Goal: Check status: Check status

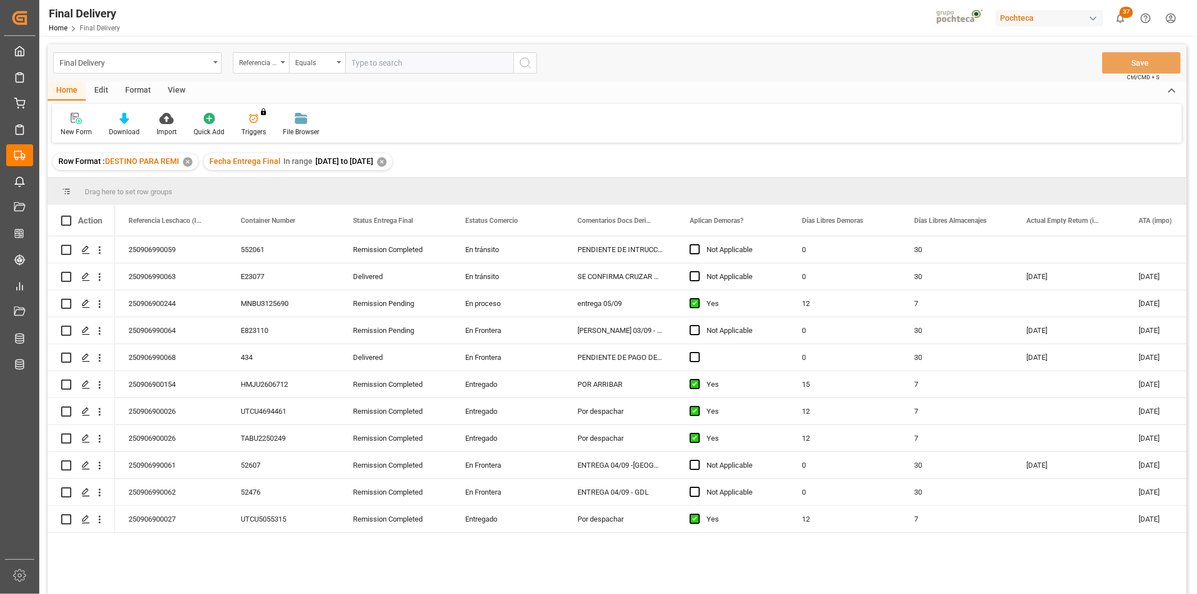
click at [387, 163] on div "✕" at bounding box center [382, 162] width 10 height 10
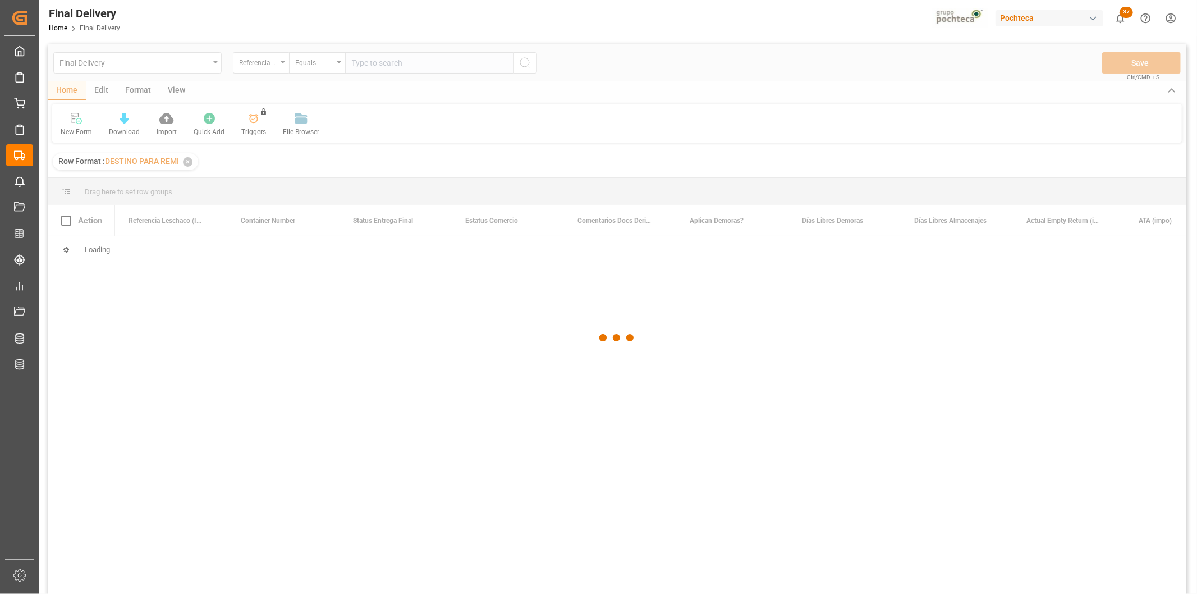
click at [399, 62] on div at bounding box center [617, 337] width 1139 height 587
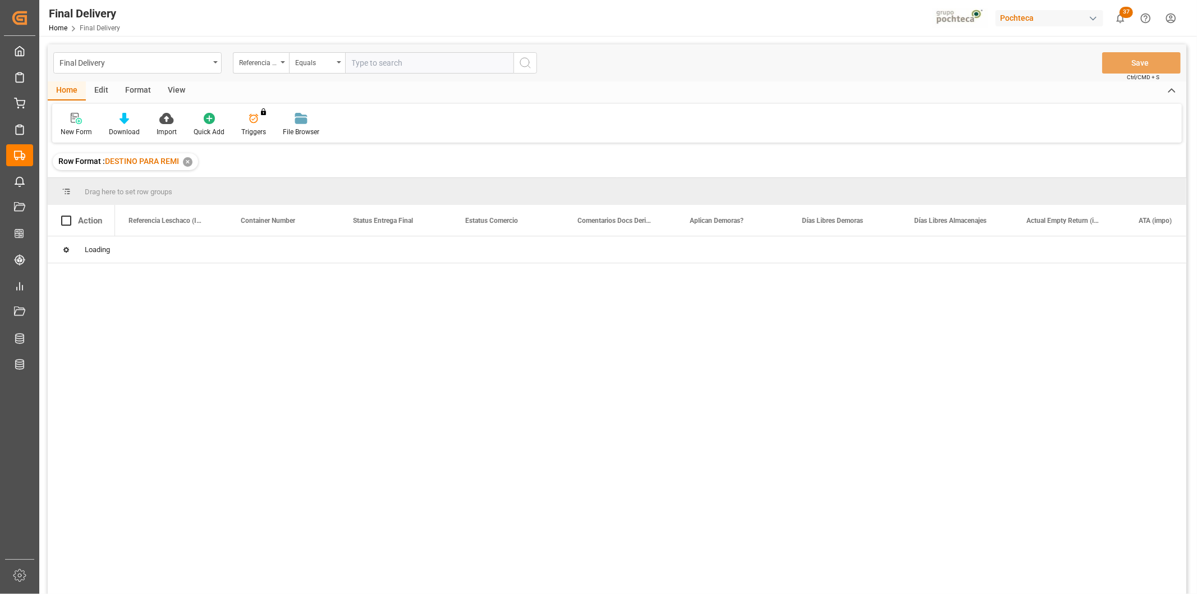
click at [395, 63] on input "text" at bounding box center [429, 62] width 168 height 21
paste input "250806990200"
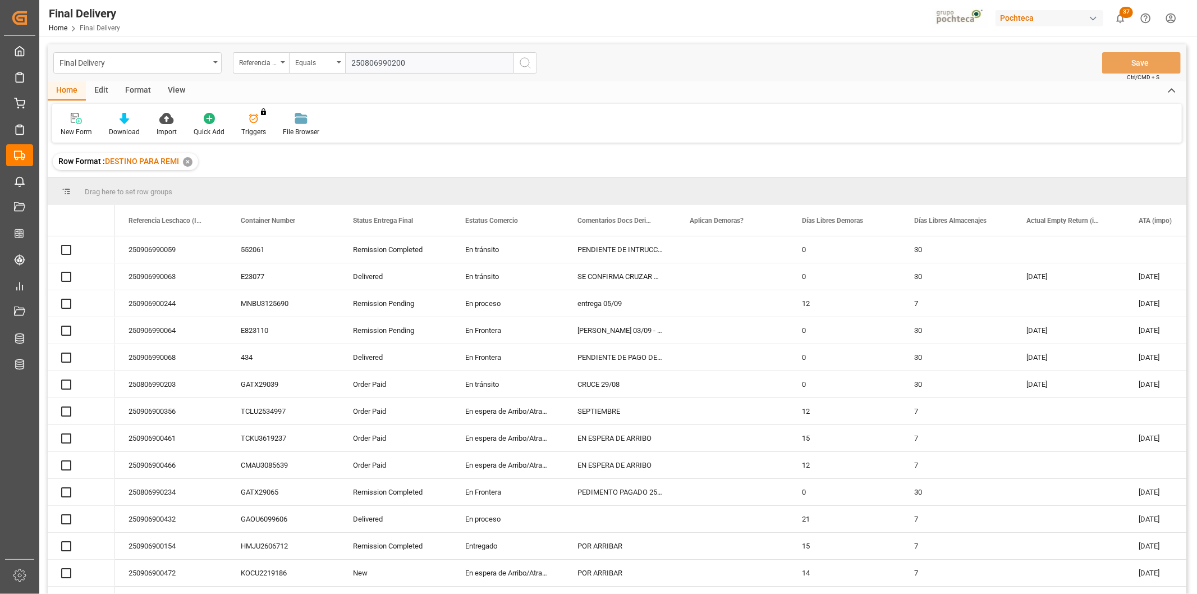
type input "250806990200"
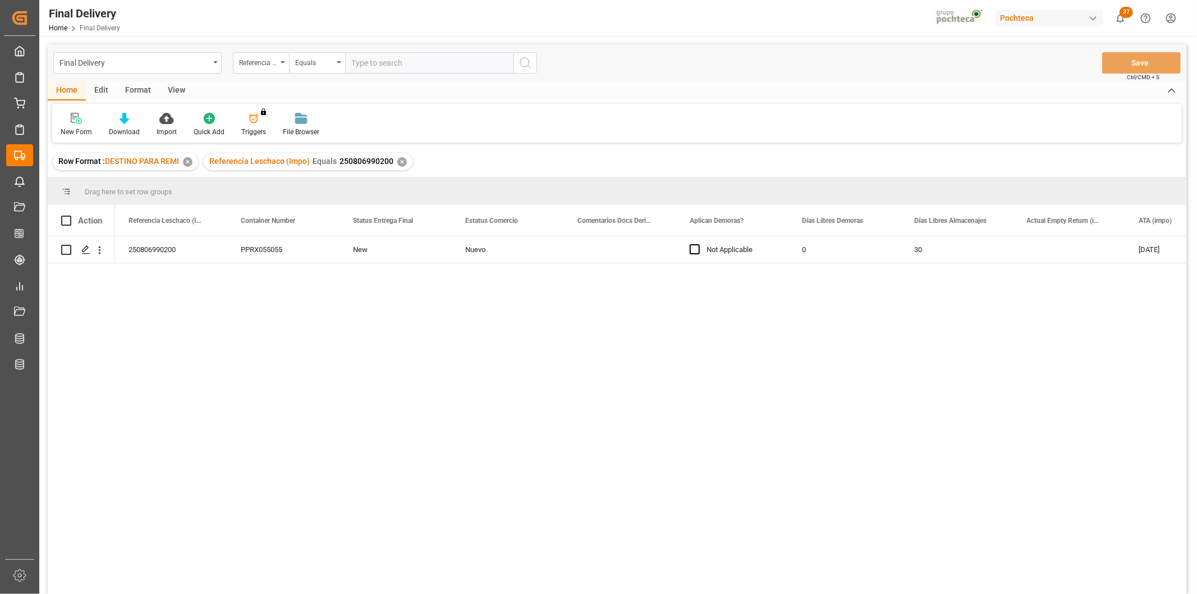
click at [178, 90] on div "View" at bounding box center [176, 90] width 34 height 19
click at [88, 247] on polygon "Press SPACE to select this row." at bounding box center [85, 249] width 6 height 6
click at [401, 161] on div "✕" at bounding box center [402, 162] width 10 height 10
click at [183, 84] on div "View" at bounding box center [176, 90] width 34 height 19
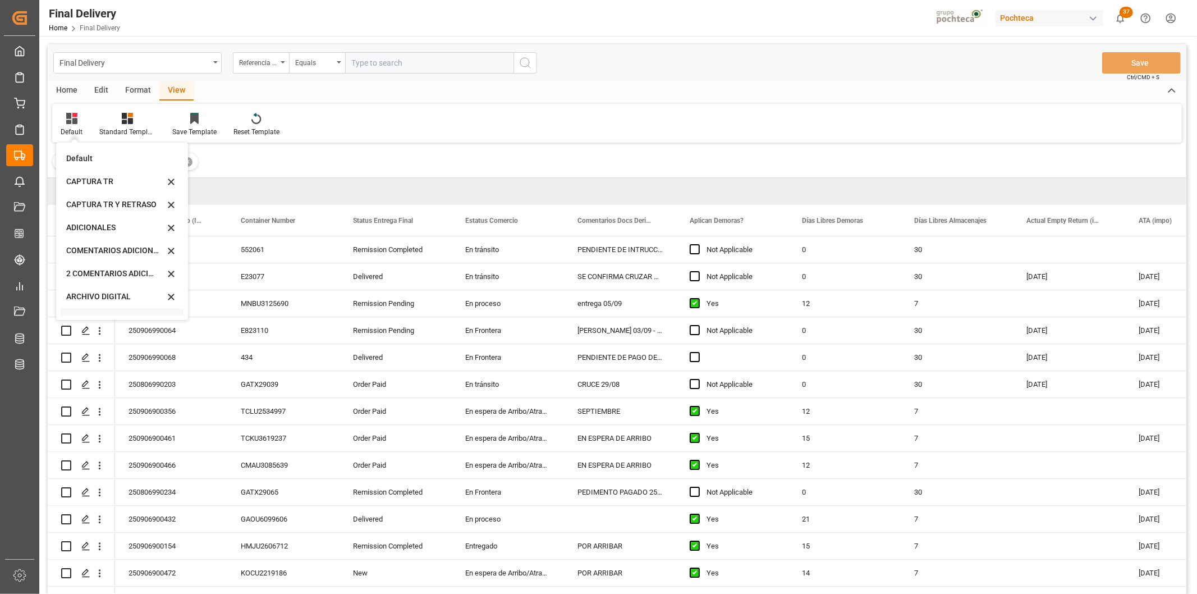
scroll to position [107, 0]
click at [103, 308] on div "CAPTURA TR Y RETRASO CON ENTREGA Y SUCURSAL" at bounding box center [115, 305] width 98 height 12
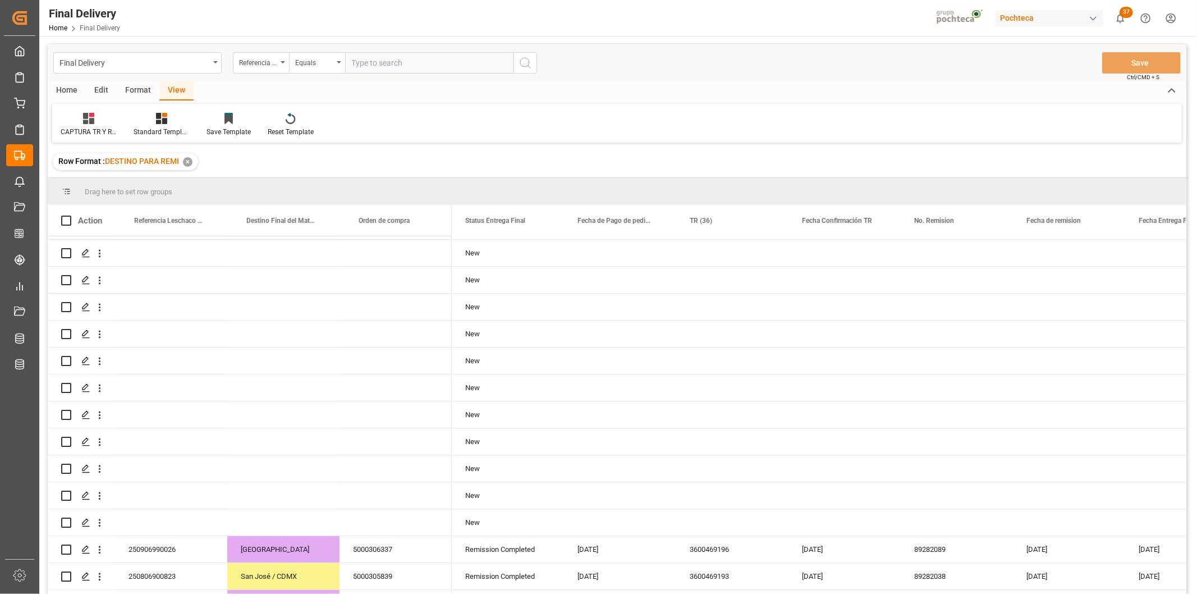
scroll to position [2336, 0]
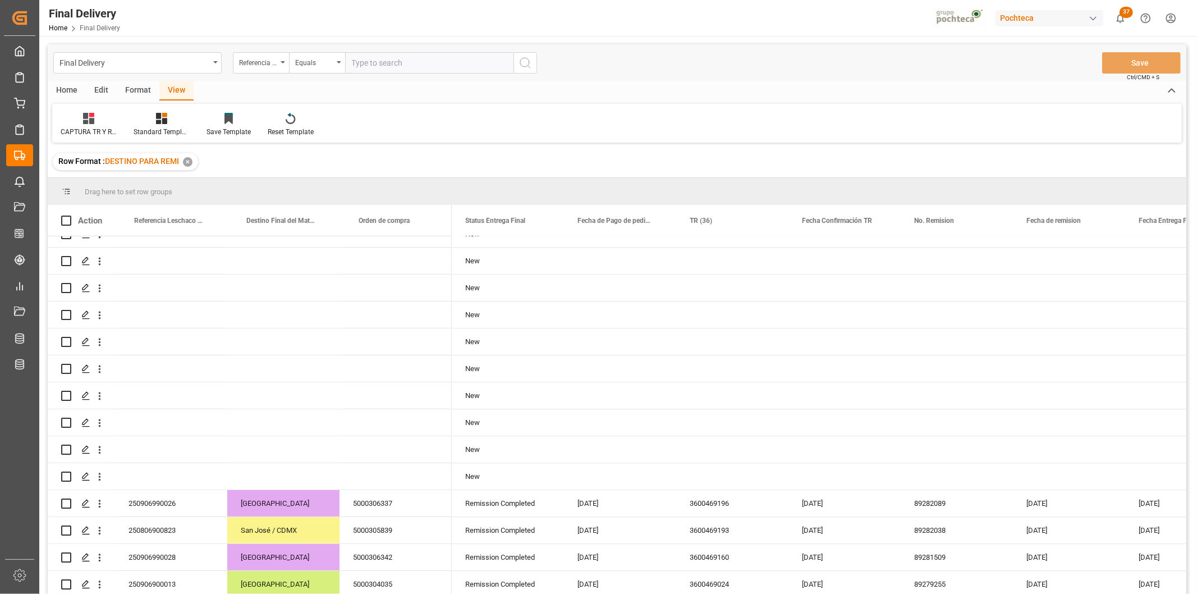
click at [373, 63] on input "text" at bounding box center [429, 62] width 168 height 21
paste input "250806990200"
type input "250806990200"
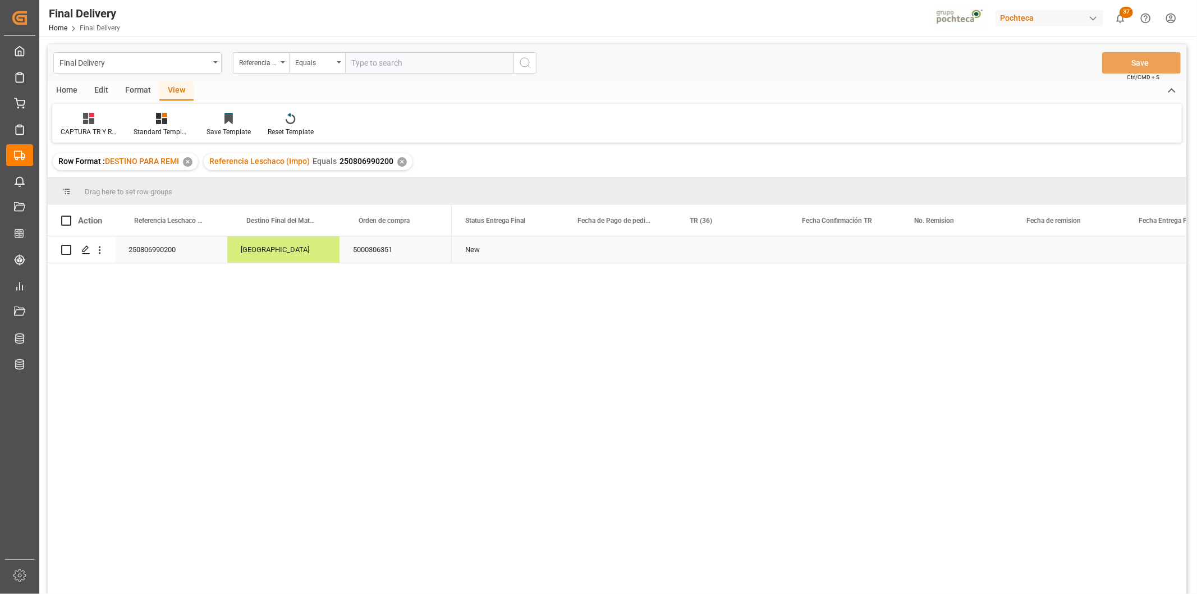
click at [599, 250] on div "Press SPACE to select this row." at bounding box center [620, 249] width 112 height 26
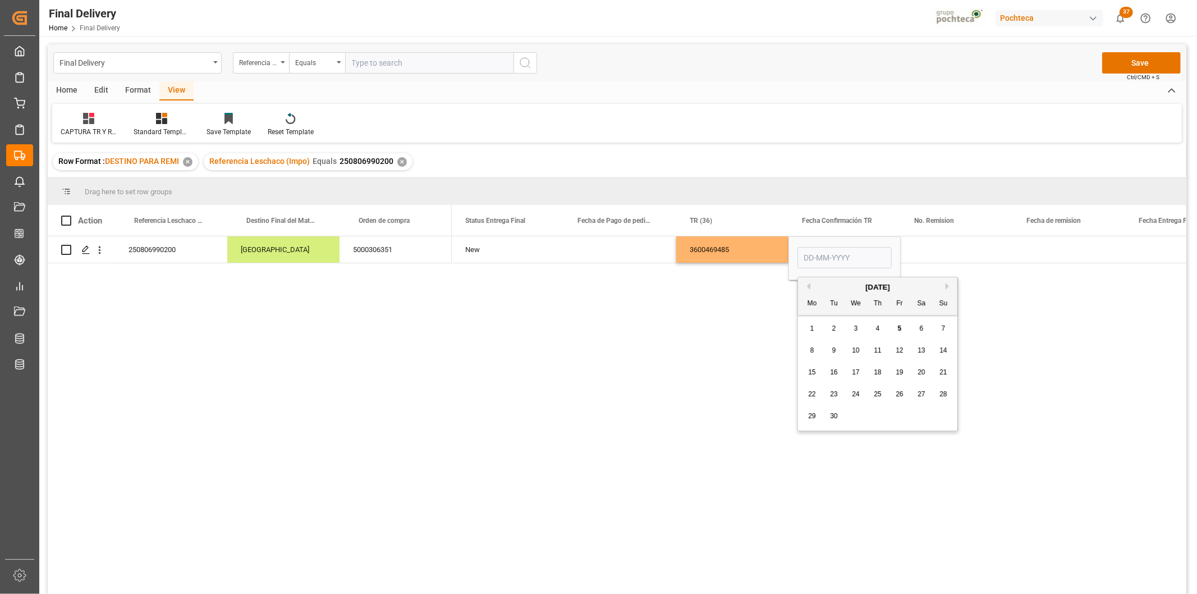
click at [898, 328] on span "5" at bounding box center [900, 328] width 4 height 8
type input "[DATE]"
click at [928, 245] on div "Press SPACE to select this row." at bounding box center [957, 249] width 112 height 26
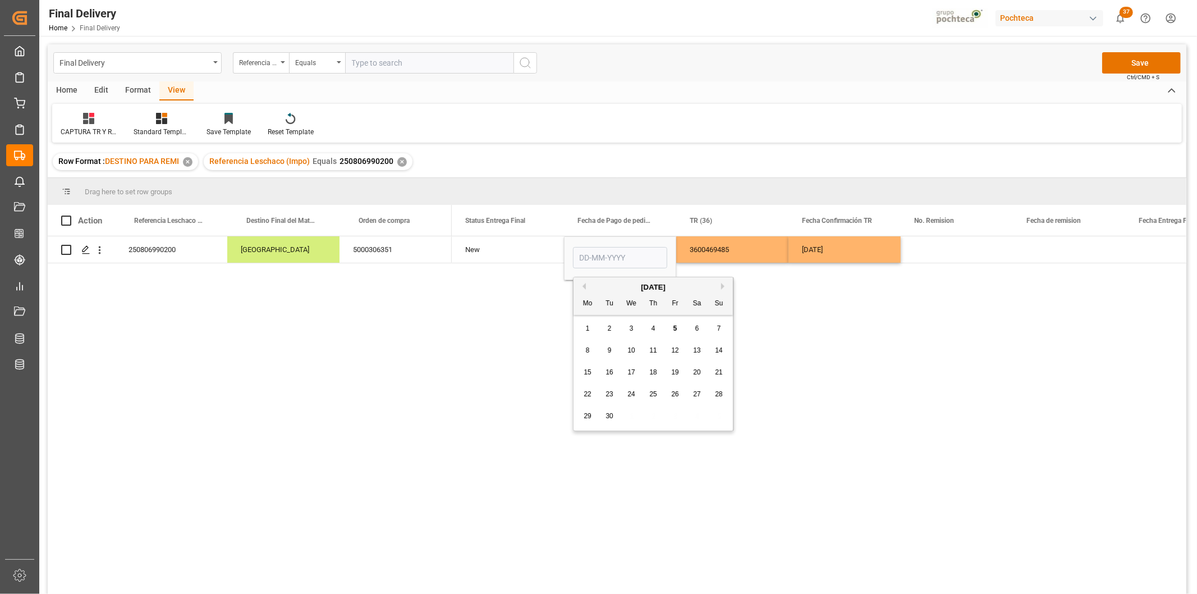
click at [582, 283] on button "Previous Month" at bounding box center [582, 286] width 7 height 7
click at [587, 414] on span "25" at bounding box center [587, 416] width 7 height 8
type input "[DATE]"
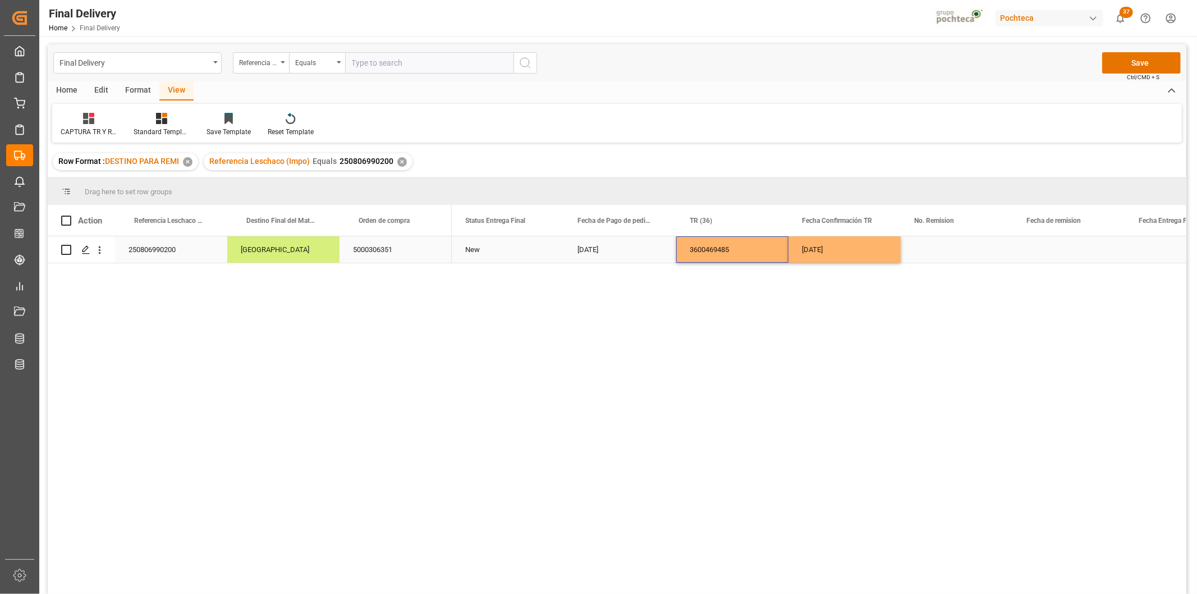
click at [702, 255] on div "3600469485" at bounding box center [732, 249] width 112 height 26
click at [1149, 57] on button "Save" at bounding box center [1141, 62] width 79 height 21
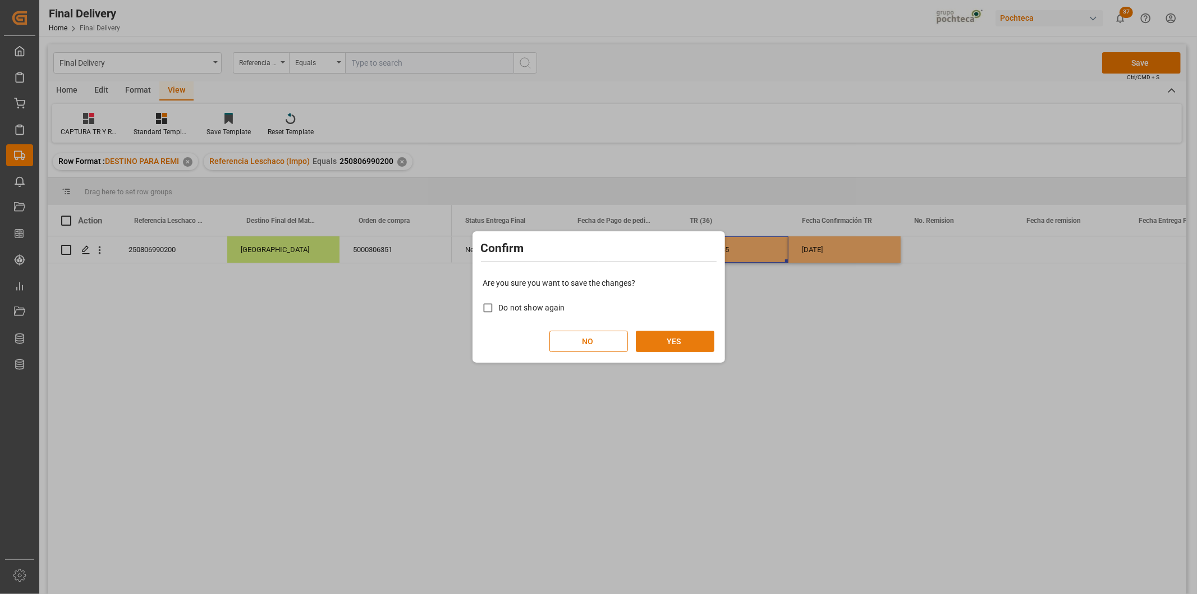
click at [671, 345] on button "YES" at bounding box center [675, 341] width 79 height 21
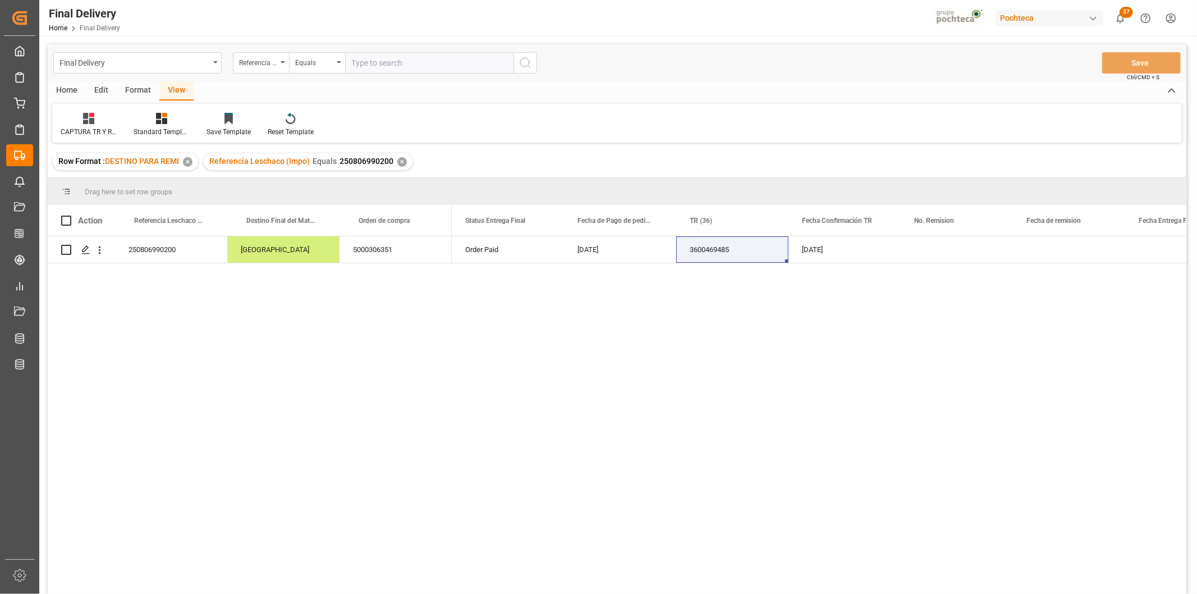
click at [402, 159] on div "✕" at bounding box center [402, 162] width 10 height 10
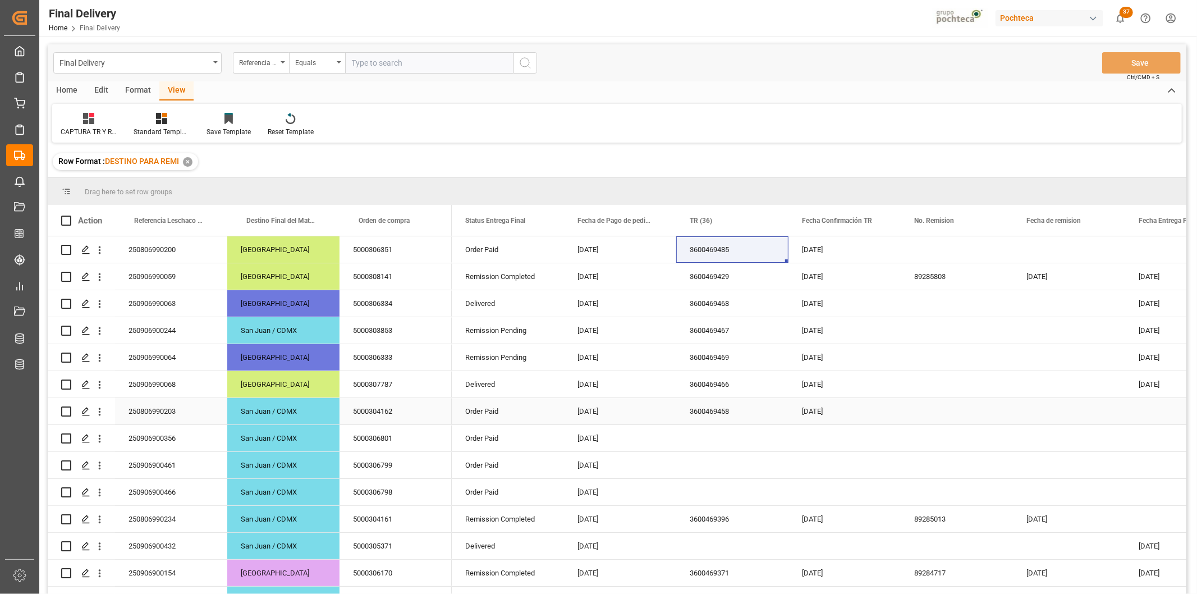
click at [939, 411] on div "Press SPACE to select this row." at bounding box center [957, 411] width 112 height 26
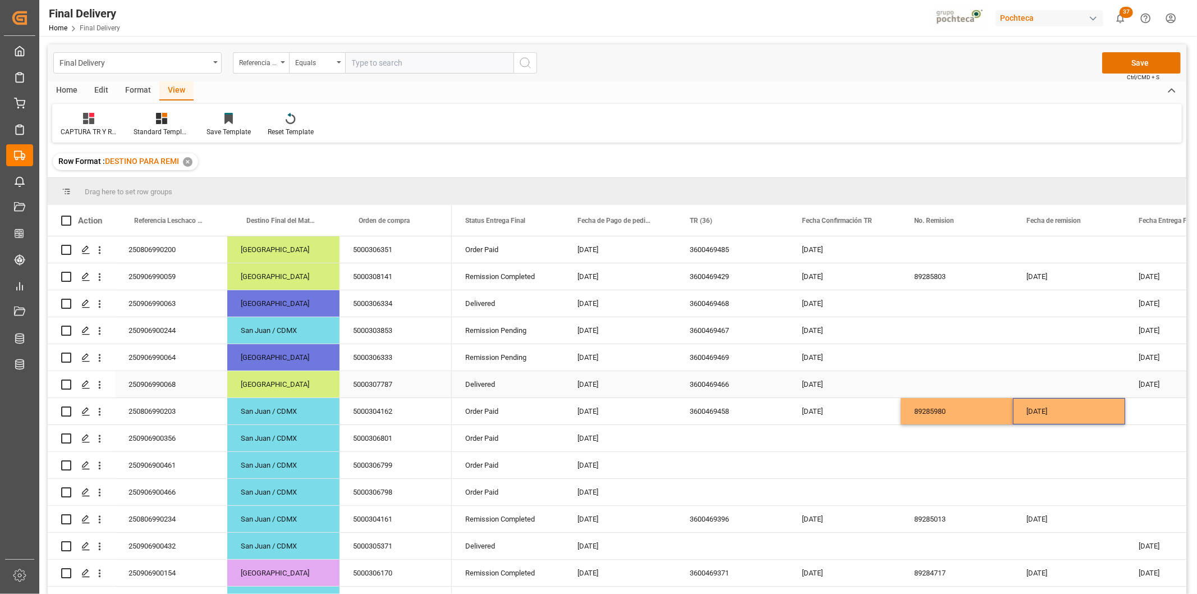
click at [939, 384] on div "Press SPACE to select this row." at bounding box center [957, 384] width 112 height 26
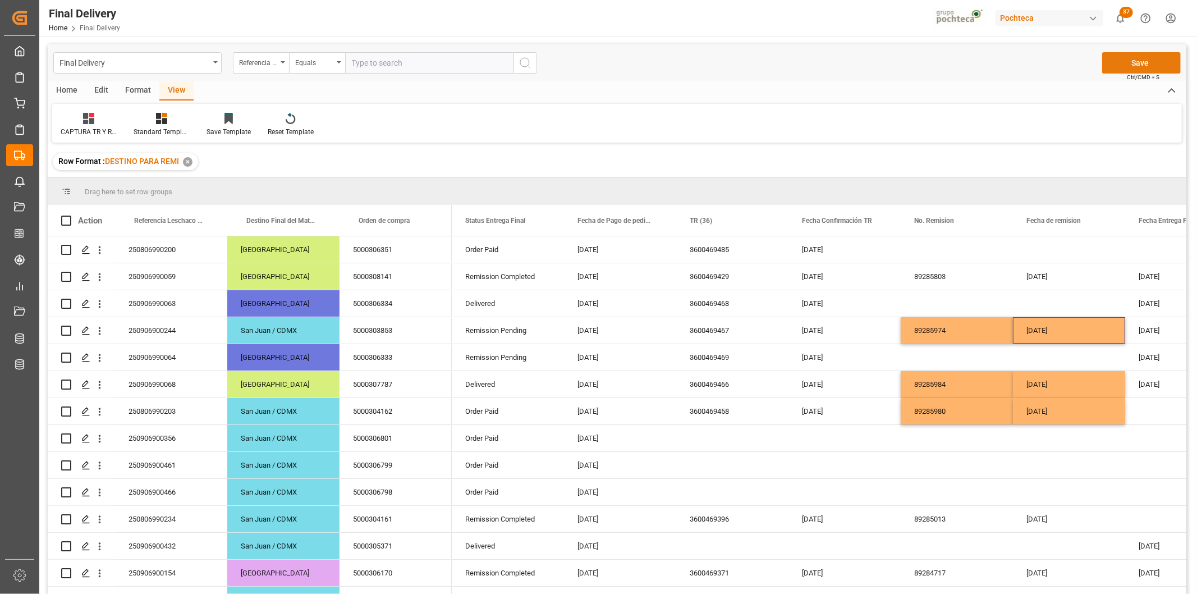
click at [1141, 54] on button "Save" at bounding box center [1141, 62] width 79 height 21
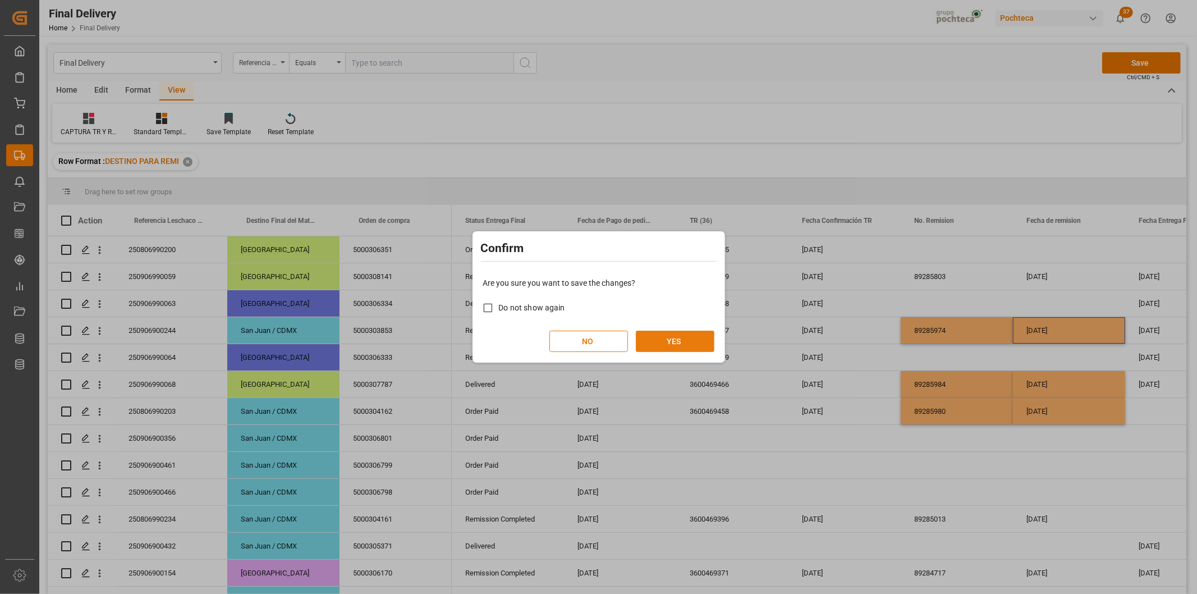
click at [678, 340] on button "YES" at bounding box center [675, 341] width 79 height 21
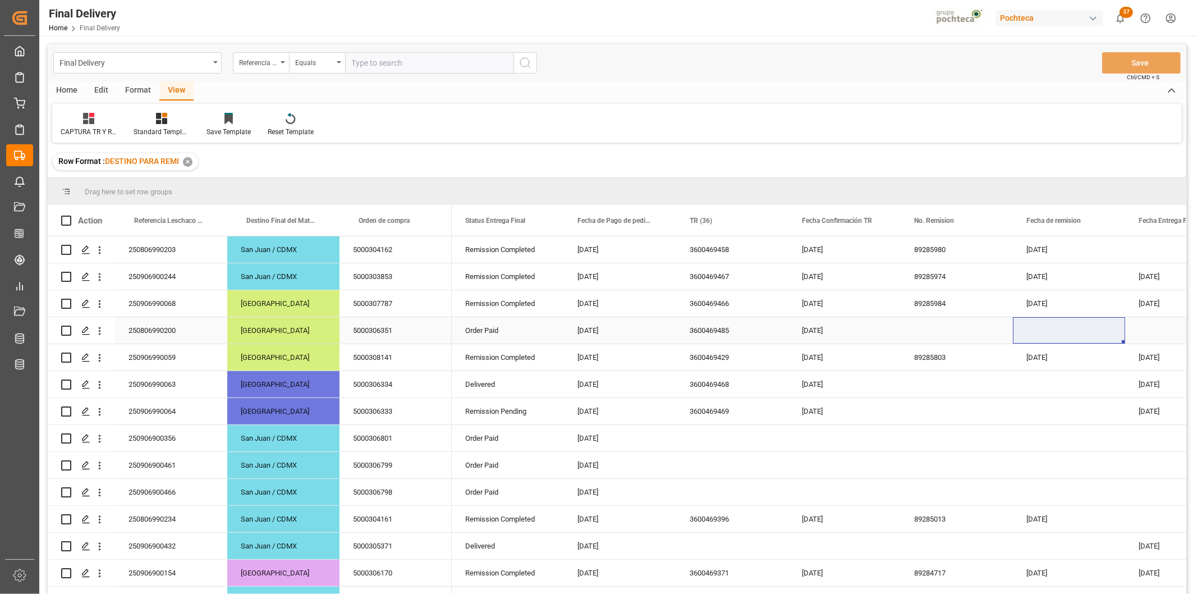
scroll to position [1, 0]
click at [621, 99] on div "Home Edit Format View" at bounding box center [617, 90] width 1139 height 19
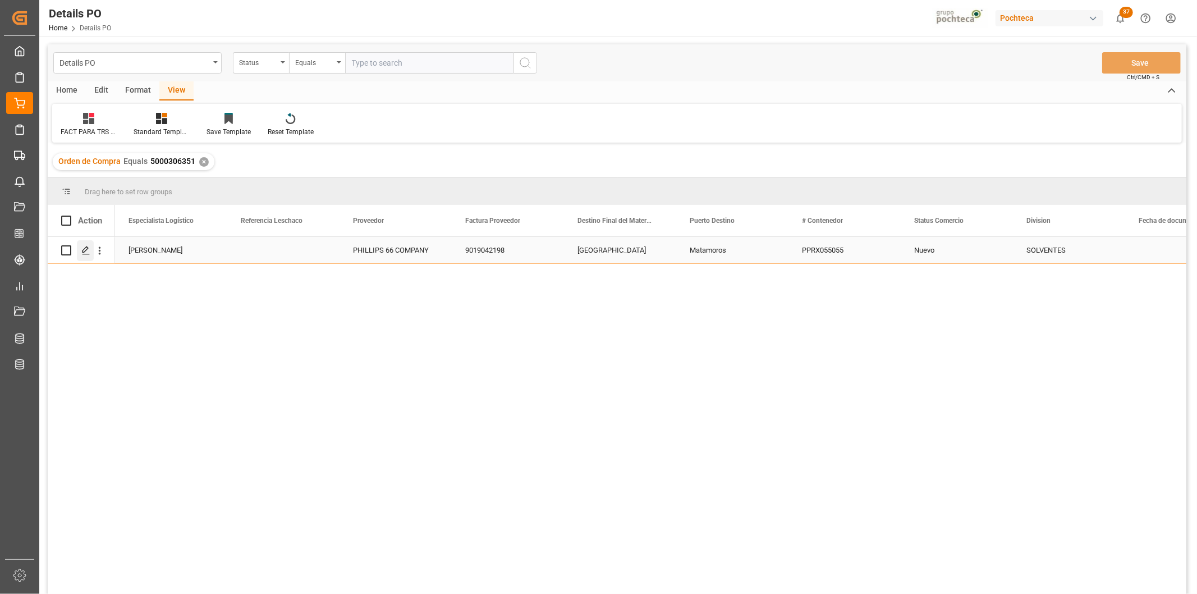
click at [90, 251] on icon "Press SPACE to select this row." at bounding box center [85, 250] width 9 height 9
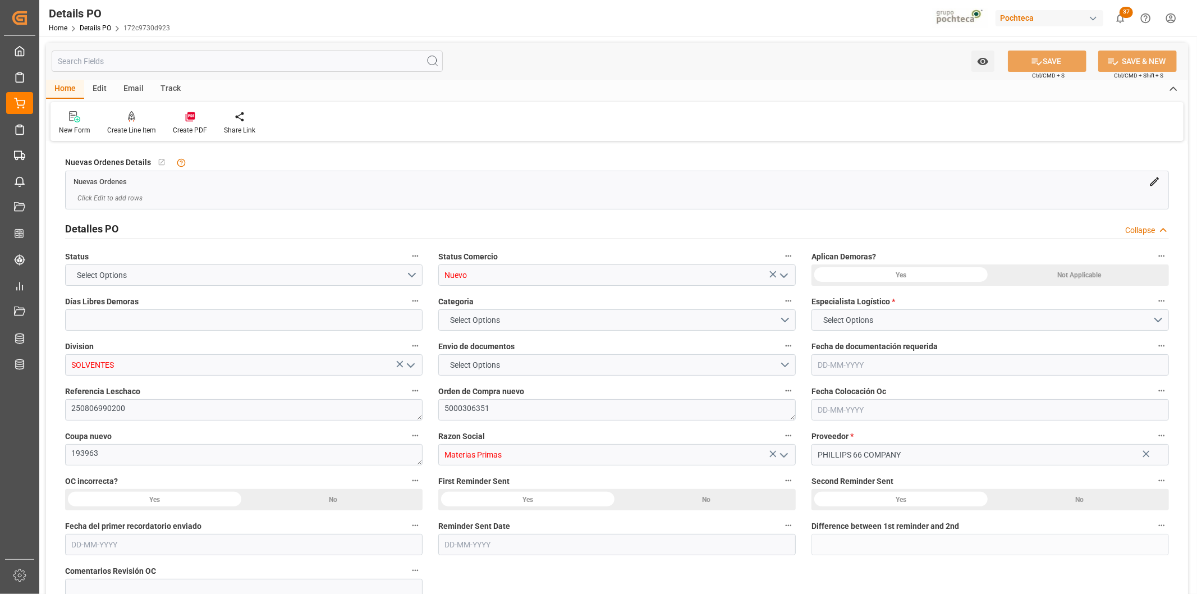
type input "0"
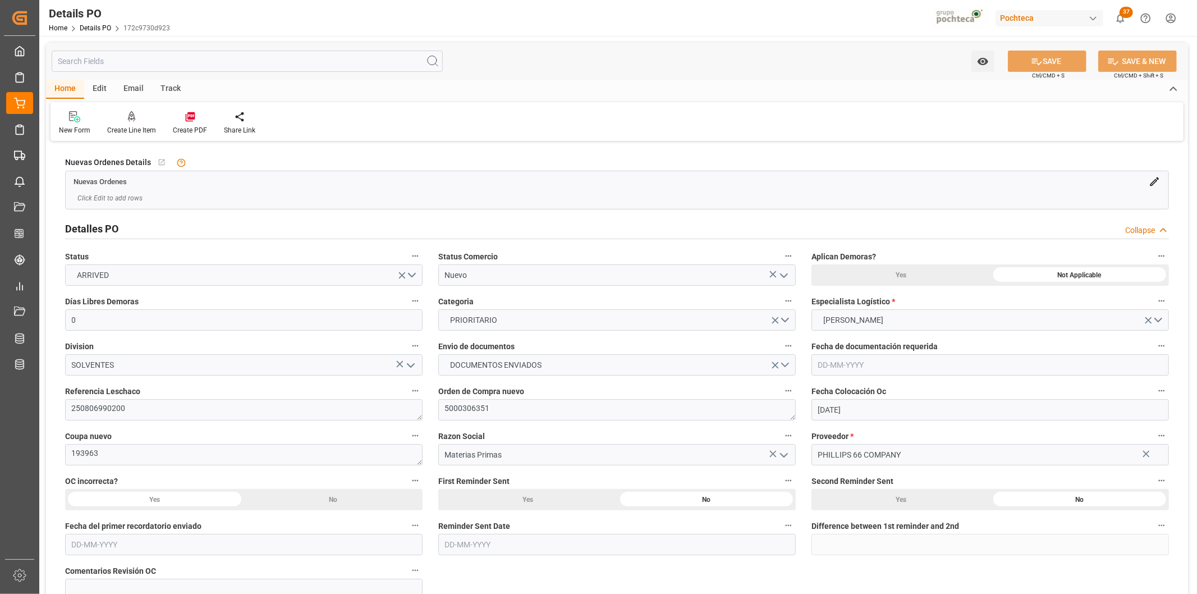
type input "21-07-2025"
type input "[DATE]"
click at [85, 223] on h2 "Detalles PO" at bounding box center [91, 228] width 53 height 15
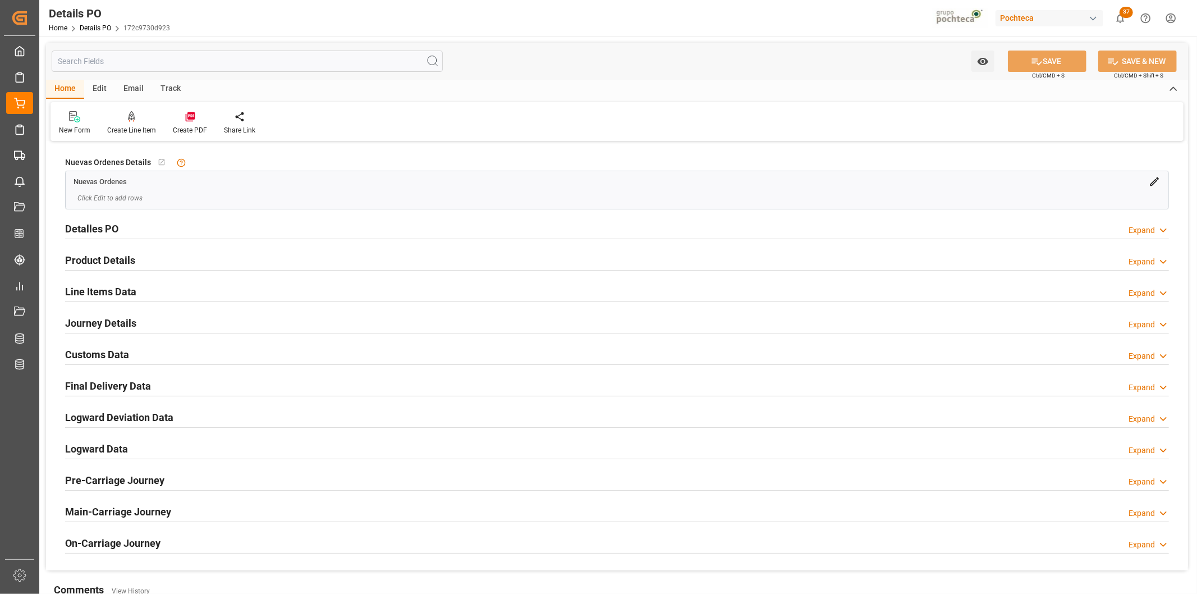
click at [101, 359] on h2 "Customs Data" at bounding box center [97, 354] width 64 height 15
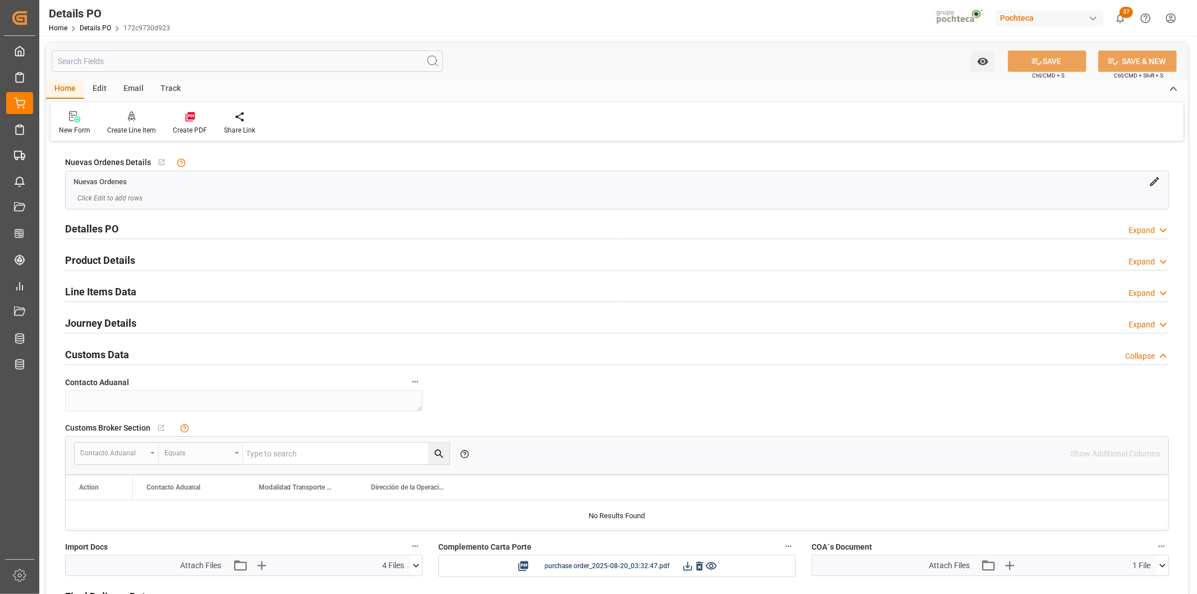
scroll to position [208, 0]
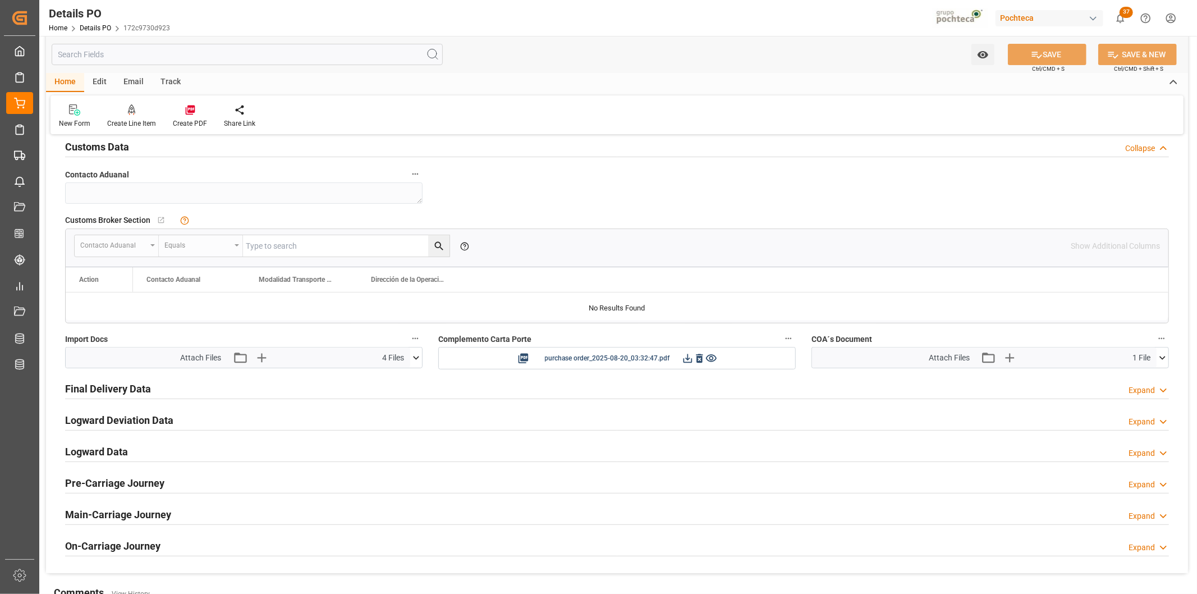
click at [1159, 361] on icon at bounding box center [1163, 358] width 12 height 12
click at [1156, 378] on icon at bounding box center [1156, 379] width 12 height 12
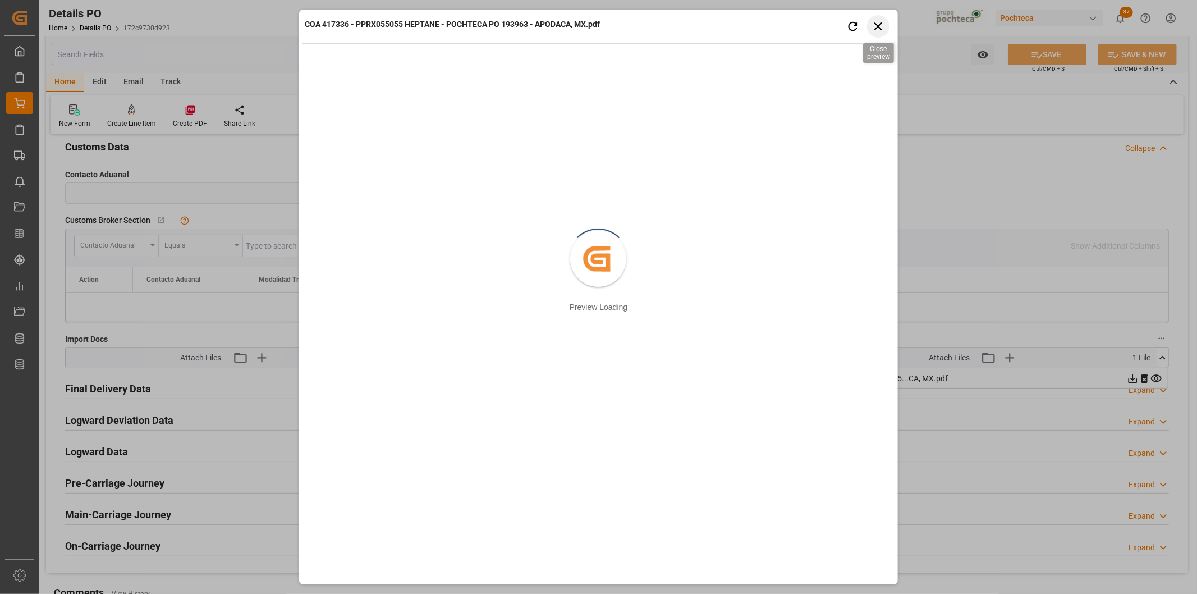
click at [884, 27] on icon "button" at bounding box center [878, 26] width 14 height 14
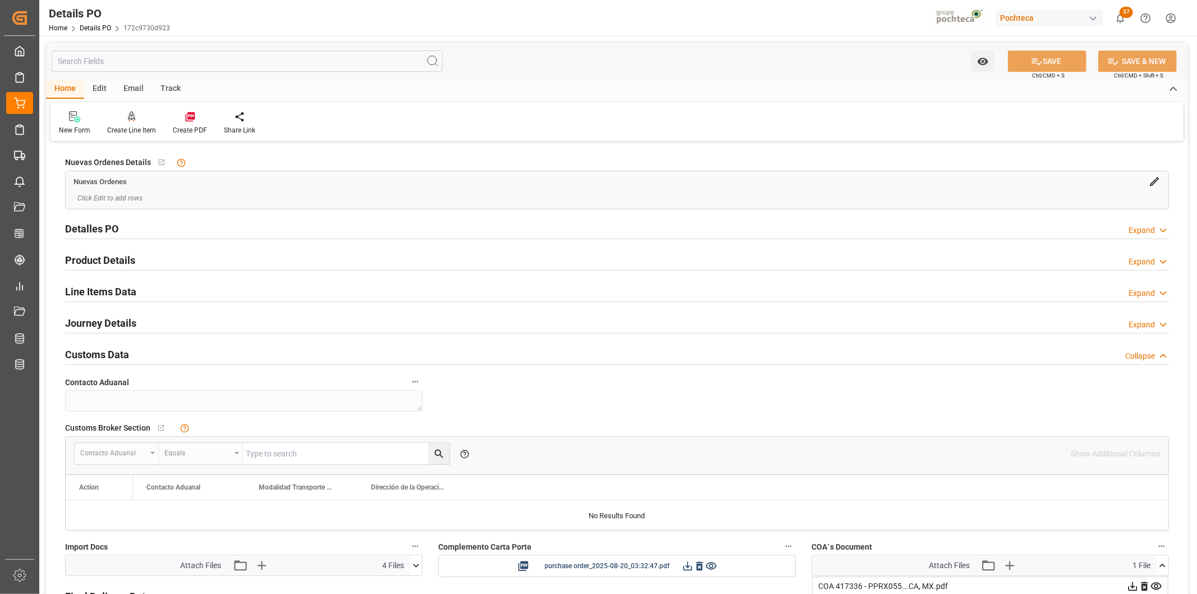
scroll to position [208, 0]
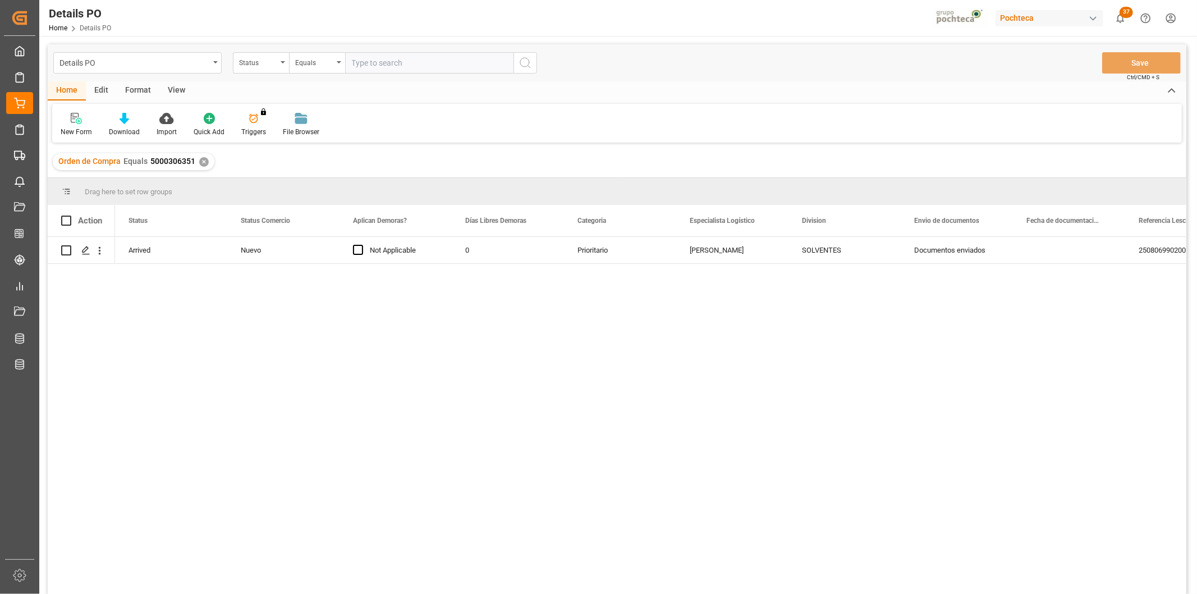
click at [366, 61] on input "text" at bounding box center [429, 62] width 168 height 21
paste input "5000307325"
type input "5000307325"
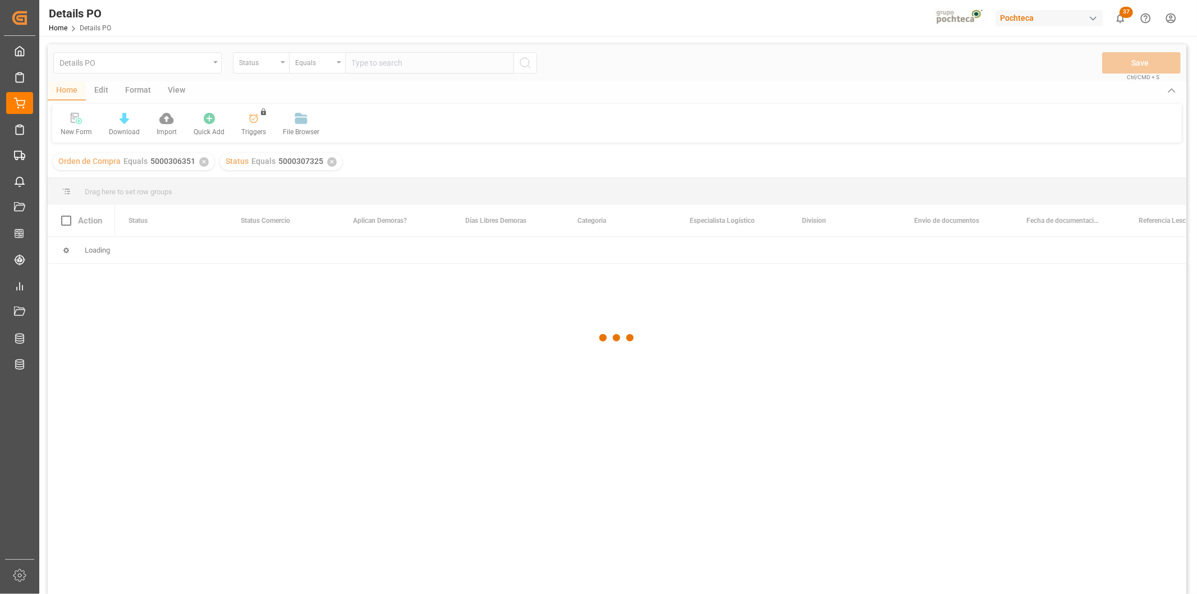
click at [328, 163] on div at bounding box center [617, 337] width 1139 height 587
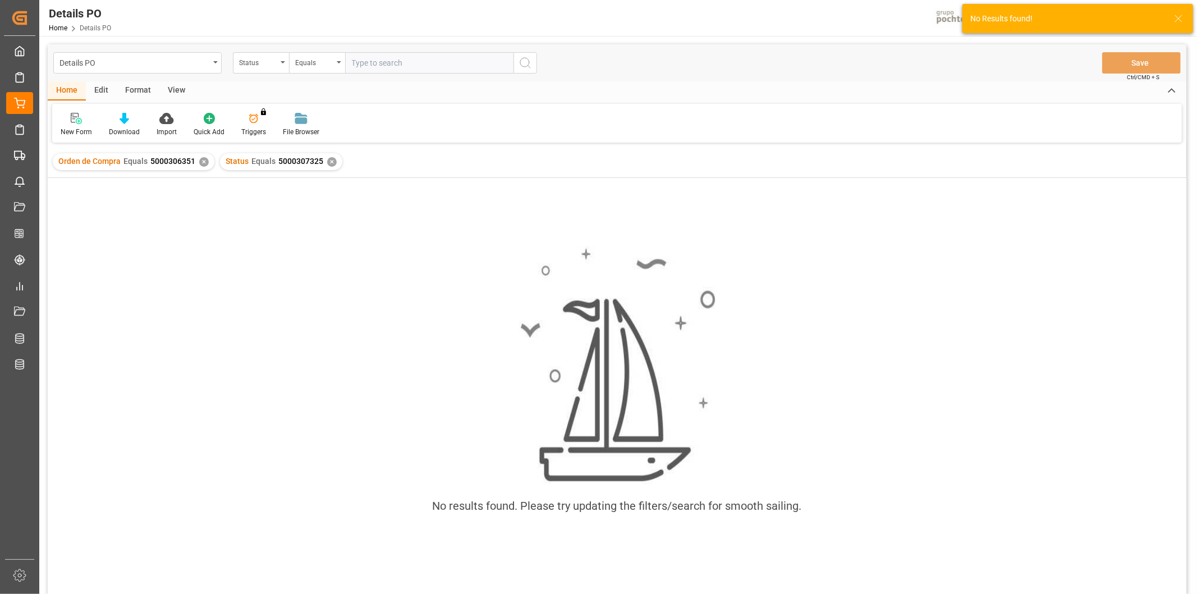
click at [328, 163] on div "✕" at bounding box center [332, 162] width 10 height 10
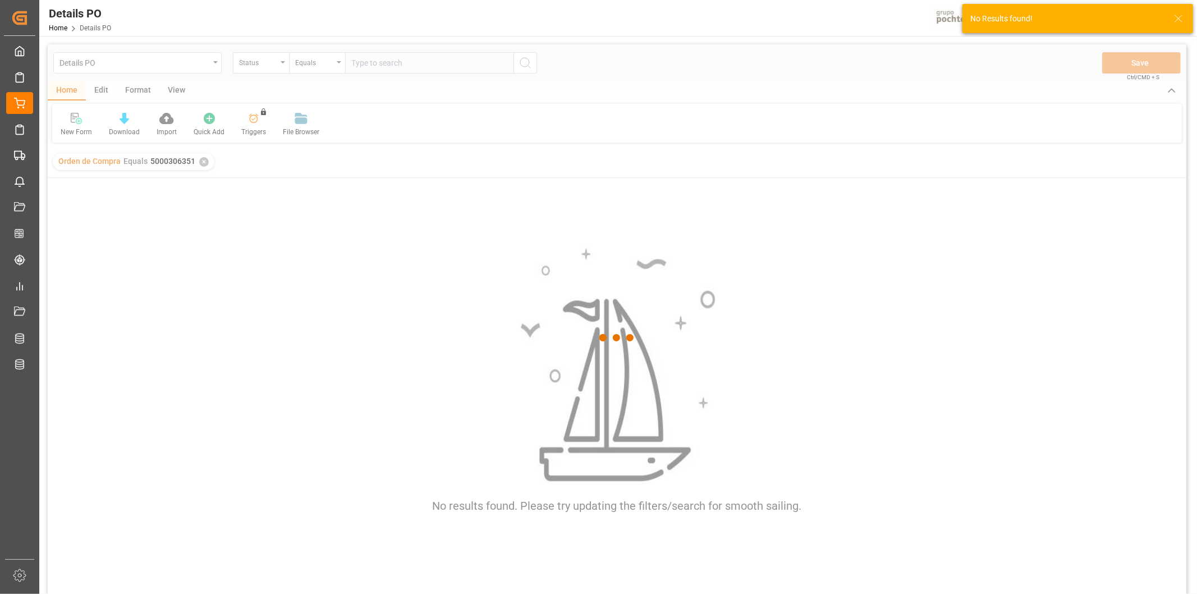
click at [272, 66] on div at bounding box center [617, 337] width 1139 height 587
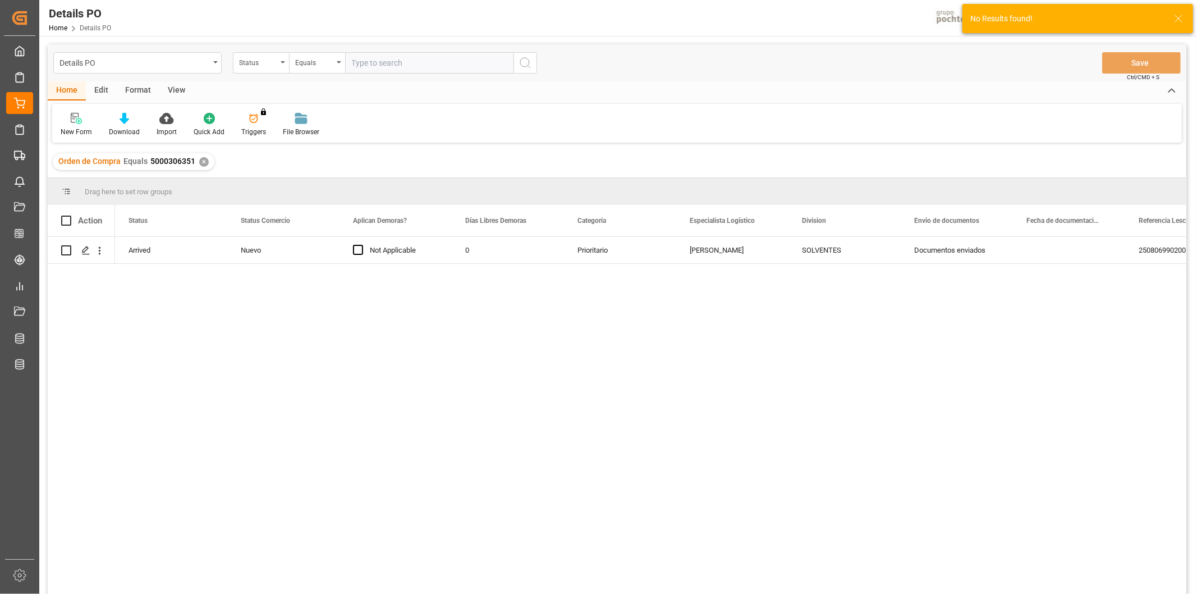
click at [272, 66] on div "Status" at bounding box center [258, 61] width 38 height 13
type input "ORDE"
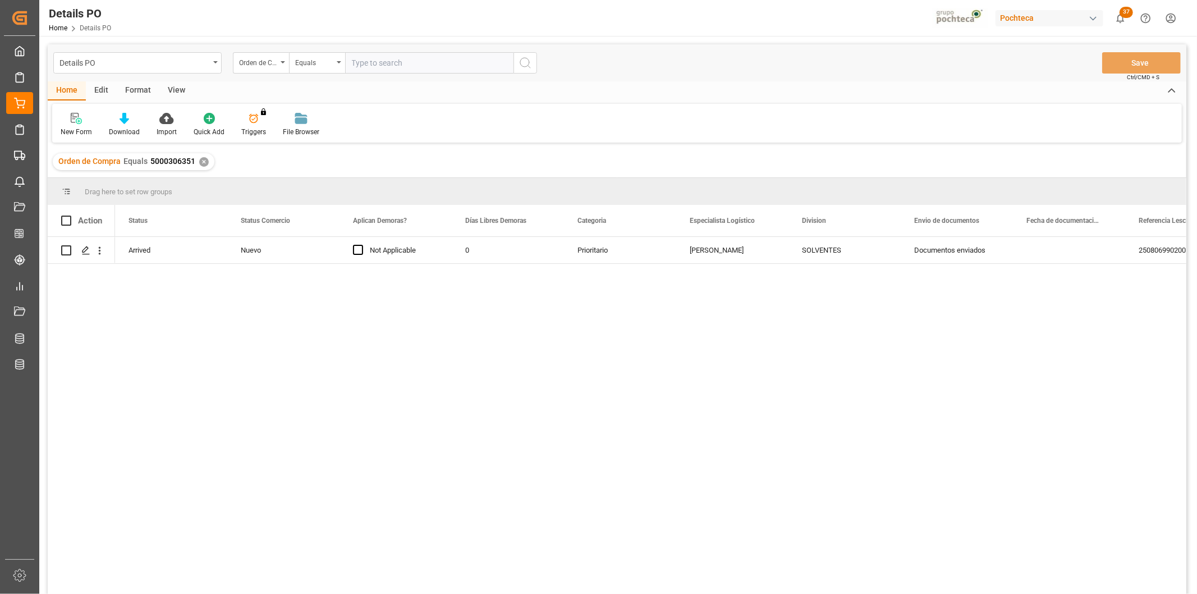
click at [384, 68] on input "text" at bounding box center [429, 62] width 168 height 21
paste input "5000307325"
type input "5000307325"
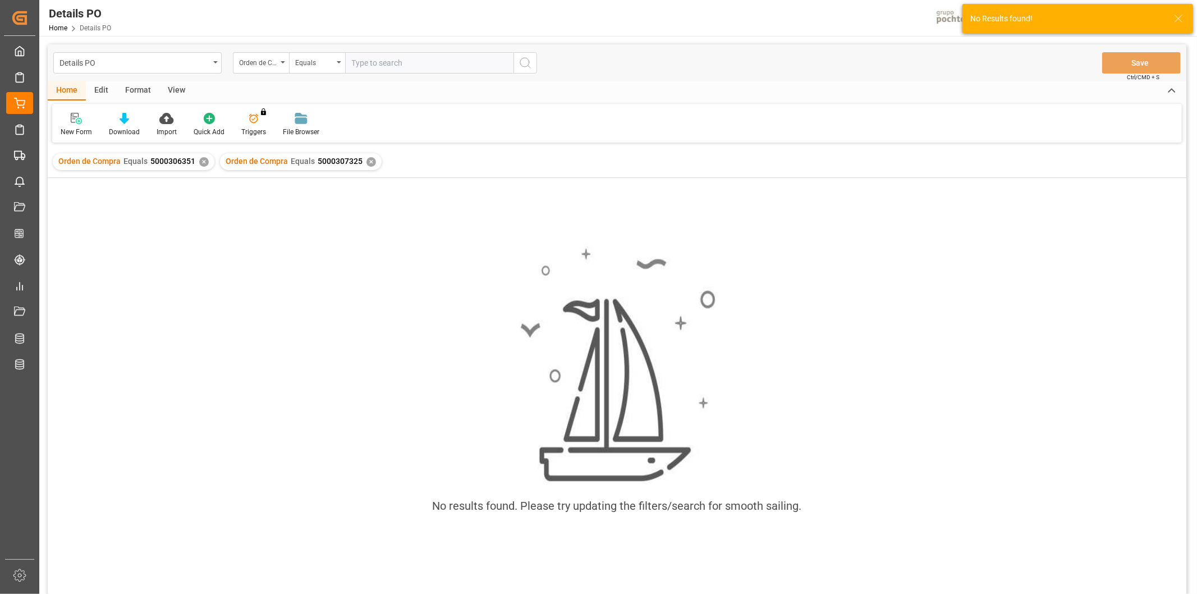
click at [205, 160] on div "✕" at bounding box center [204, 162] width 10 height 10
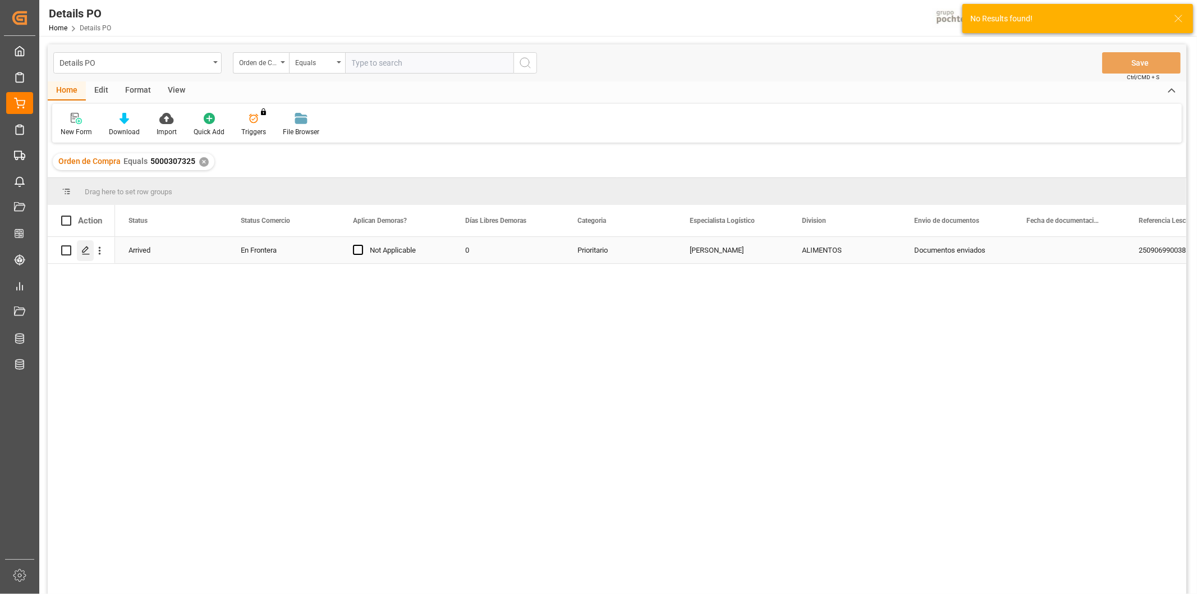
click at [87, 249] on icon "Press SPACE to select this row." at bounding box center [85, 250] width 9 height 9
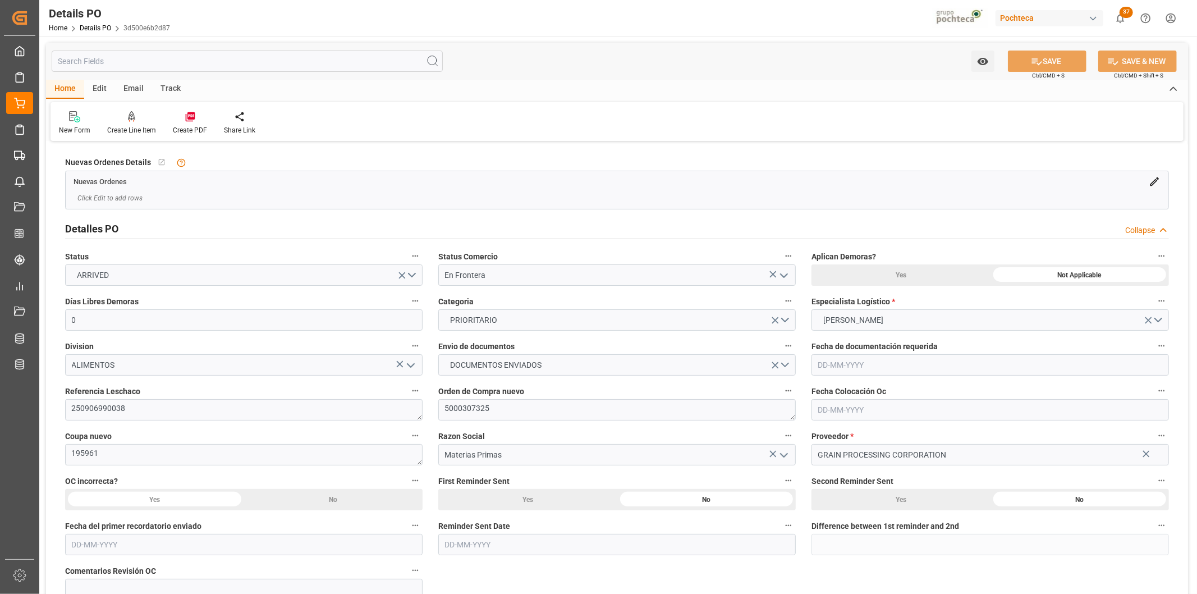
type input "0"
type input "05-08-2025"
type input "[DATE]"
click at [105, 227] on h2 "Detalles PO" at bounding box center [91, 228] width 53 height 15
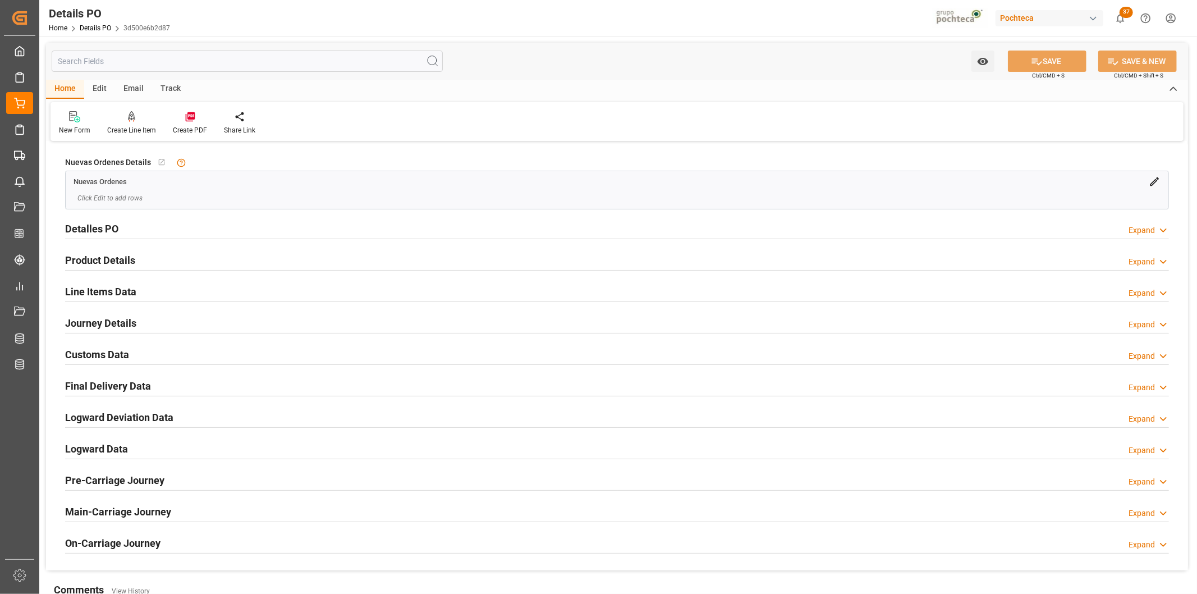
click at [97, 360] on h2 "Customs Data" at bounding box center [97, 354] width 64 height 15
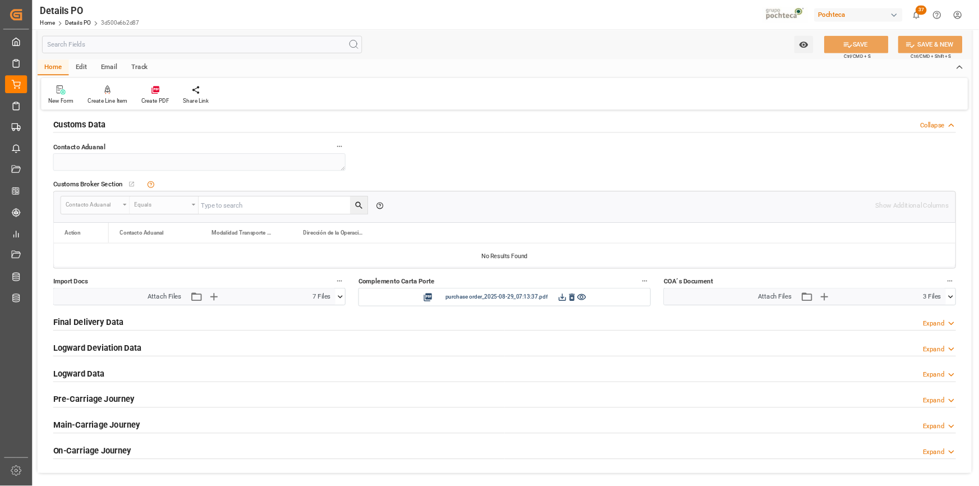
scroll to position [412, 0]
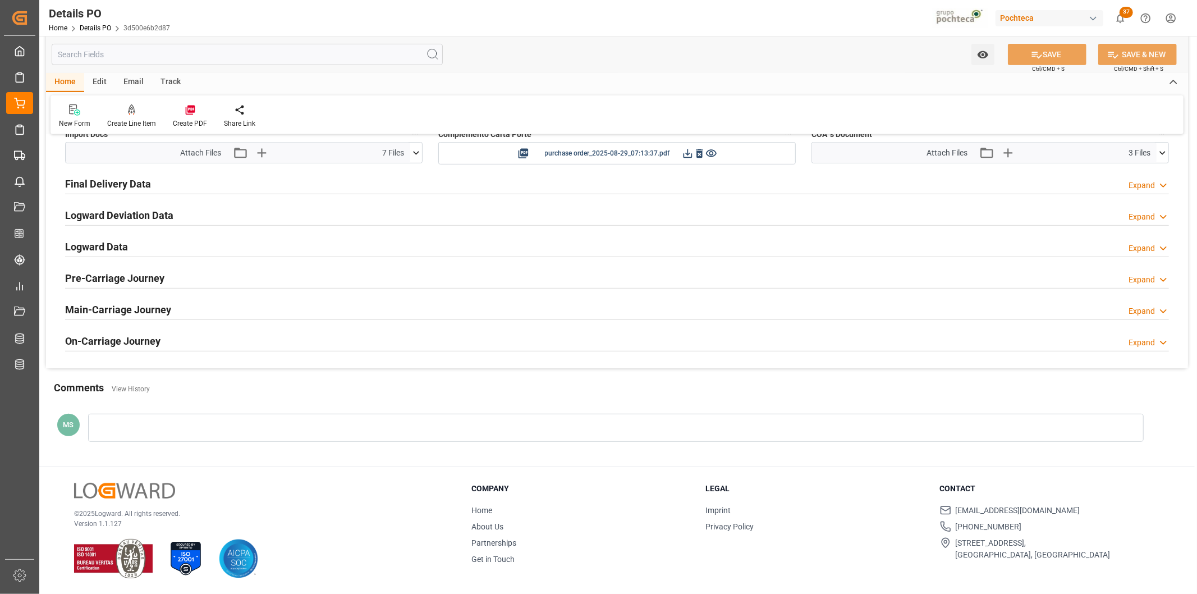
click at [1159, 150] on icon at bounding box center [1163, 153] width 12 height 12
click at [416, 156] on icon at bounding box center [416, 153] width 12 height 12
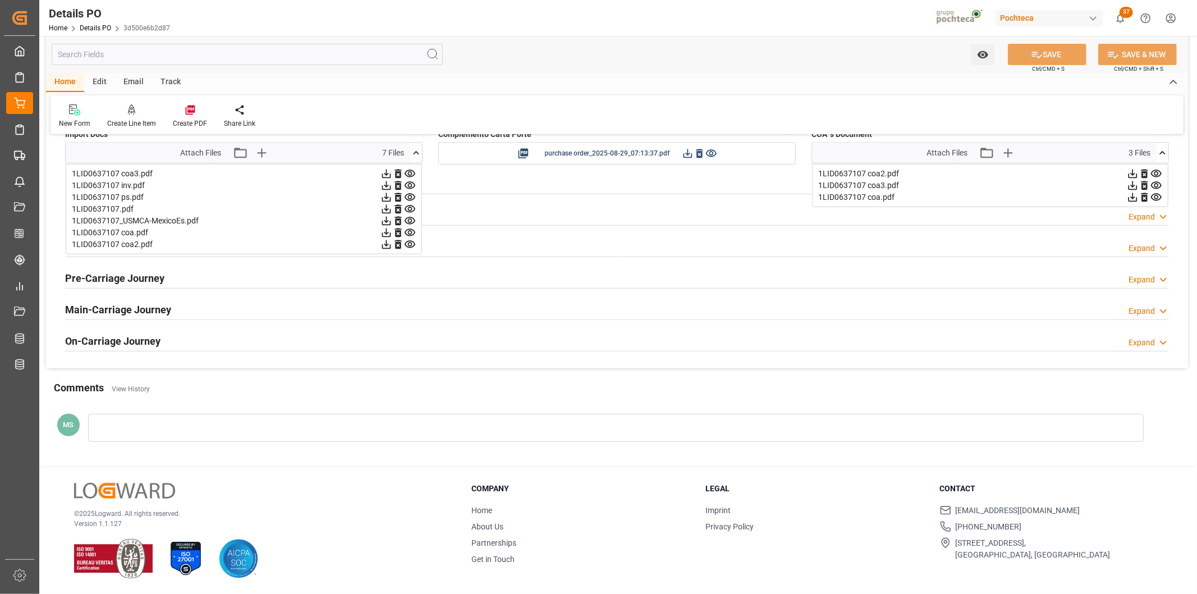
click at [383, 183] on icon at bounding box center [386, 186] width 12 height 12
click at [521, 77] on div "Home Edit Email Track" at bounding box center [617, 82] width 1142 height 19
click at [1131, 176] on icon at bounding box center [1133, 174] width 12 height 12
click at [1129, 183] on icon at bounding box center [1133, 186] width 12 height 12
click at [837, 109] on div "New Form Create Line Item Create PDF Share Link" at bounding box center [617, 114] width 1133 height 39
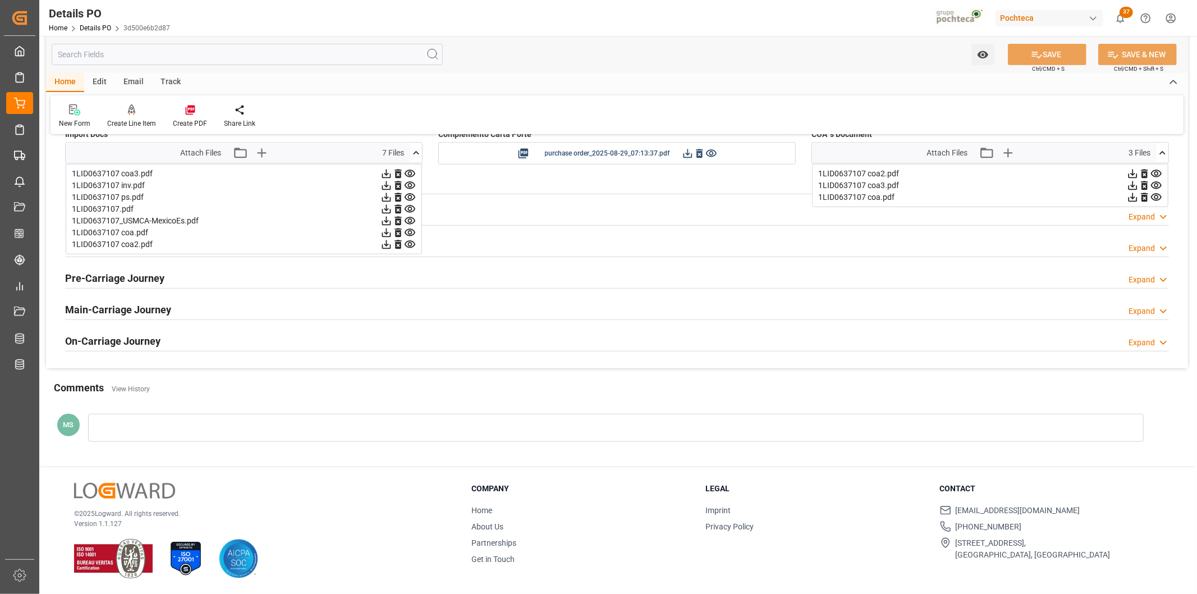
click at [1132, 198] on icon at bounding box center [1132, 197] width 9 height 9
click at [412, 207] on icon at bounding box center [410, 209] width 12 height 12
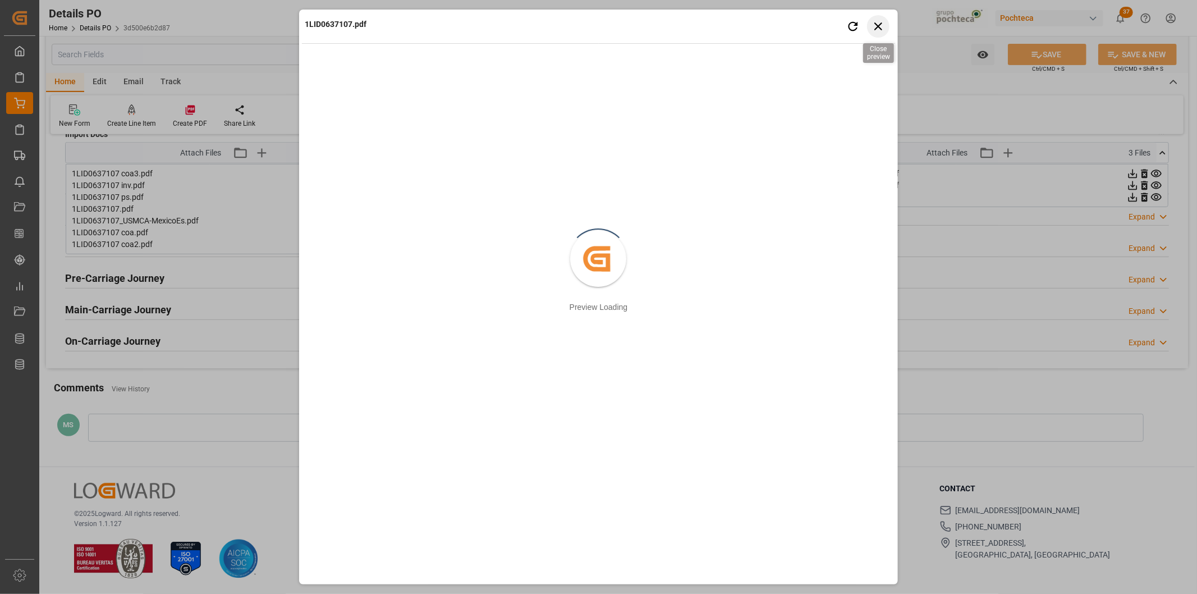
click at [877, 24] on icon "button" at bounding box center [878, 26] width 14 height 14
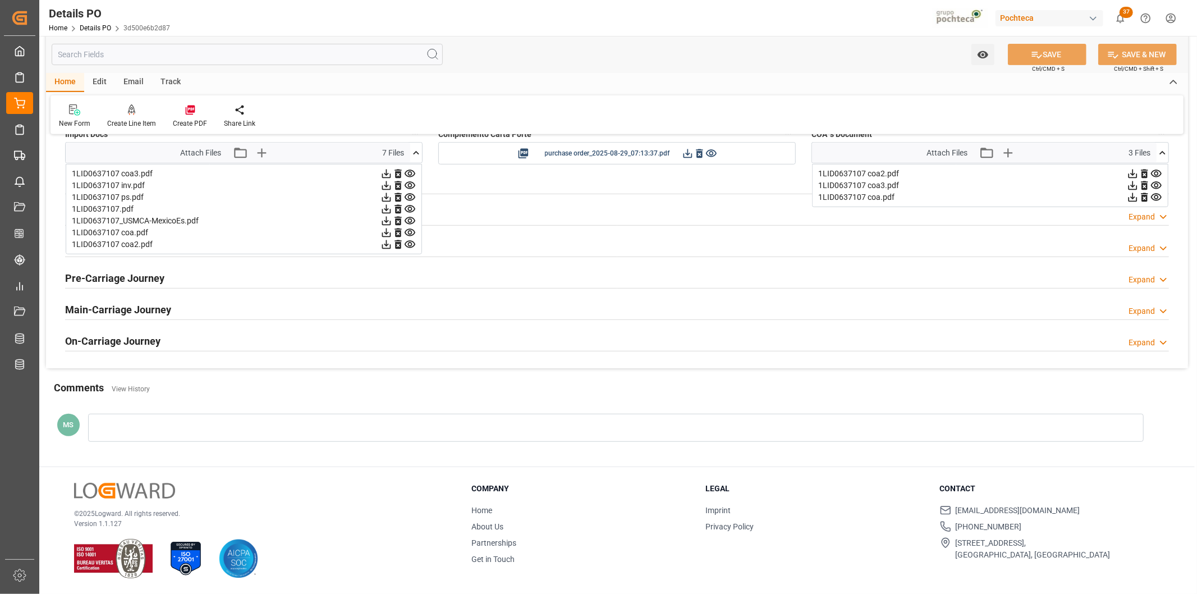
click at [386, 198] on icon at bounding box center [386, 197] width 9 height 9
click at [407, 196] on icon at bounding box center [410, 197] width 12 height 12
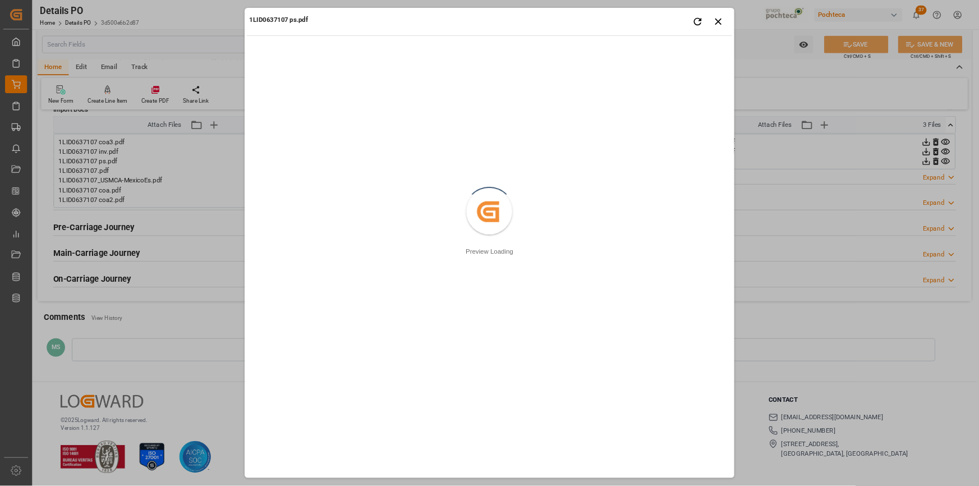
scroll to position [413, 0]
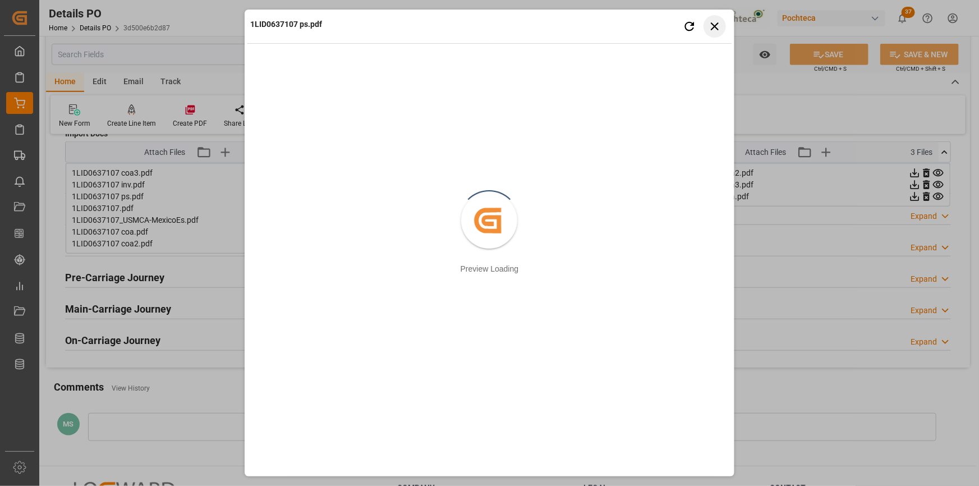
click at [723, 26] on button "Close preview" at bounding box center [715, 26] width 22 height 22
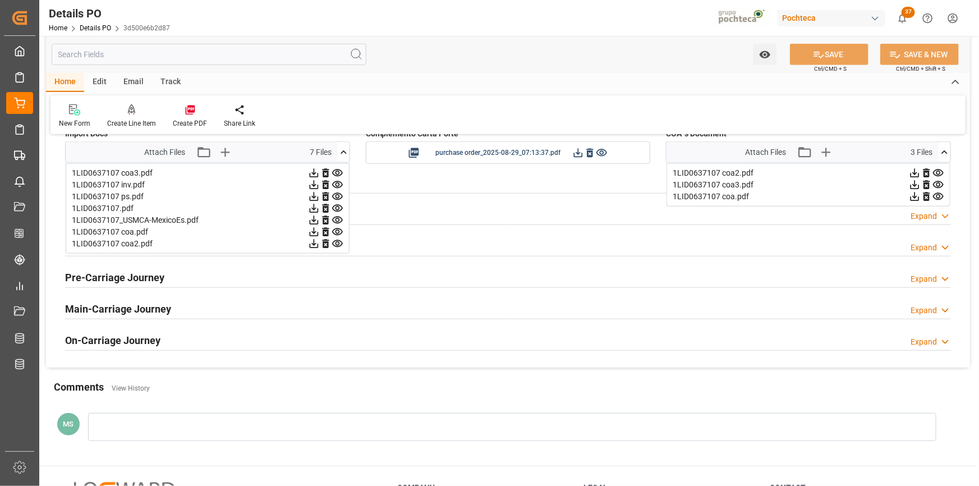
click at [339, 172] on icon at bounding box center [337, 172] width 11 height 7
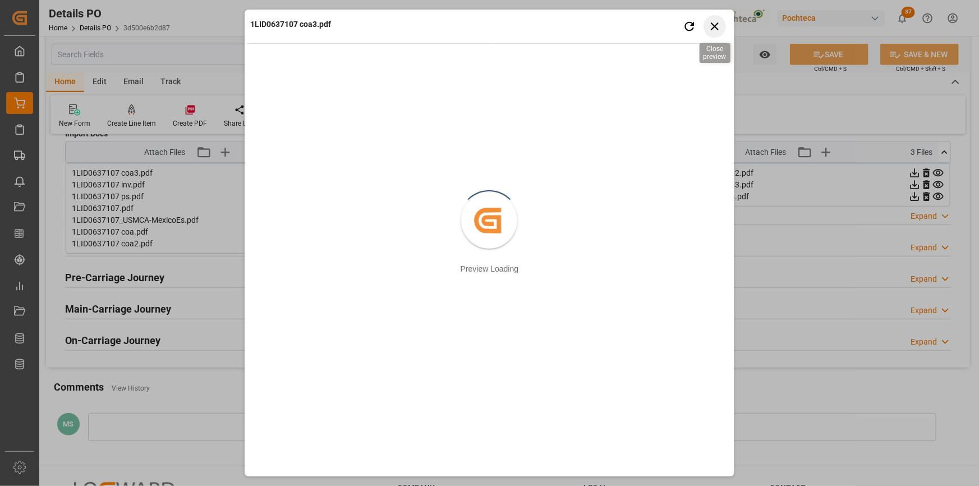
click at [722, 22] on icon "button" at bounding box center [715, 26] width 14 height 14
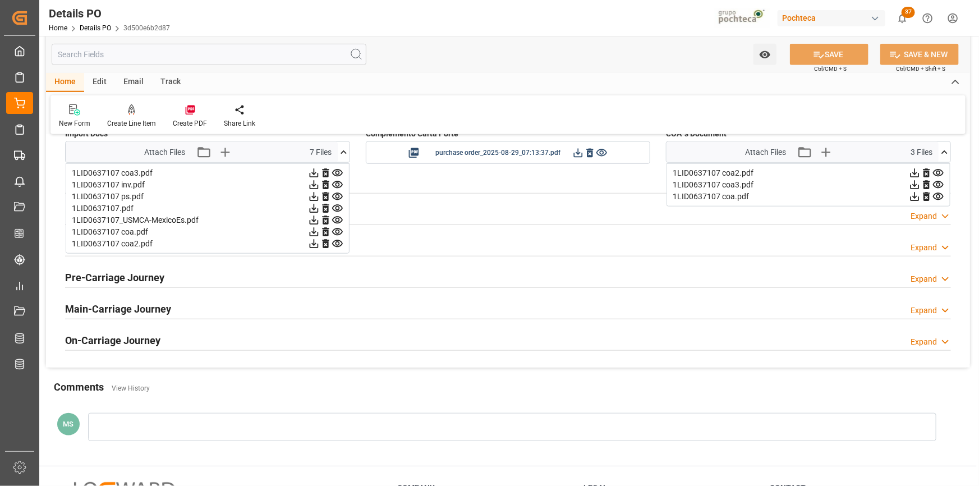
click at [339, 233] on icon at bounding box center [338, 232] width 12 height 12
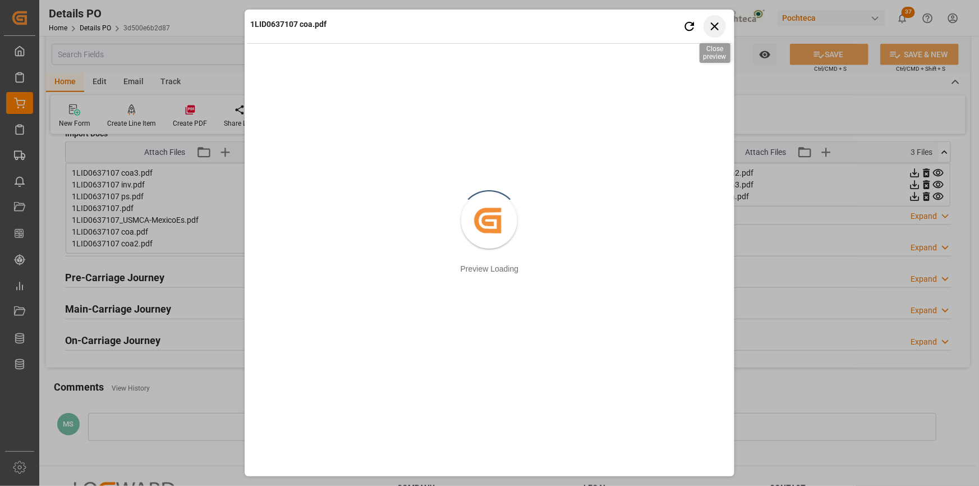
click at [715, 25] on icon "button" at bounding box center [715, 26] width 8 height 8
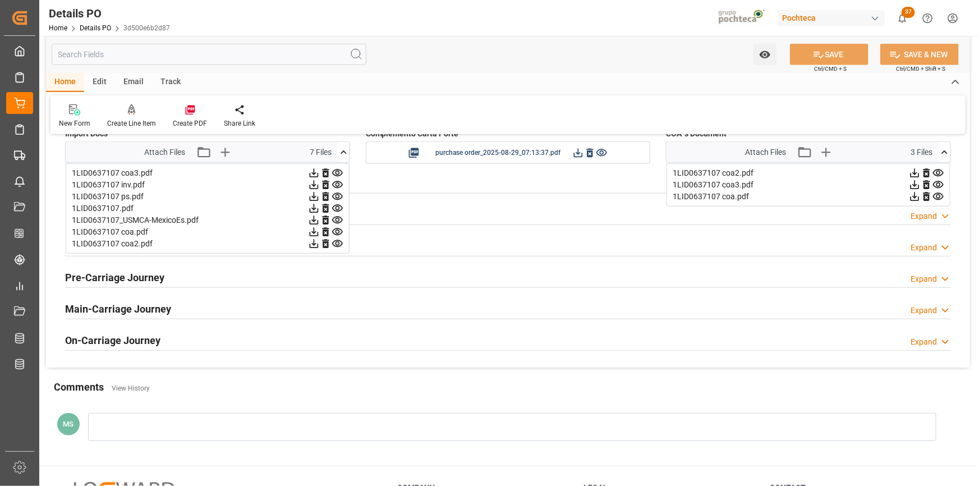
click at [334, 242] on icon at bounding box center [338, 244] width 12 height 12
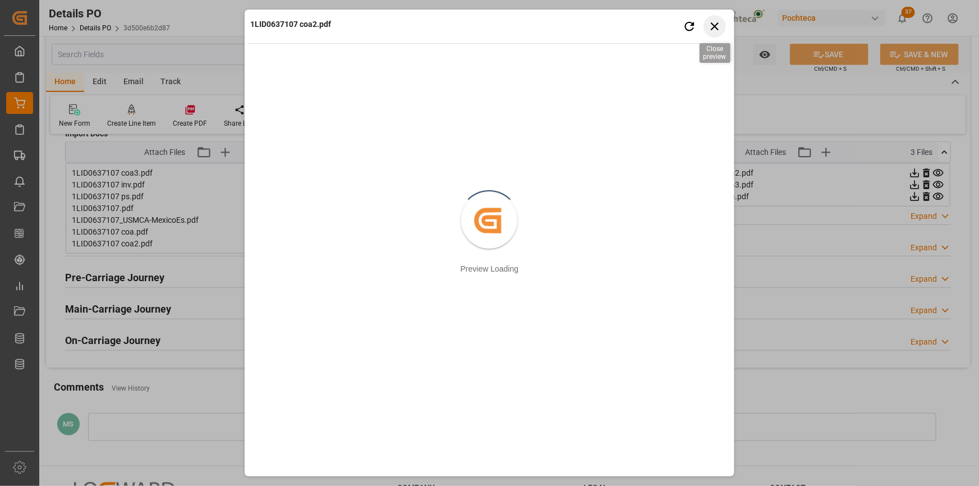
click at [719, 22] on icon "button" at bounding box center [715, 26] width 14 height 14
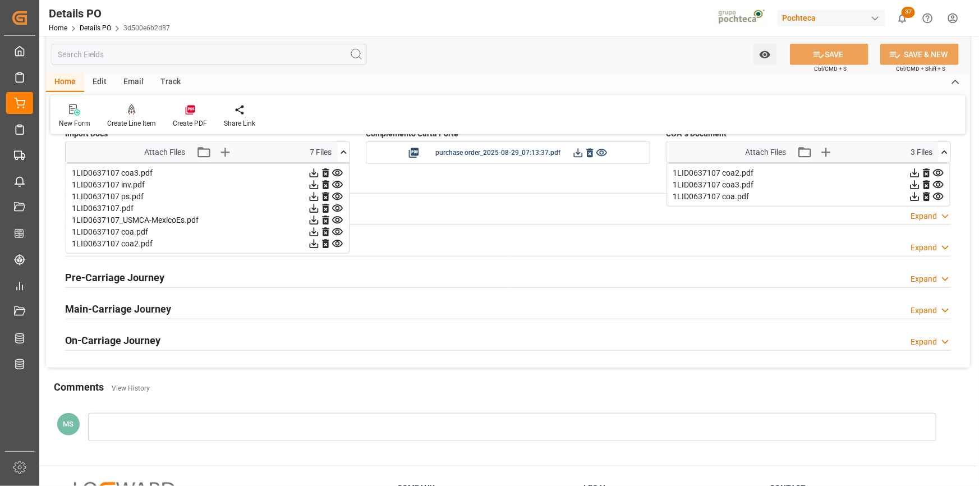
click at [344, 155] on icon at bounding box center [344, 152] width 12 height 12
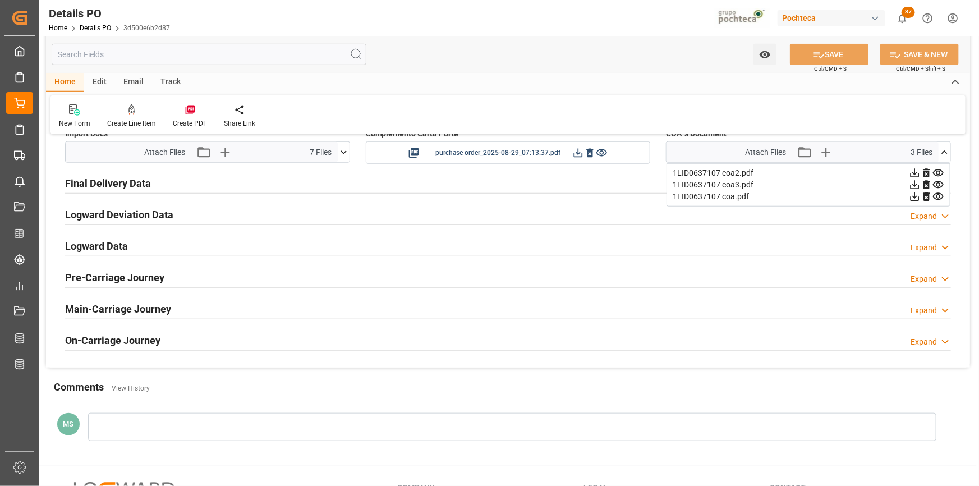
click at [951, 153] on div "Attach Files Attach existing file Upload new file 3 Files 1LID0637107 coa2.pdf …" at bounding box center [808, 151] width 285 height 21
click at [945, 152] on icon at bounding box center [945, 152] width 12 height 12
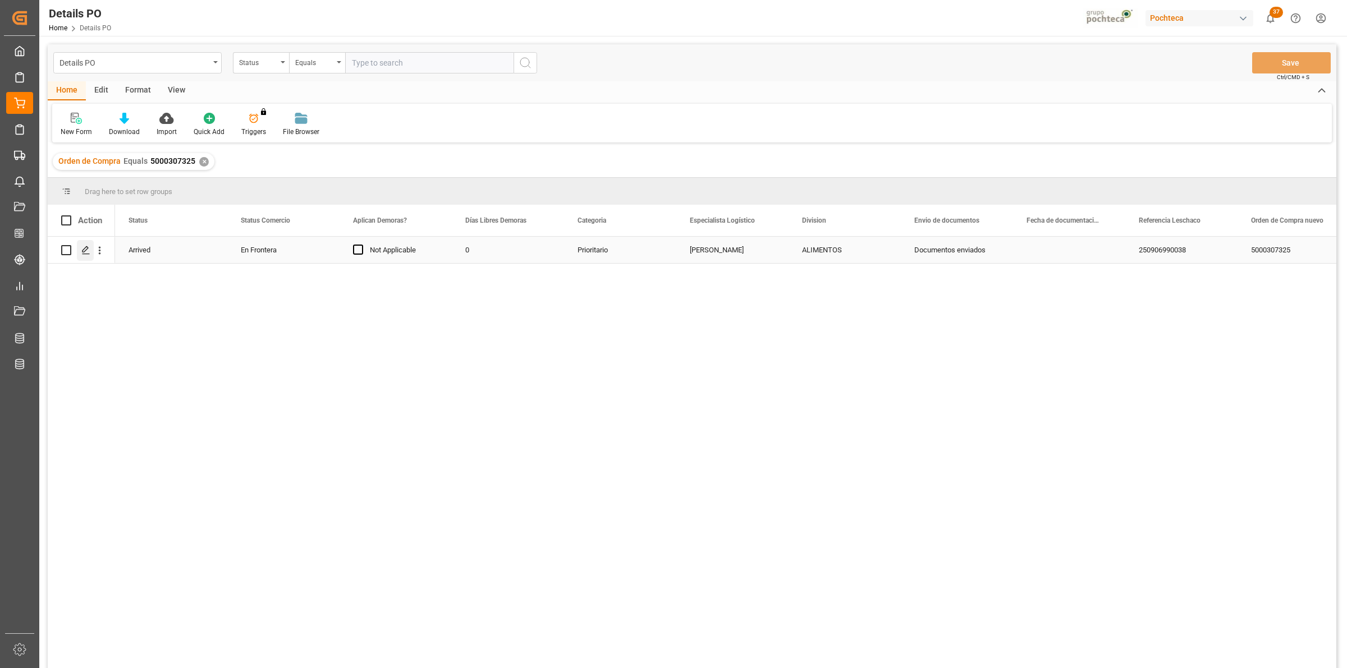
click at [89, 247] on icon "Press SPACE to select this row." at bounding box center [85, 250] width 9 height 9
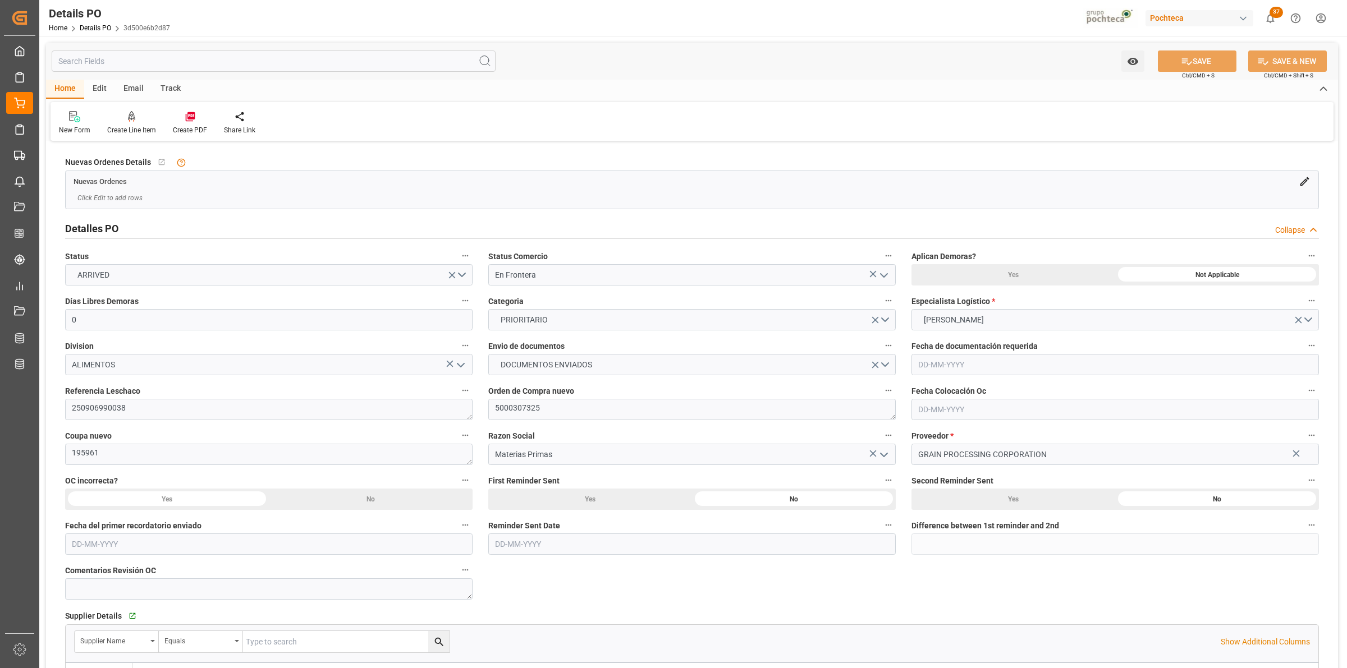
type input "0"
type input "05-08-2025"
type input "[DATE]"
click at [113, 228] on h2 "Detalles PO" at bounding box center [91, 228] width 53 height 15
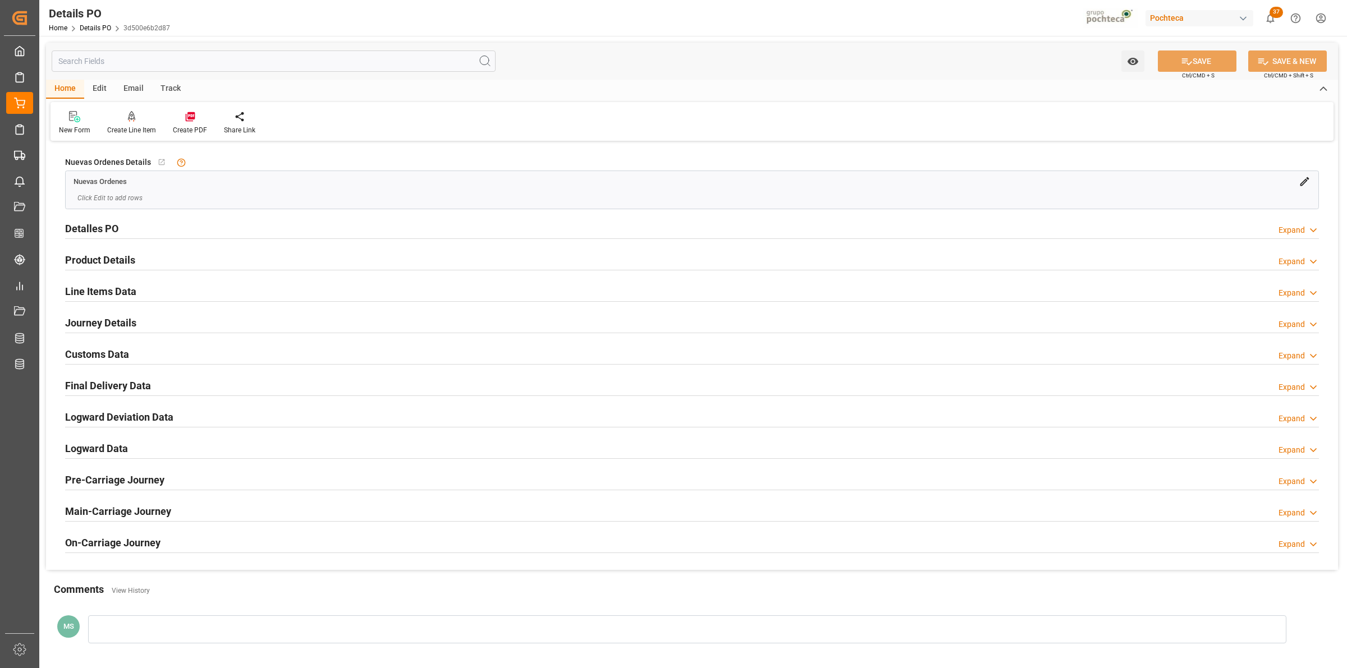
click at [110, 351] on h2 "Customs Data" at bounding box center [97, 354] width 64 height 15
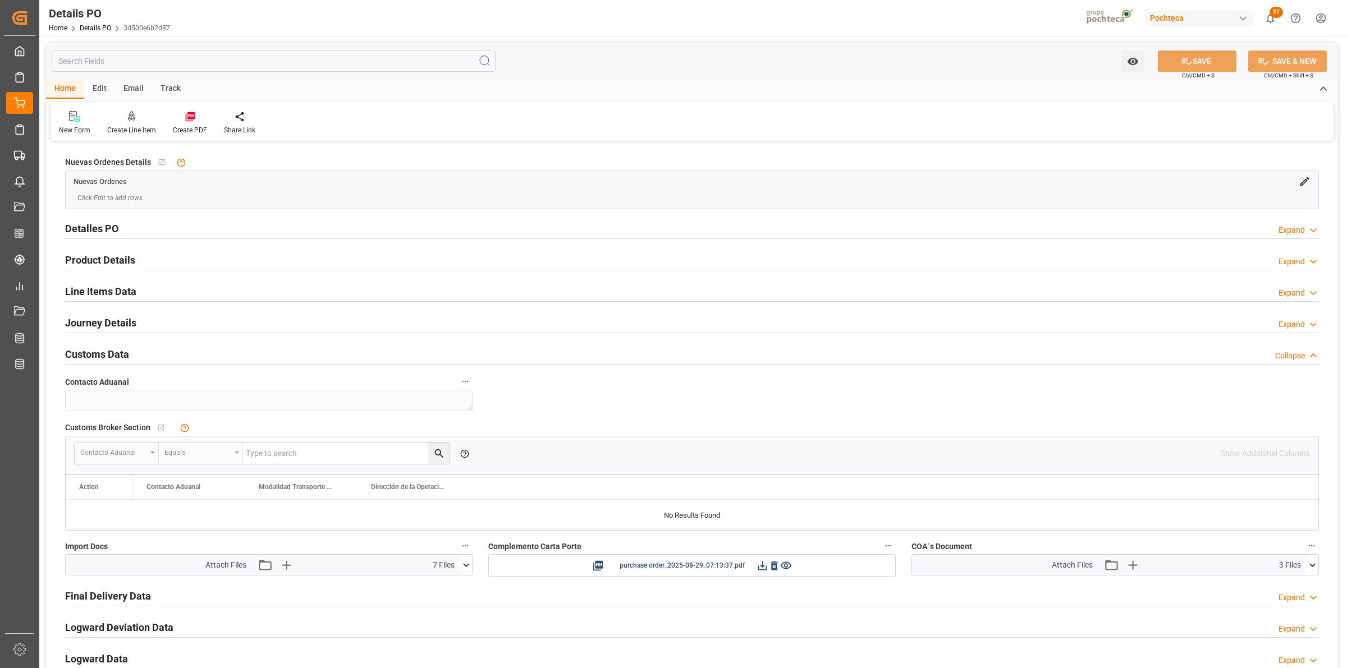
scroll to position [233, 0]
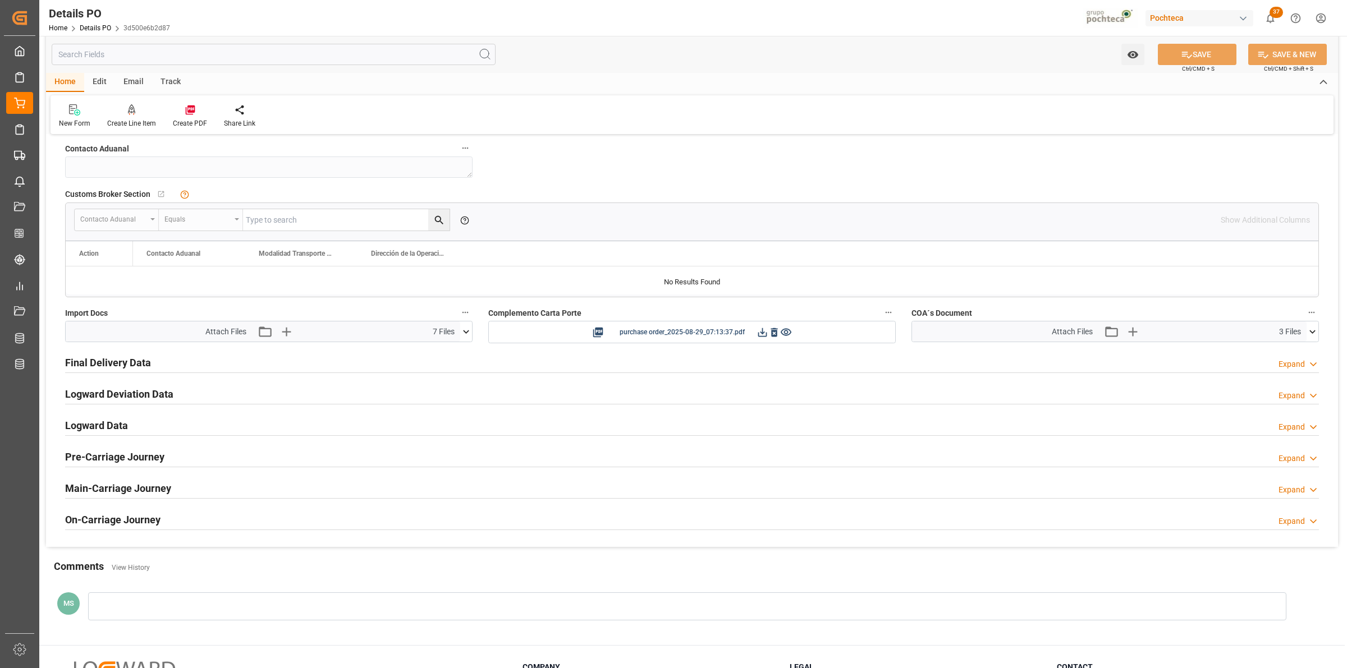
click at [464, 337] on icon at bounding box center [466, 332] width 12 height 12
click at [460, 385] on icon at bounding box center [460, 388] width 12 height 12
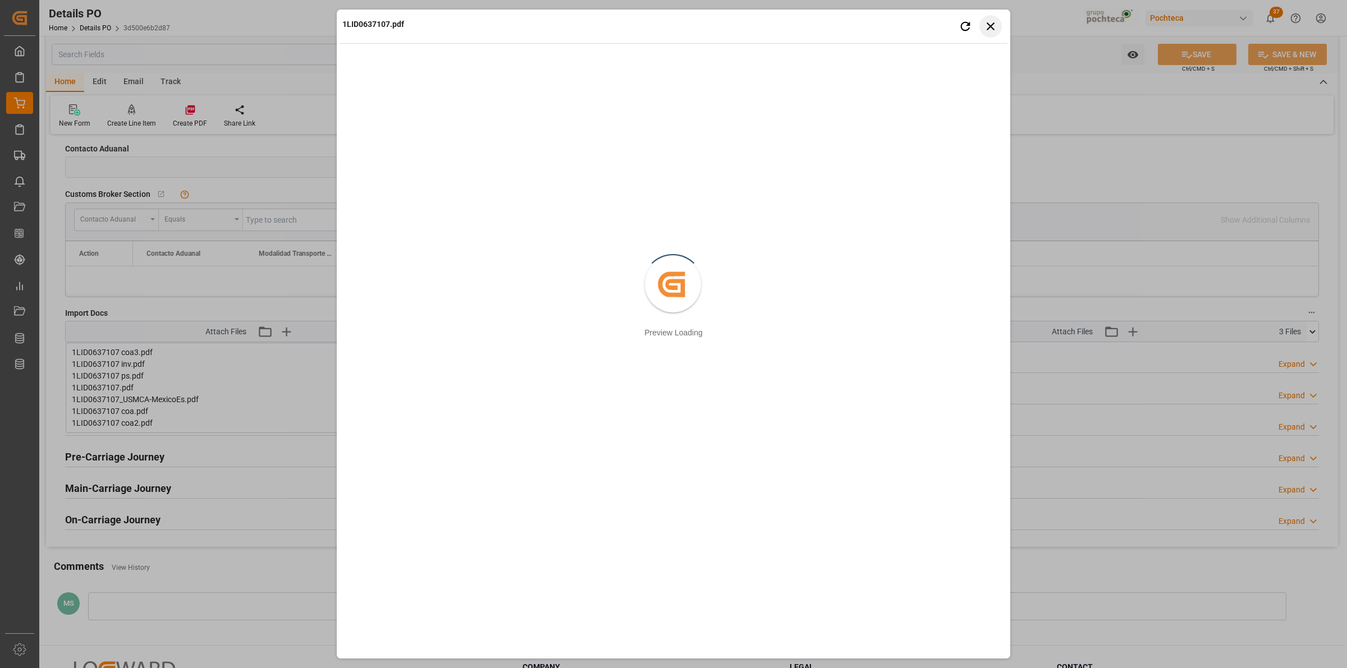
click at [991, 15] on button "Close preview" at bounding box center [990, 26] width 22 height 22
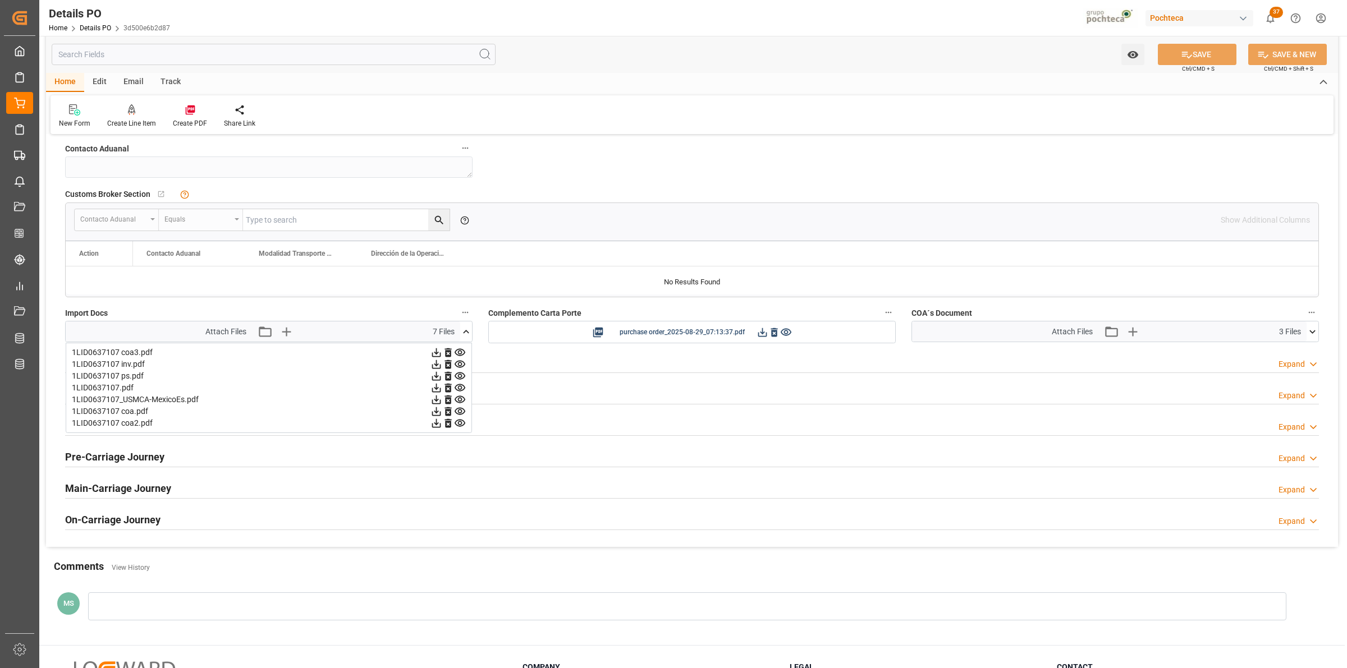
click at [559, 430] on div "Logward Data Expand" at bounding box center [692, 424] width 1254 height 21
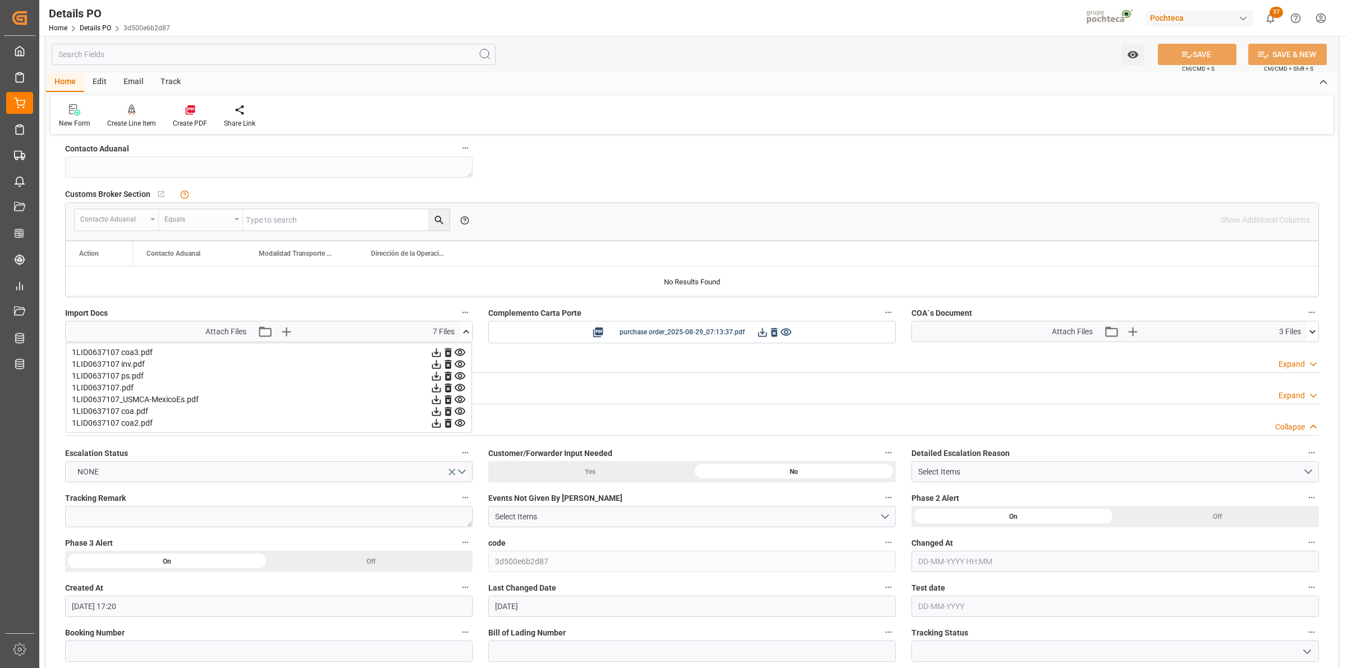
click at [491, 125] on div "New Form Create Line Item Create PDF Share Link" at bounding box center [692, 114] width 1283 height 39
click at [463, 330] on icon at bounding box center [466, 332] width 12 height 12
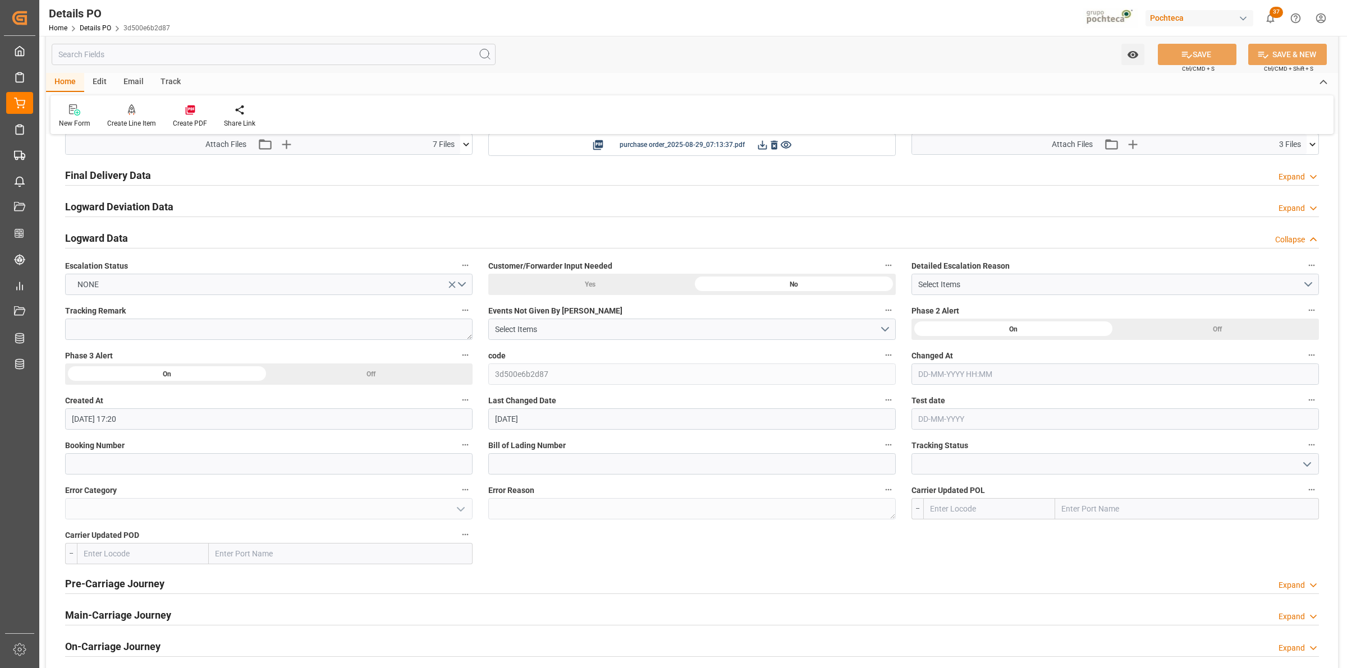
scroll to position [0, 0]
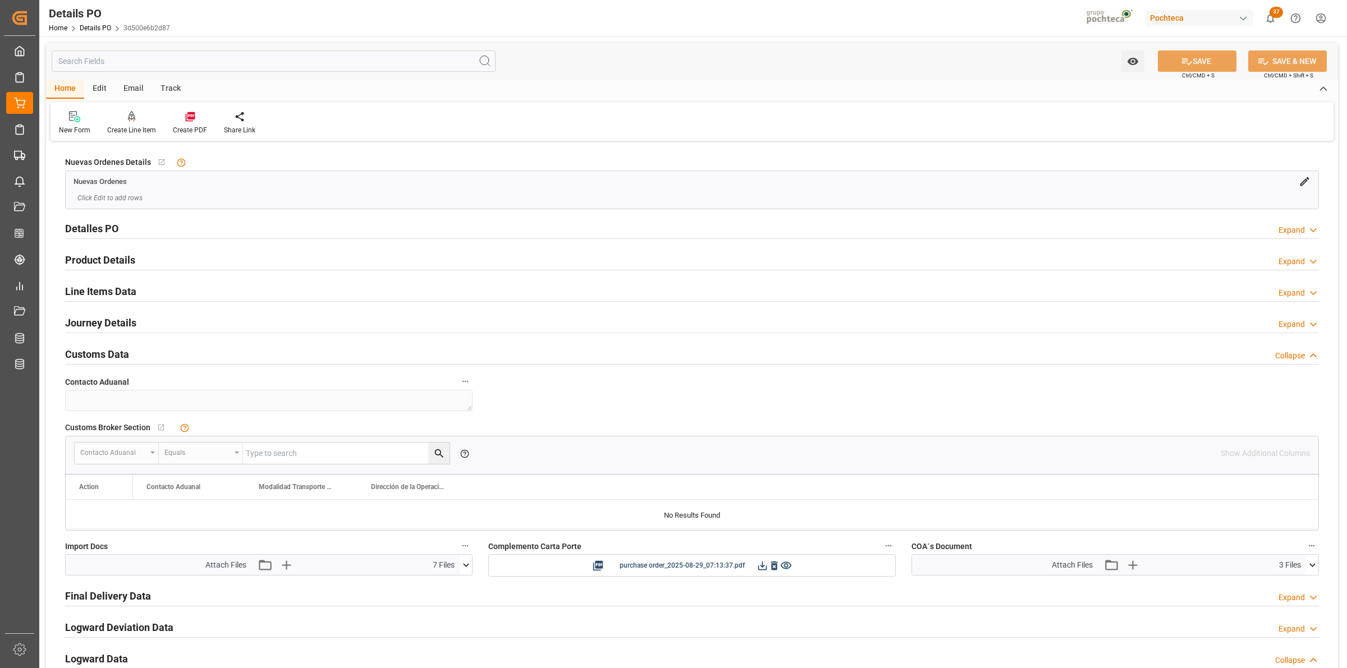
click at [90, 228] on h2 "Detalles PO" at bounding box center [91, 228] width 53 height 15
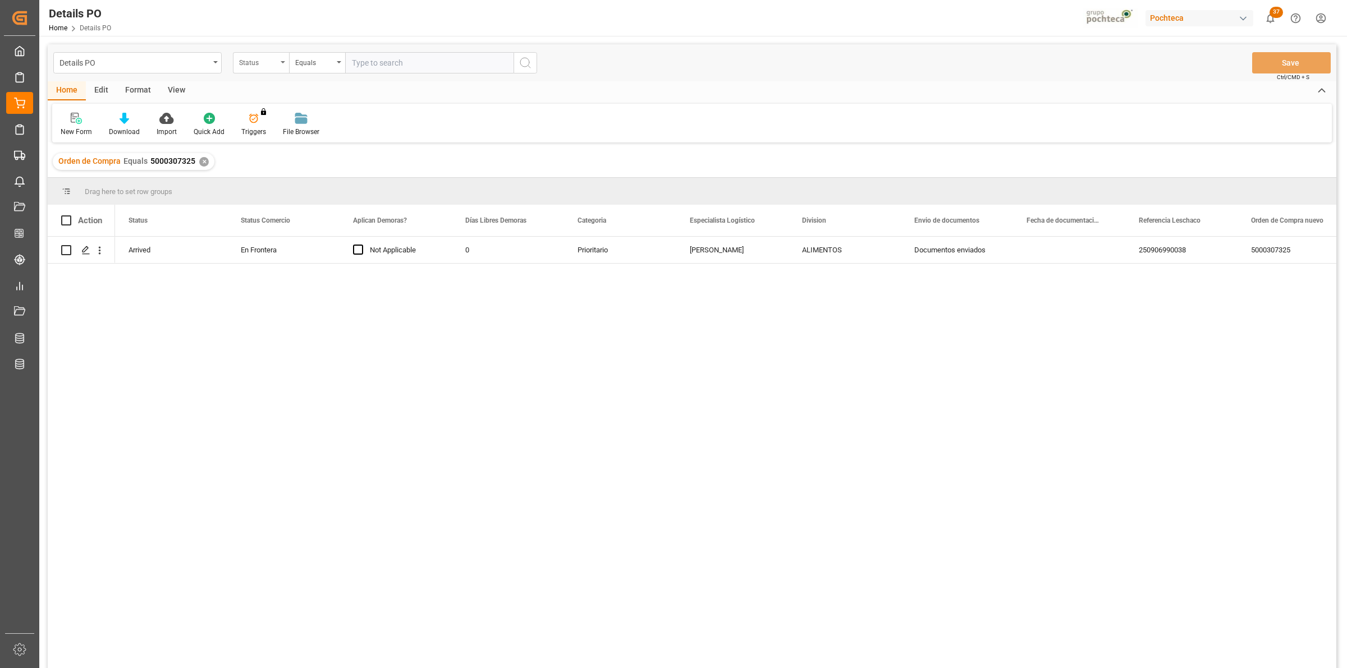
click at [264, 59] on div "Status" at bounding box center [258, 61] width 38 height 13
type input "orden"
click at [364, 65] on input "text" at bounding box center [429, 62] width 168 height 21
paste input "5000304158"
type input "5000304158"
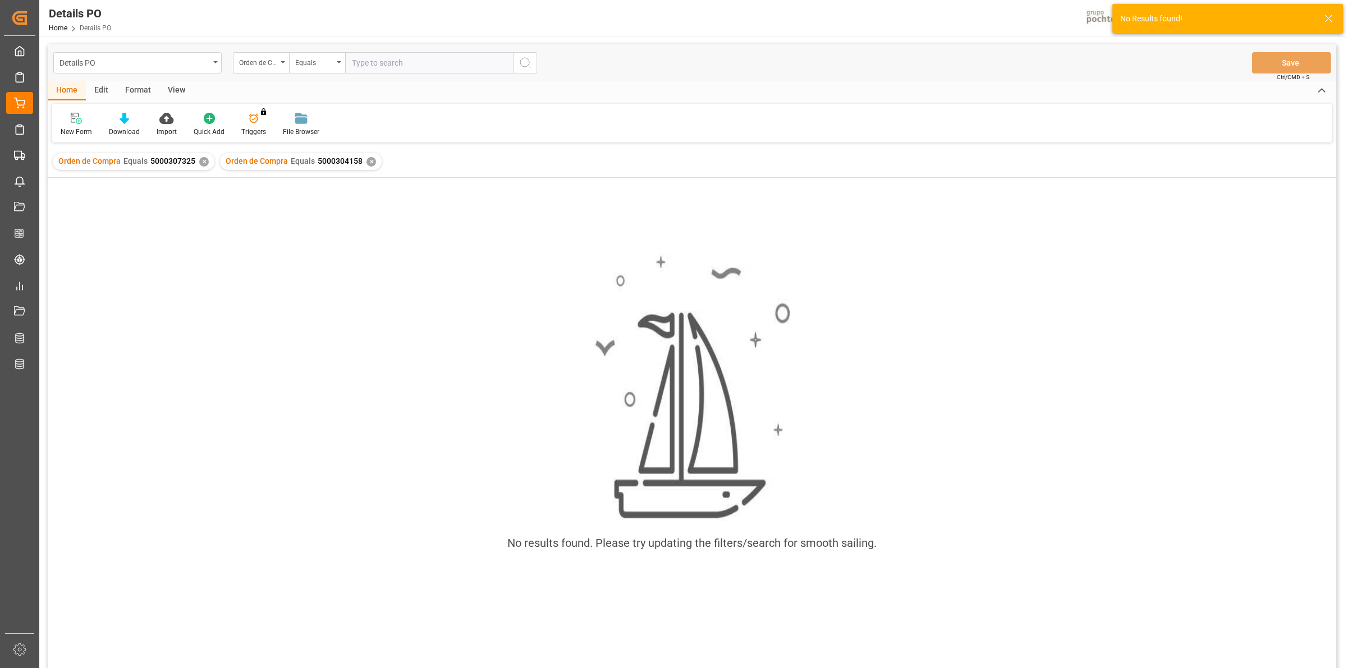
click at [203, 166] on div "✕" at bounding box center [204, 162] width 10 height 10
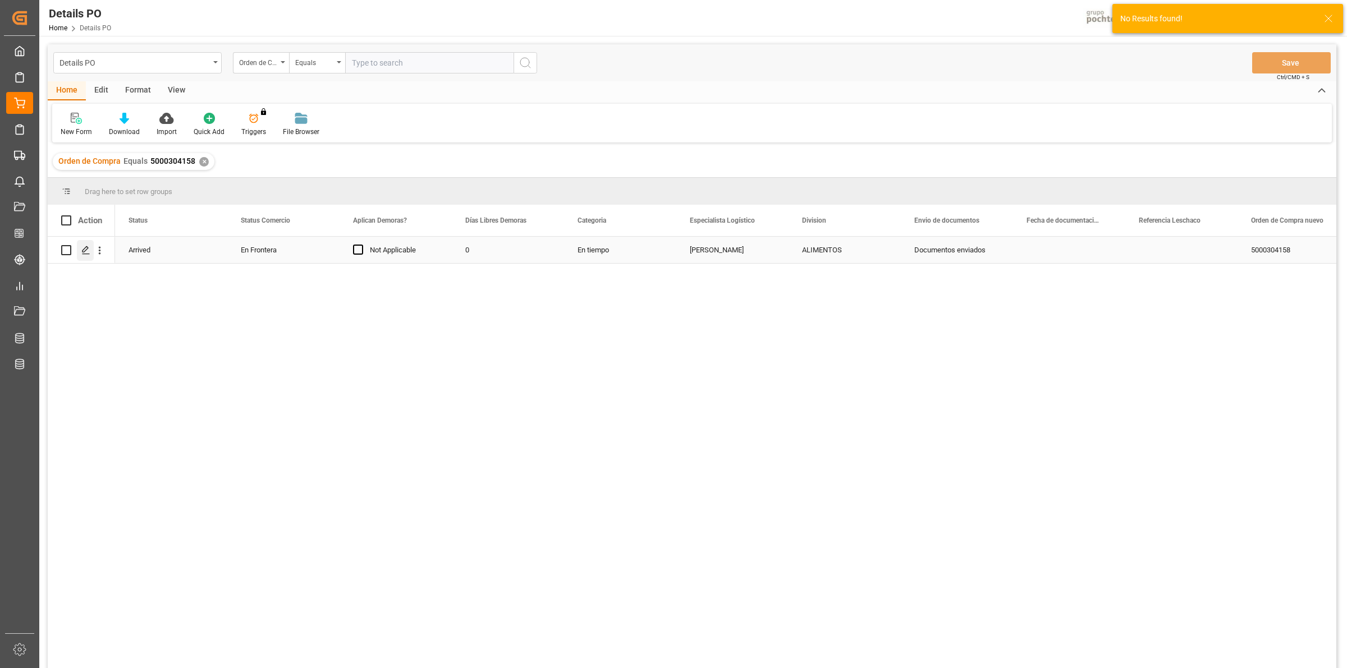
click at [88, 257] on div "Press SPACE to select this row." at bounding box center [85, 250] width 17 height 21
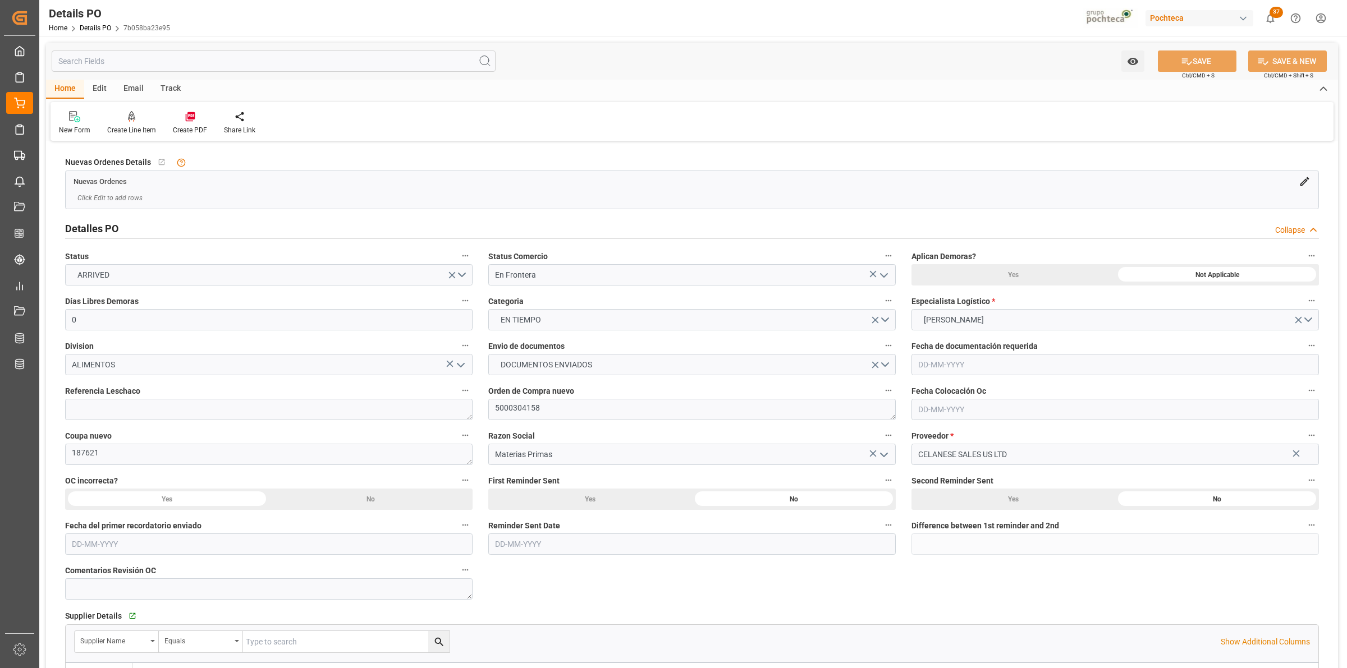
type input "0"
type input "15-05-2025"
type input "[DATE]"
click at [109, 225] on h2 "Detalles PO" at bounding box center [91, 228] width 53 height 15
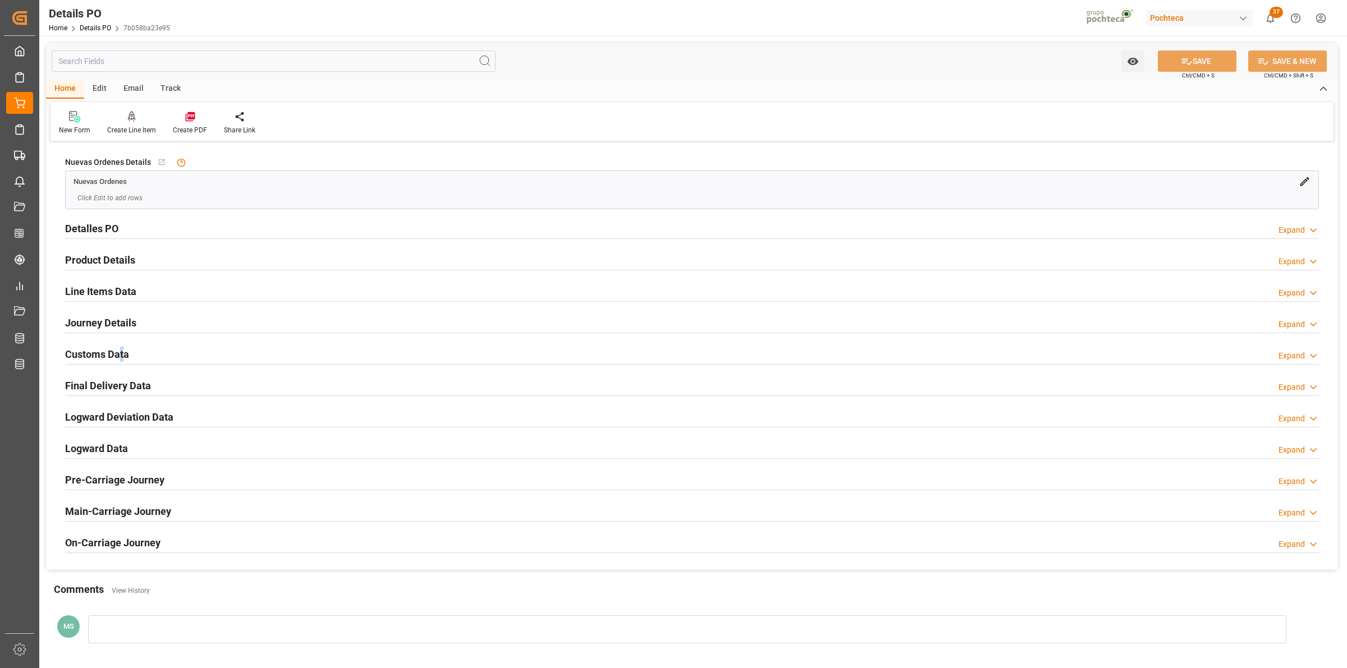
click at [121, 351] on h2 "Customs Data" at bounding box center [97, 354] width 64 height 15
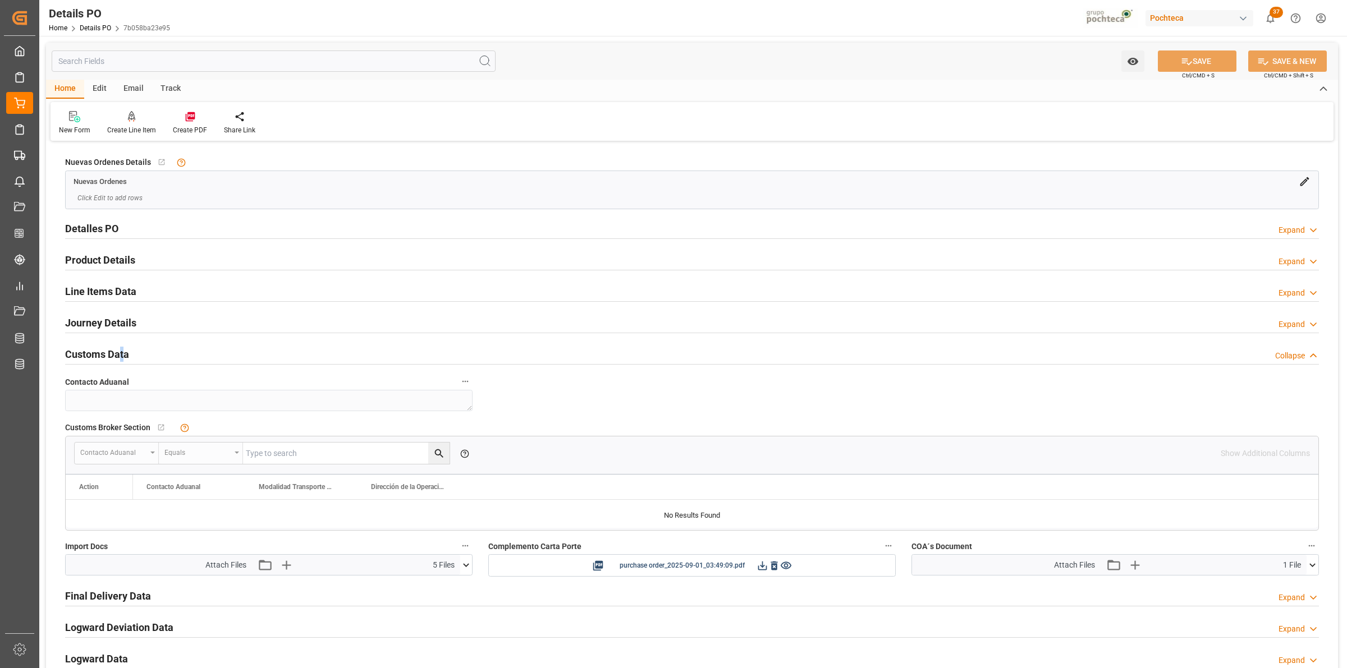
scroll to position [233, 0]
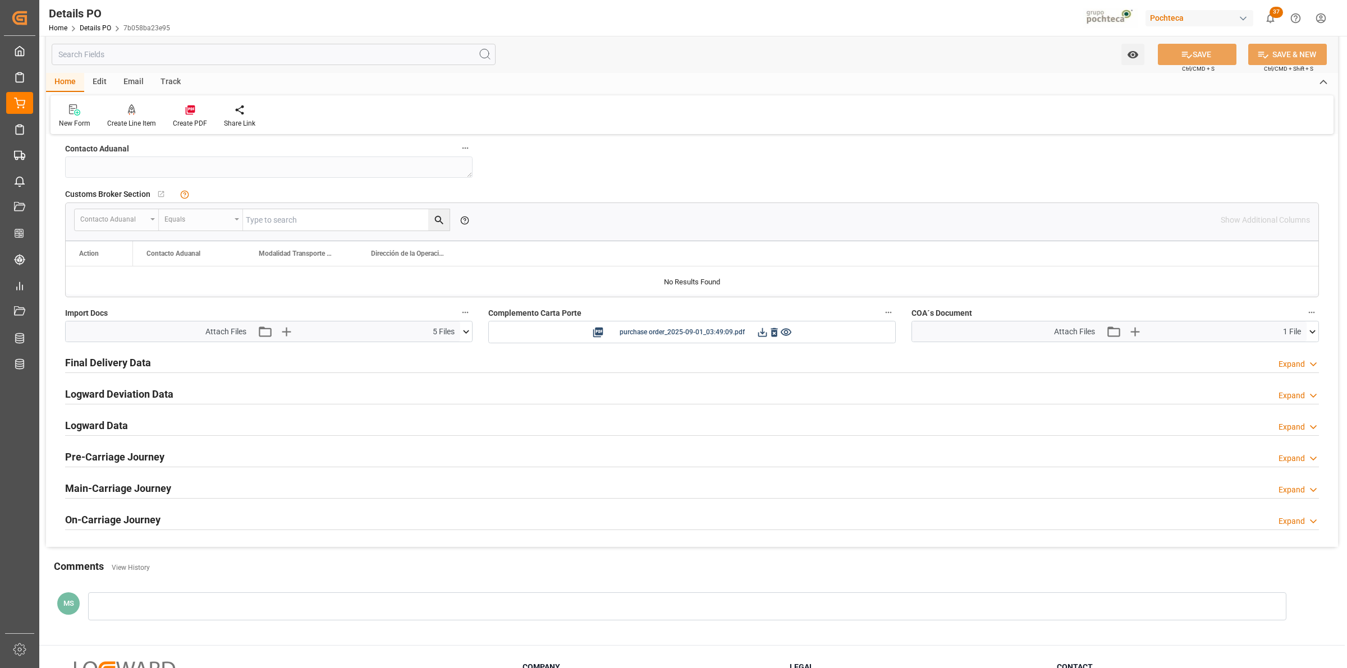
click at [465, 337] on icon at bounding box center [466, 332] width 12 height 12
click at [434, 381] on icon at bounding box center [436, 376] width 9 height 9
click at [458, 379] on icon at bounding box center [460, 376] width 12 height 12
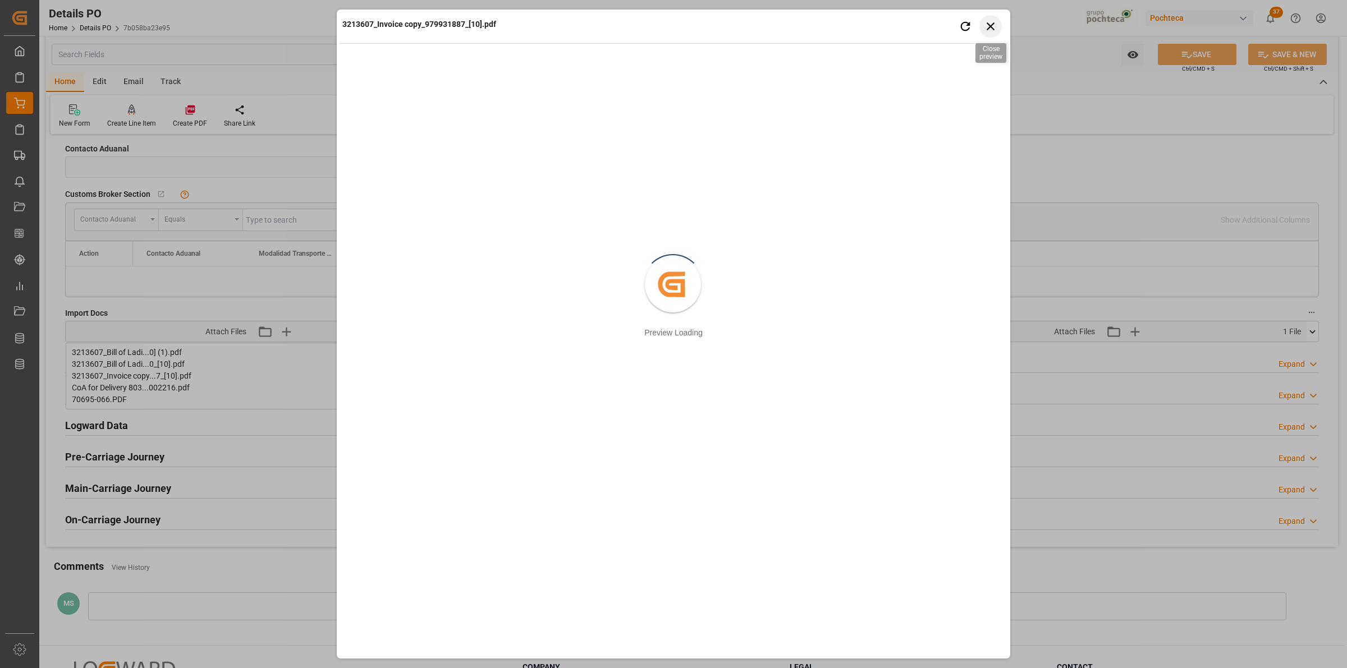
click at [994, 27] on icon "button" at bounding box center [991, 26] width 14 height 14
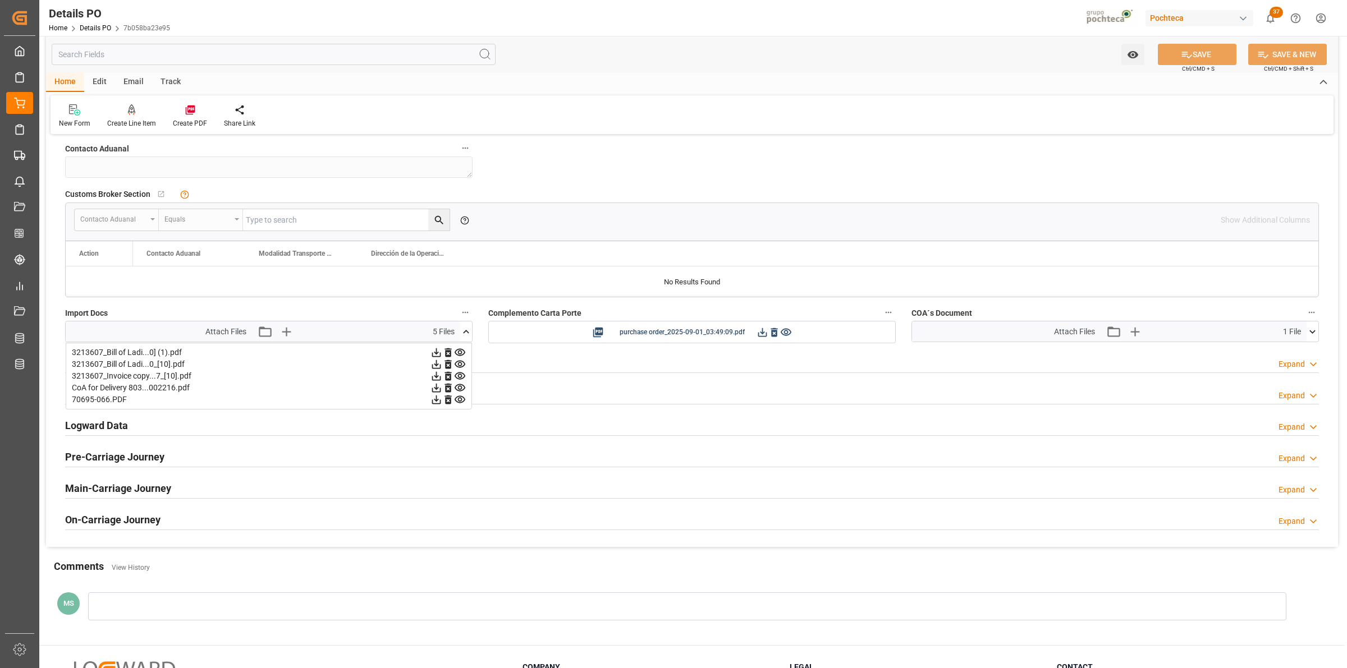
click at [432, 391] on icon at bounding box center [436, 388] width 9 height 9
click at [458, 403] on icon at bounding box center [460, 399] width 11 height 7
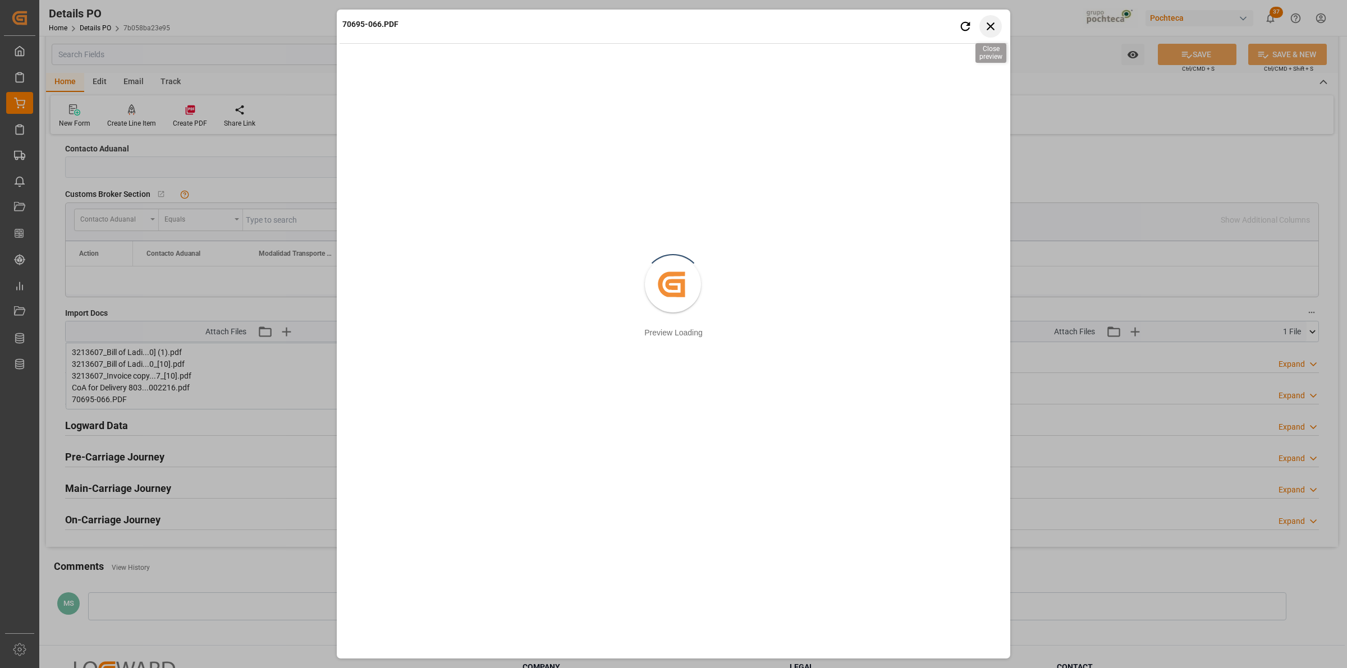
click at [984, 33] on icon "button" at bounding box center [991, 26] width 14 height 14
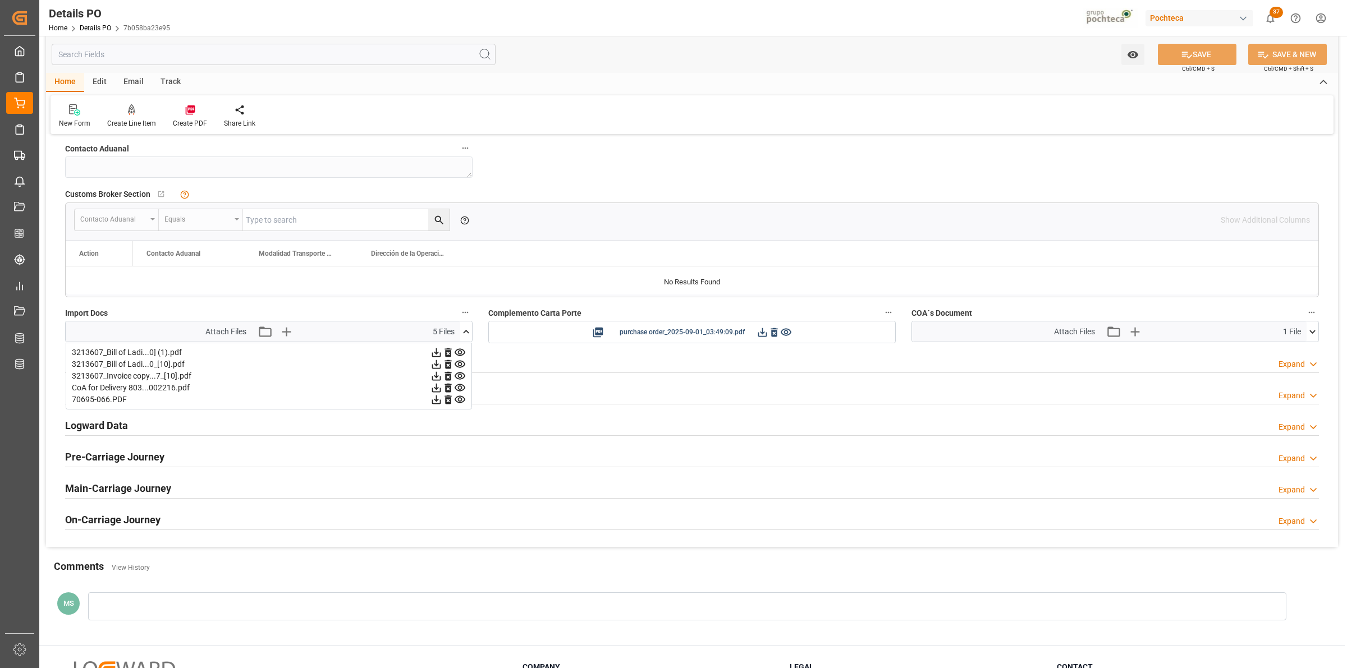
click at [457, 354] on icon at bounding box center [460, 353] width 12 height 12
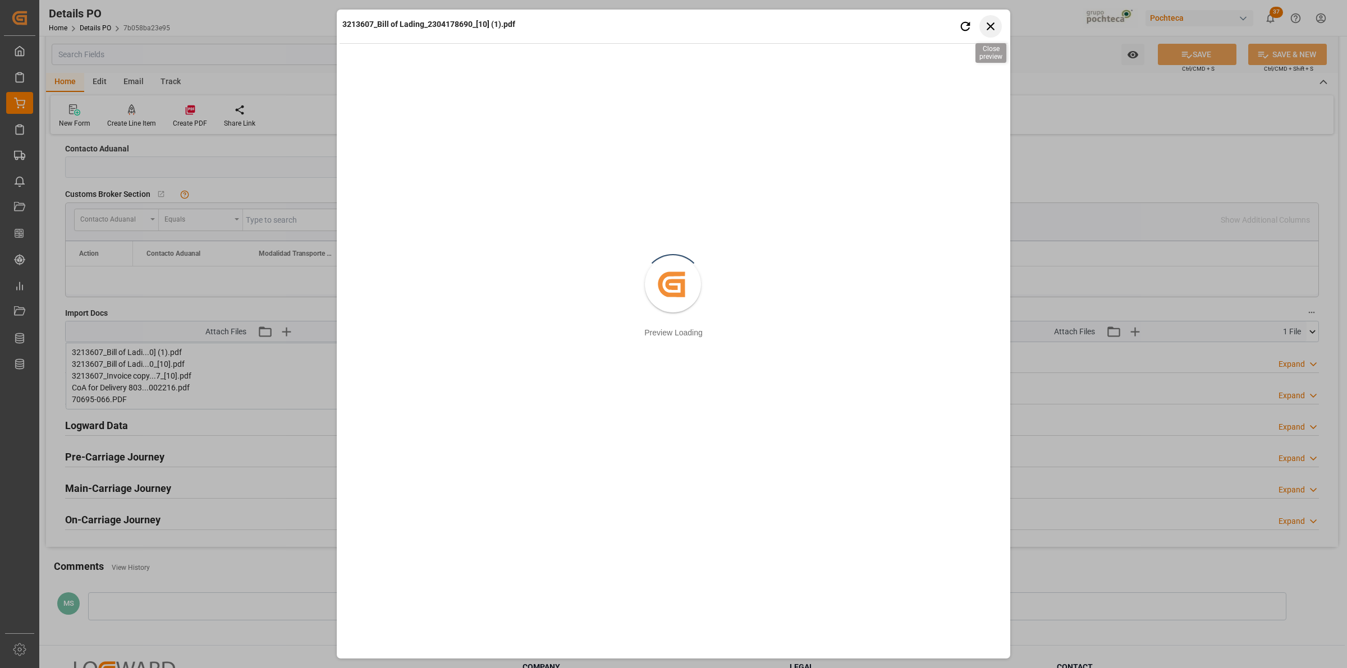
click at [988, 31] on icon "button" at bounding box center [991, 26] width 14 height 14
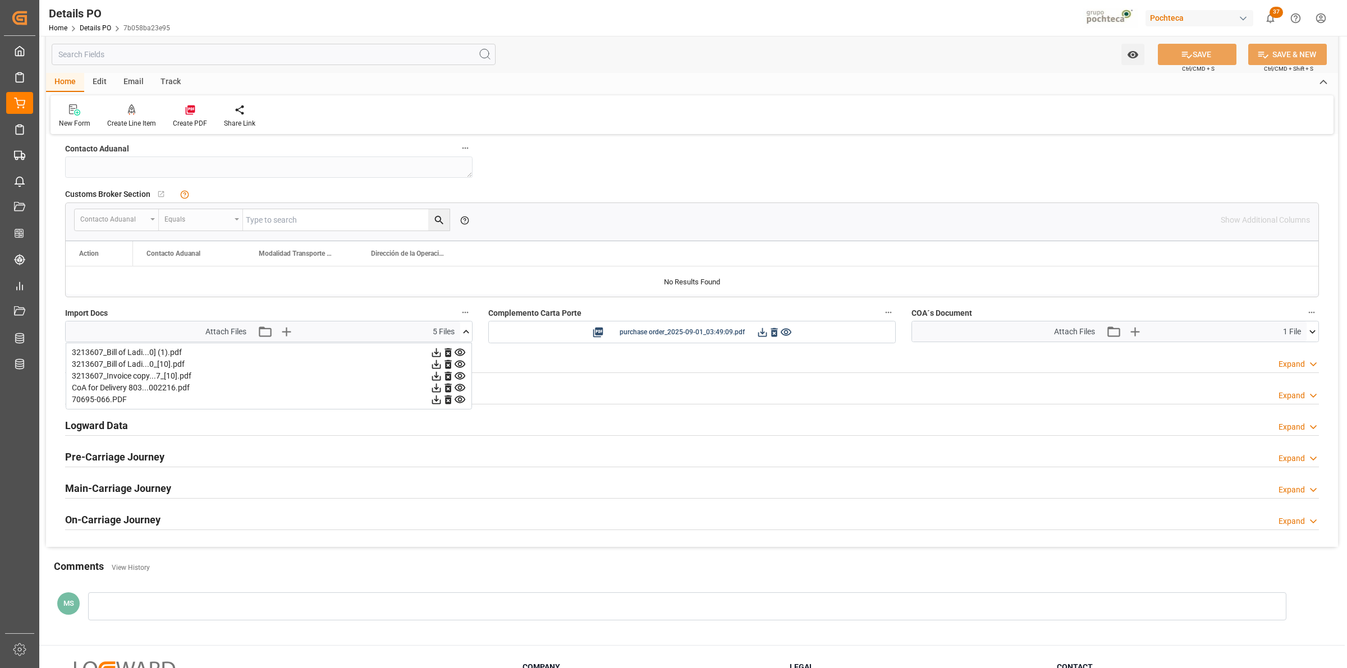
click at [459, 401] on icon at bounding box center [460, 400] width 12 height 12
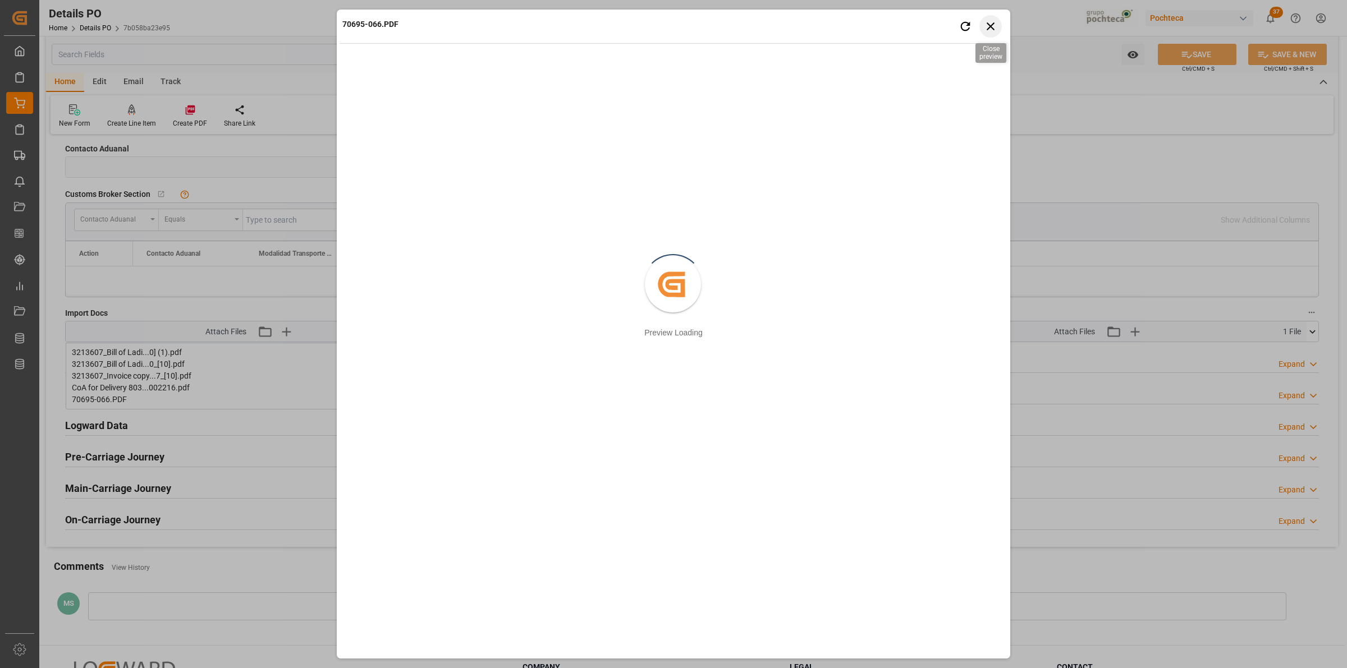
click at [995, 26] on icon "button" at bounding box center [991, 26] width 14 height 14
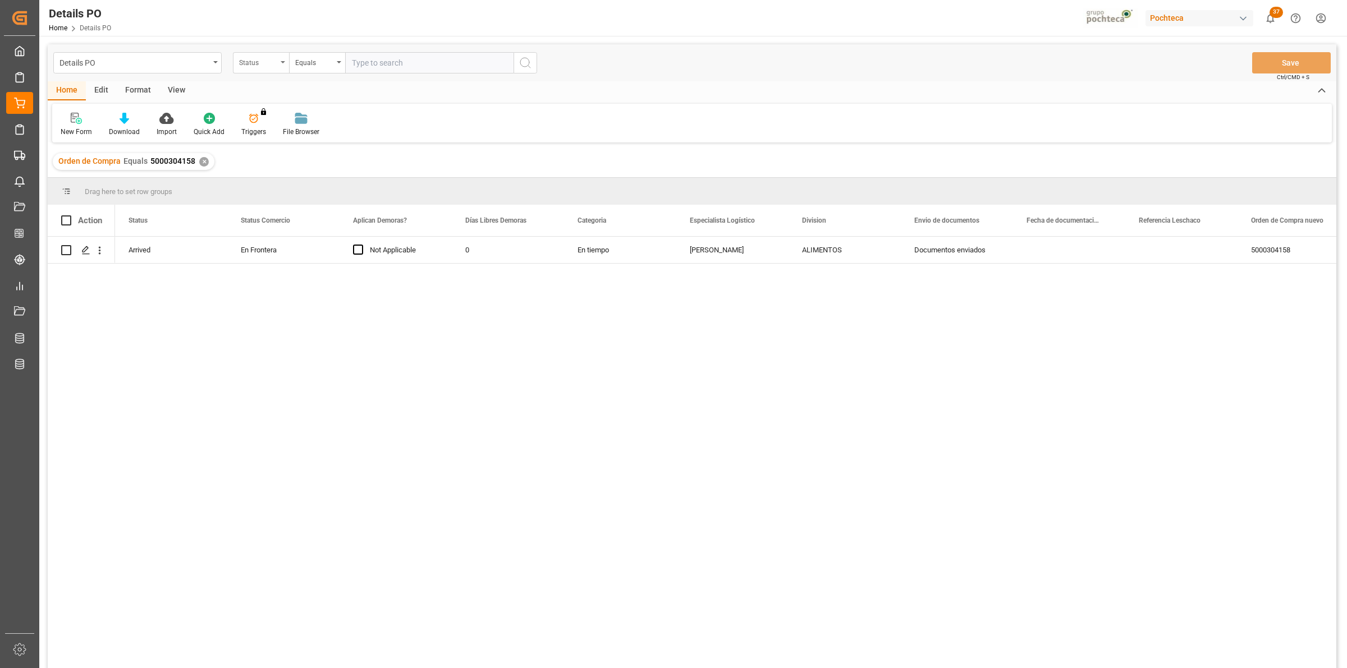
click at [273, 65] on div "Status" at bounding box center [258, 61] width 38 height 13
click at [281, 87] on input "text" at bounding box center [317, 89] width 158 height 18
type input "ORDEN"
click at [366, 72] on input "text" at bounding box center [429, 62] width 168 height 21
paste input "5000306217"
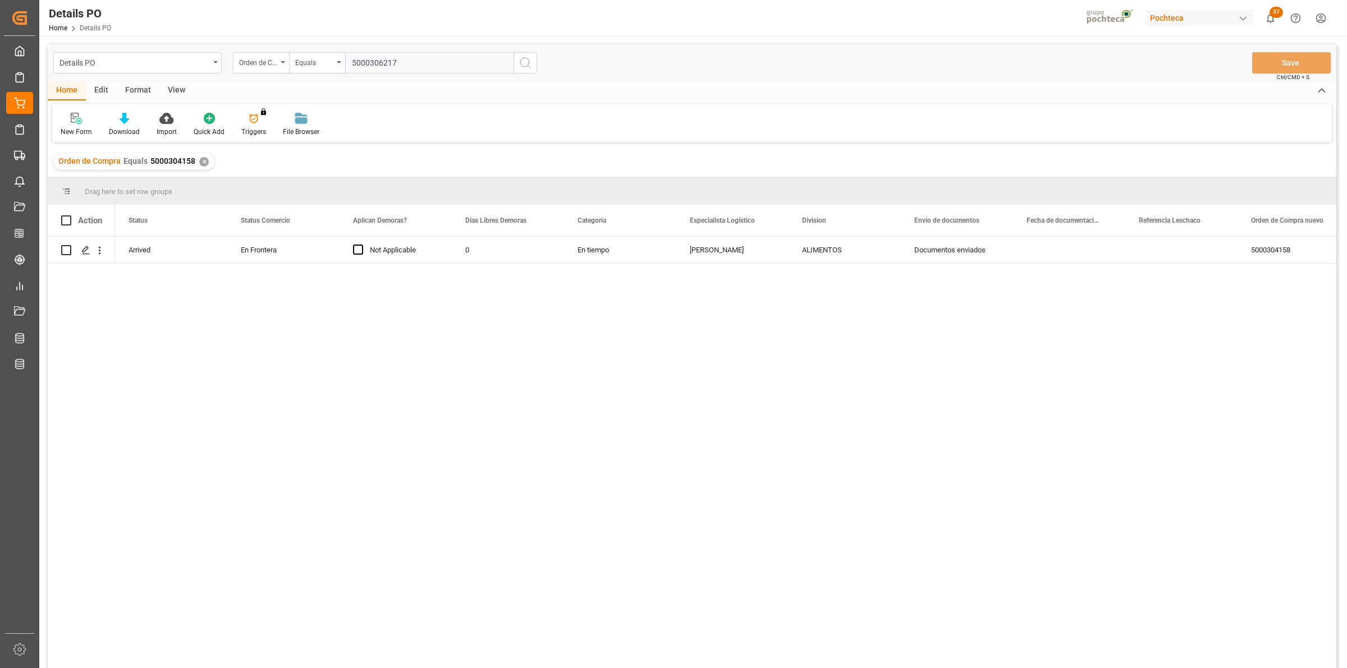
type input "5000306217"
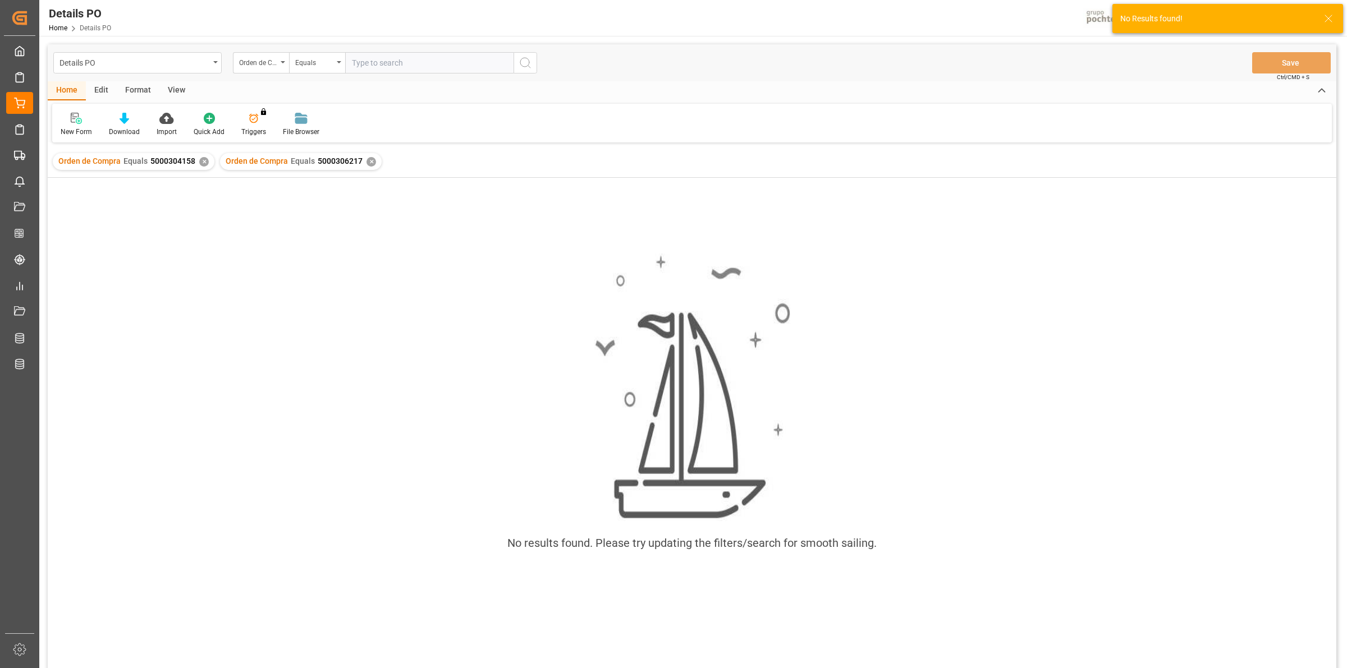
click at [200, 164] on div "✕" at bounding box center [204, 162] width 10 height 10
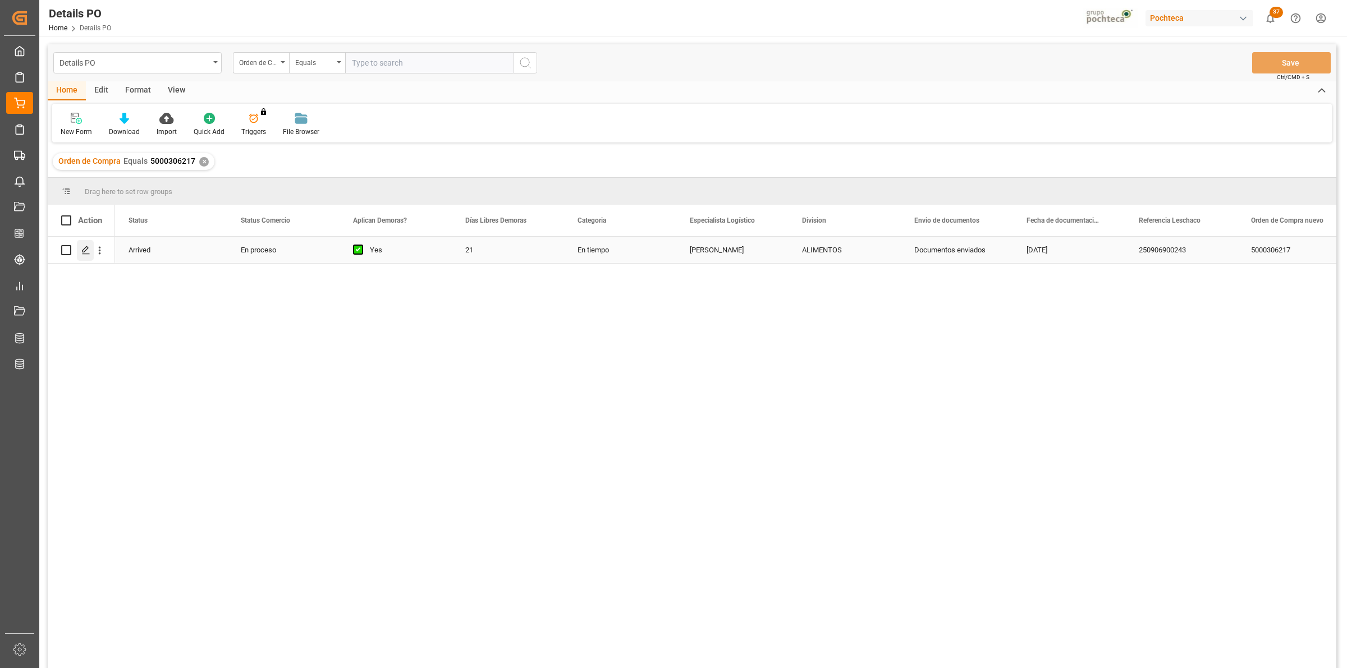
click at [89, 251] on icon "Press SPACE to select this row." at bounding box center [85, 250] width 9 height 9
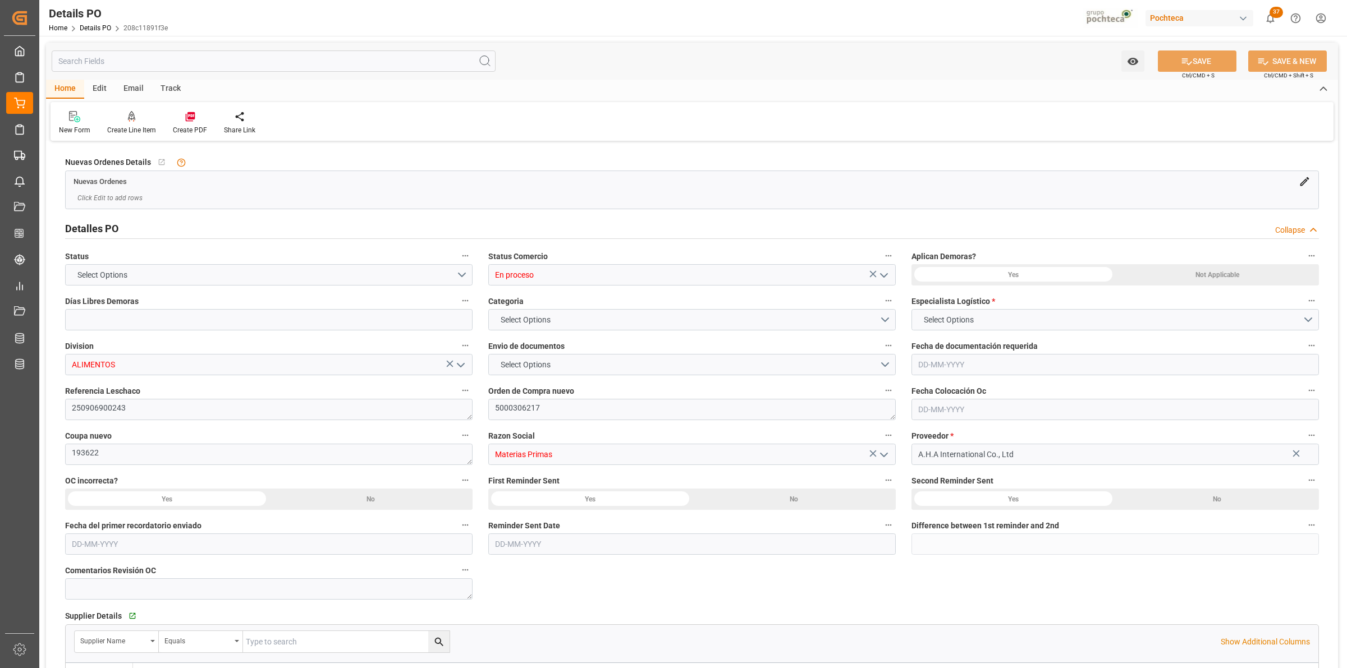
type input "21"
type input "[DATE]"
type input "17-07-2025"
type input "[DATE]"
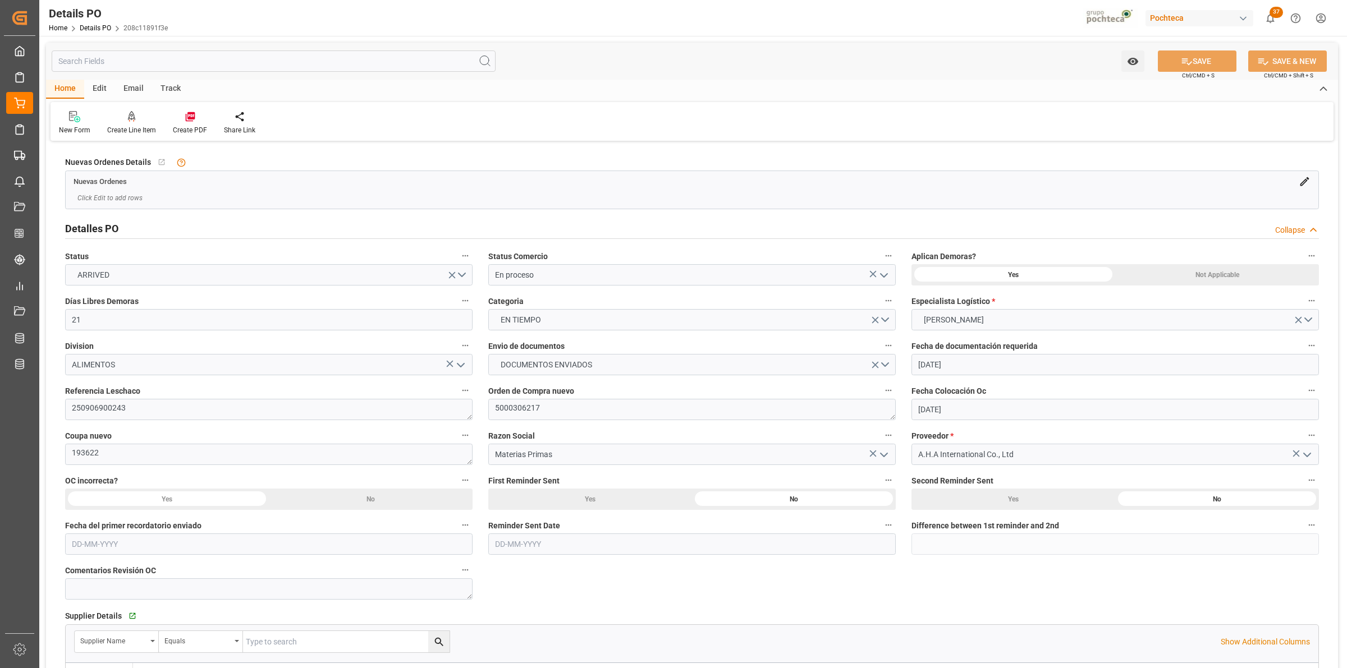
click at [111, 223] on h2 "Detalles PO" at bounding box center [91, 228] width 53 height 15
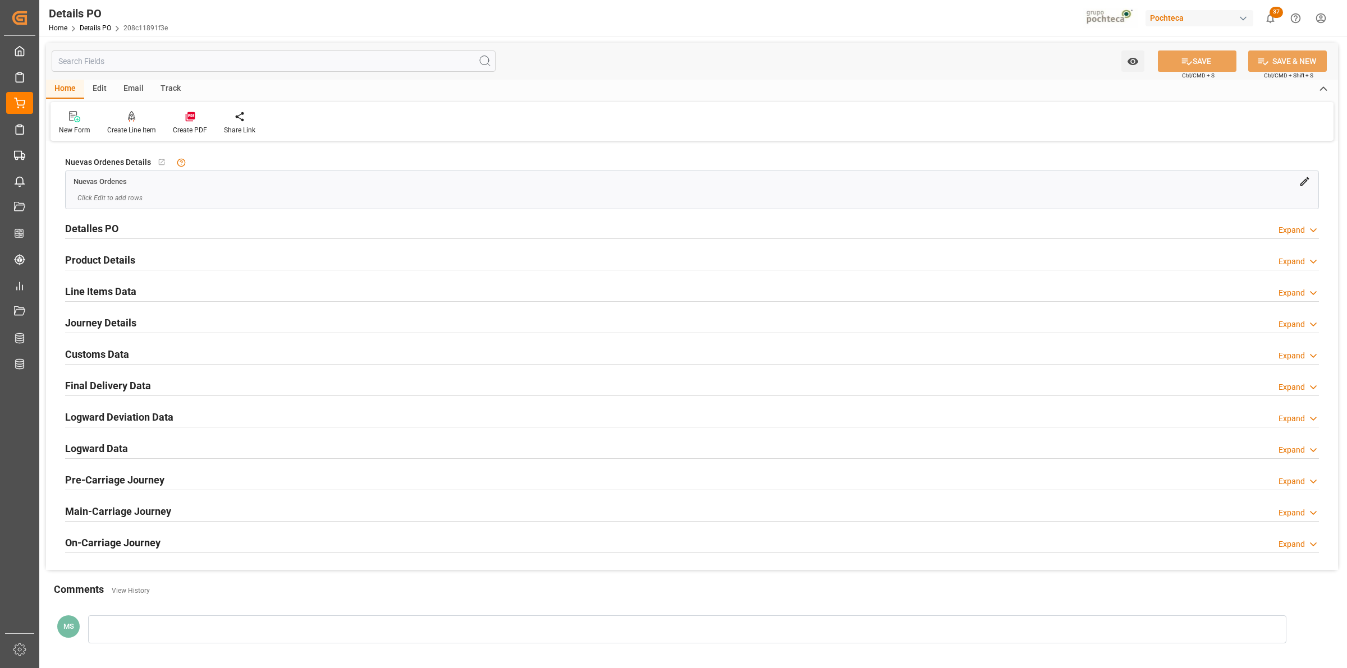
click at [116, 354] on h2 "Customs Data" at bounding box center [97, 354] width 64 height 15
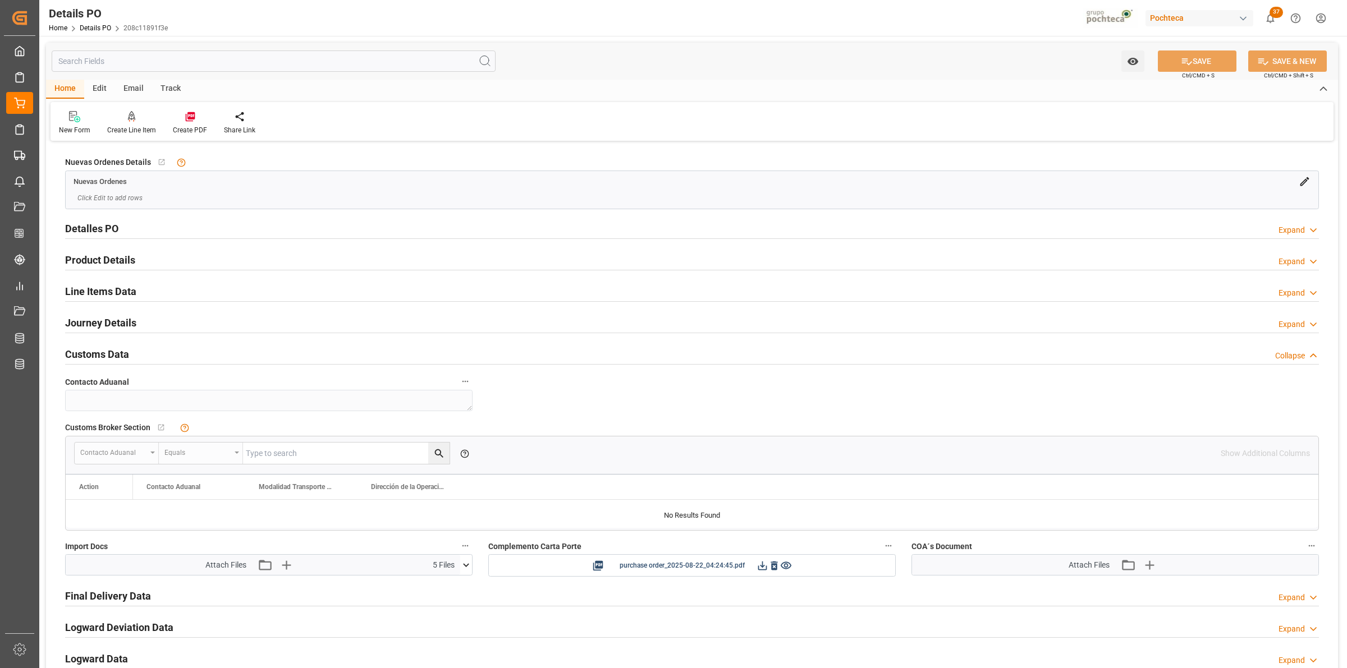
click at [464, 567] on icon at bounding box center [466, 564] width 6 height 3
click at [437, 593] on icon at bounding box center [436, 610] width 12 height 12
click at [434, 593] on icon at bounding box center [436, 633] width 9 height 9
click at [458, 588] on icon at bounding box center [460, 585] width 11 height 7
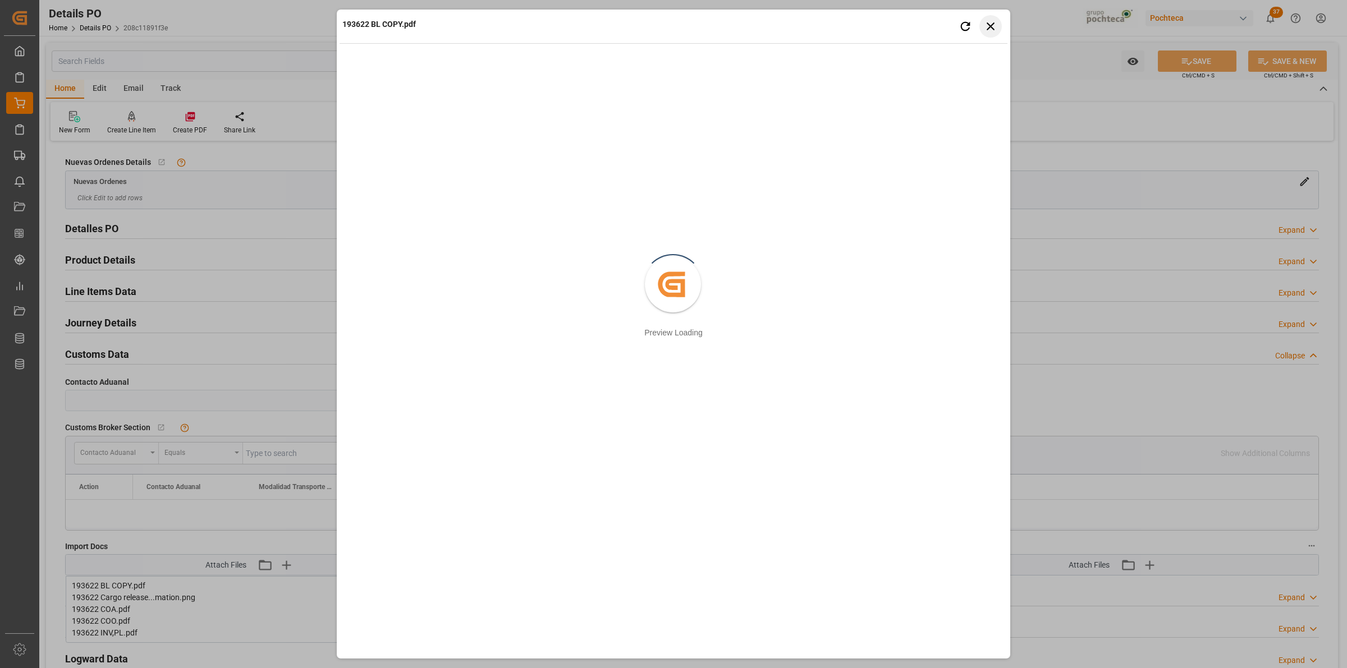
click at [987, 34] on button "Close preview" at bounding box center [990, 26] width 22 height 22
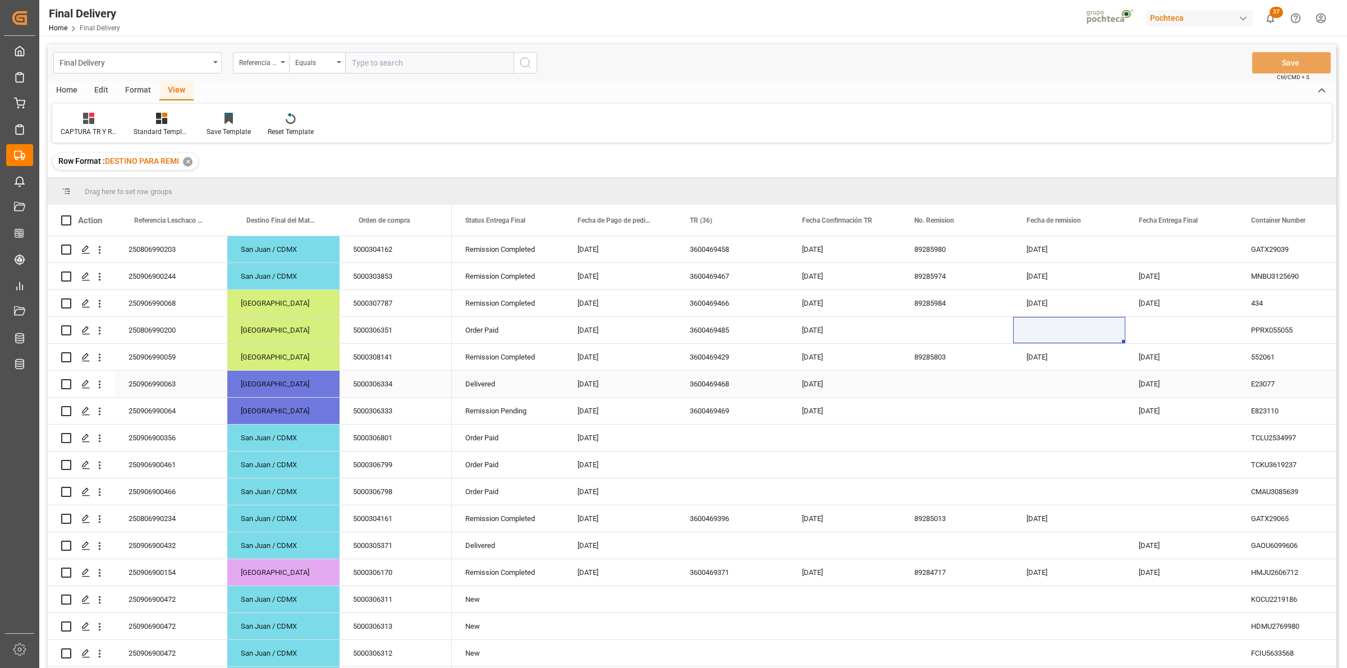
click at [937, 382] on div "Press SPACE to select this row." at bounding box center [957, 384] width 112 height 26
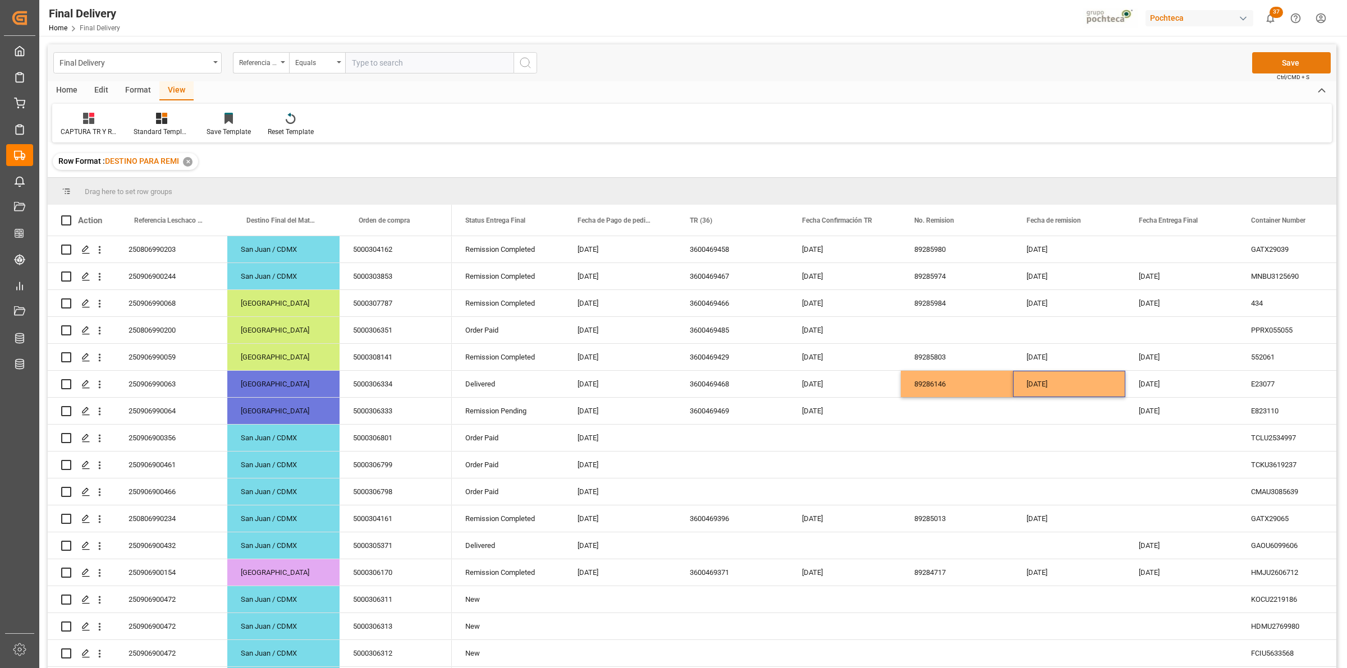
click at [1279, 61] on button "Save" at bounding box center [1291, 62] width 79 height 21
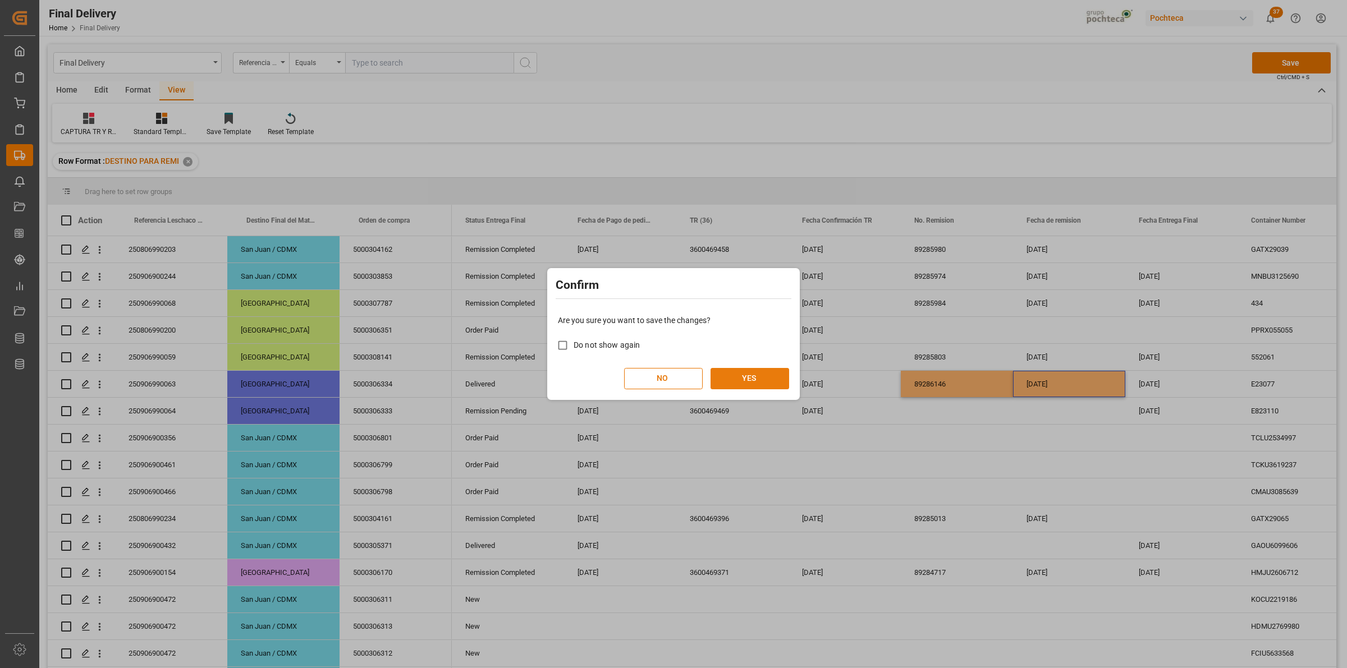
click at [761, 375] on button "YES" at bounding box center [749, 378] width 79 height 21
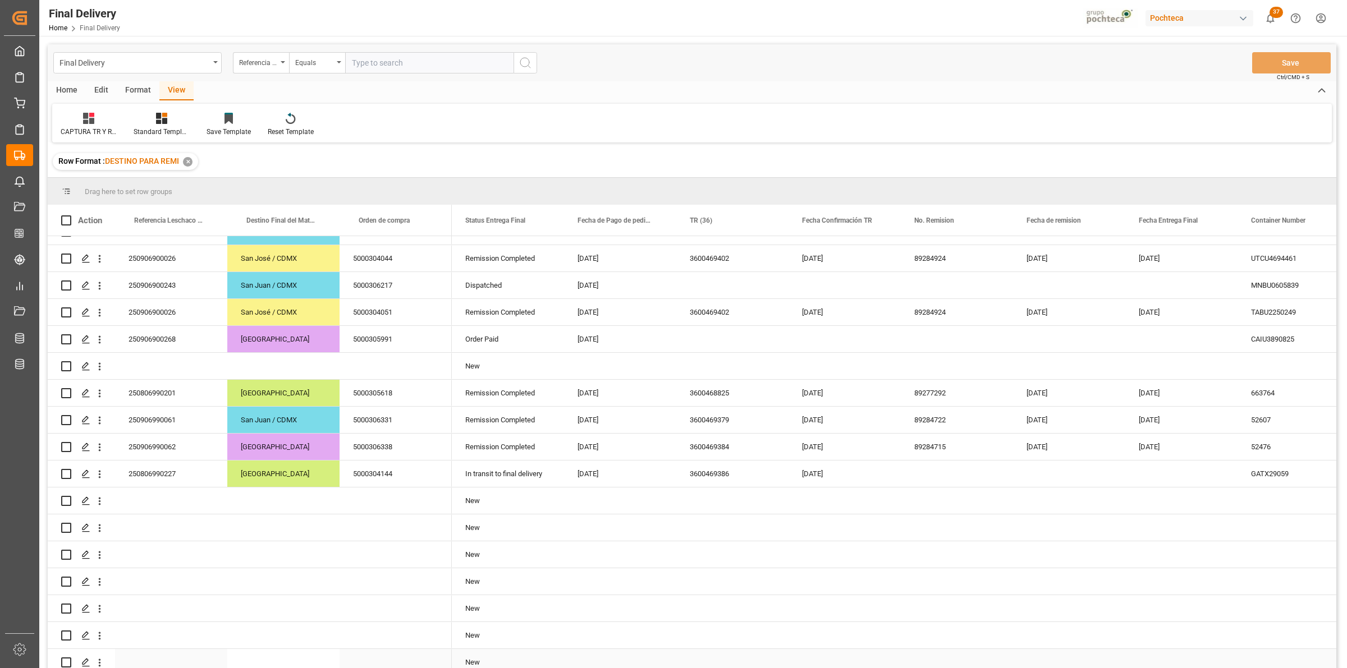
scroll to position [467, 0]
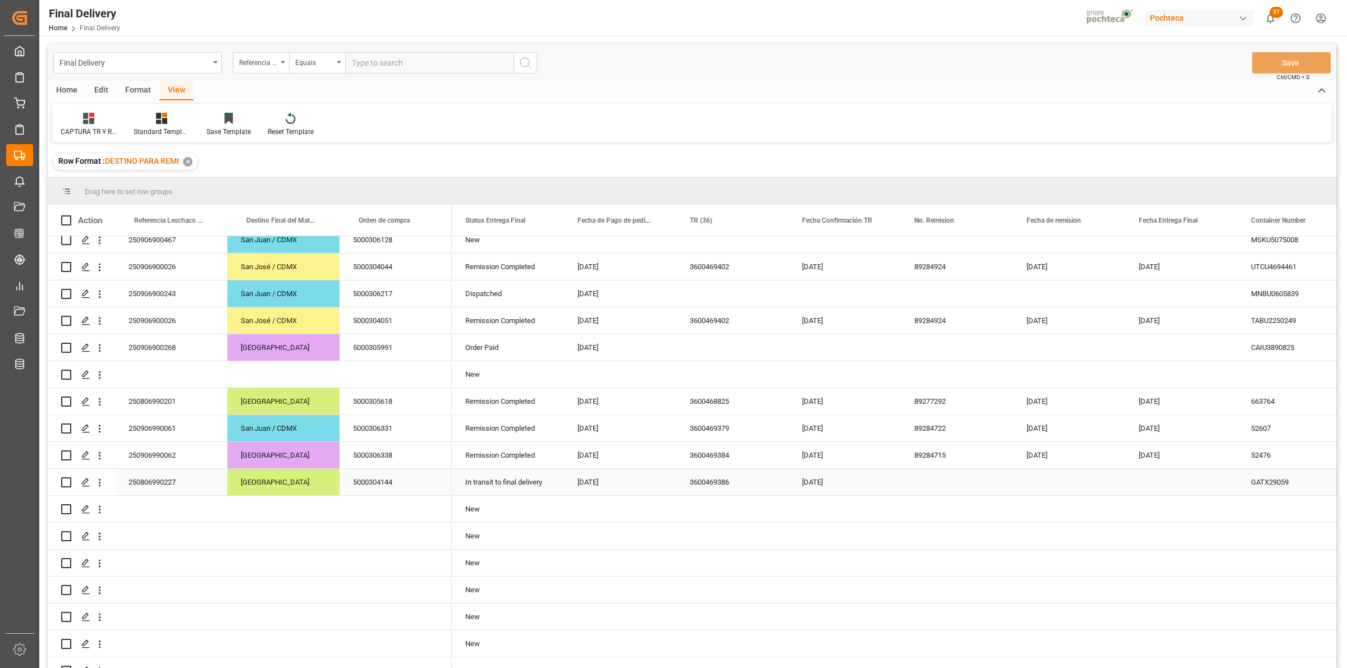
click at [724, 489] on div "3600469386" at bounding box center [732, 482] width 112 height 26
click at [941, 481] on div "Press SPACE to select this row." at bounding box center [957, 482] width 112 height 26
click at [1047, 455] on div "[DATE]" at bounding box center [1069, 455] width 112 height 26
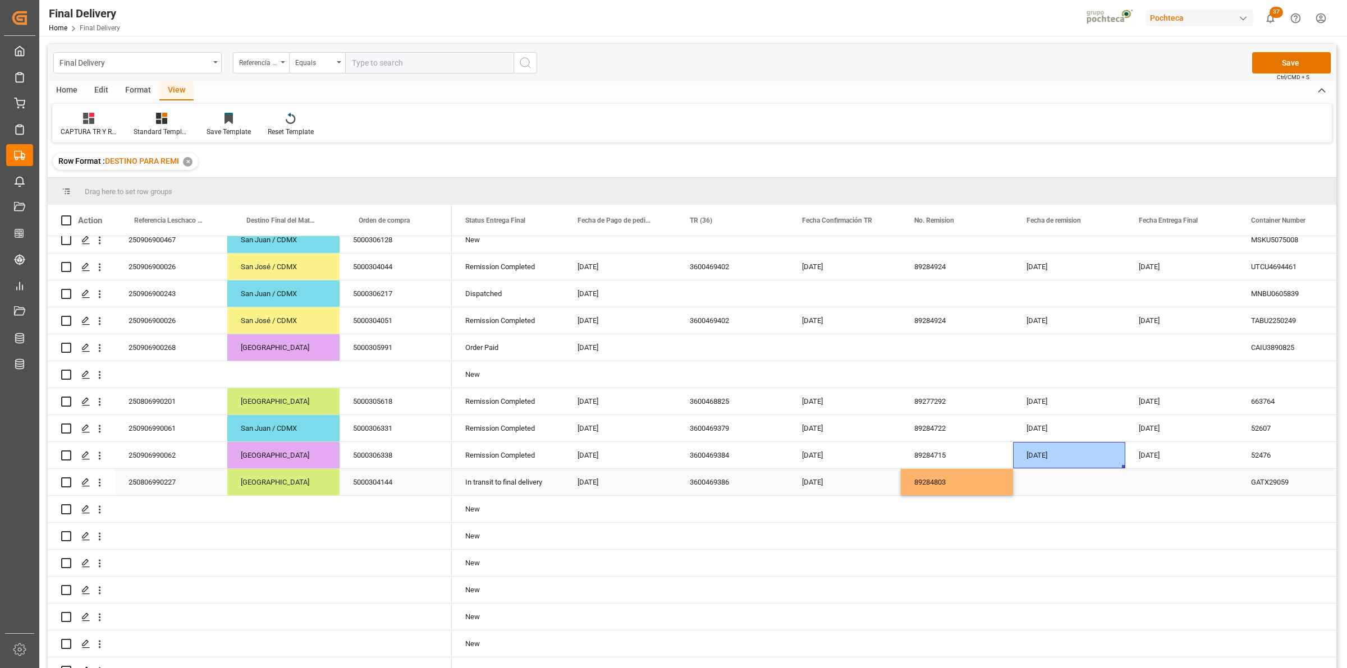
click at [1055, 485] on div "Press SPACE to select this row." at bounding box center [1069, 482] width 112 height 26
click at [1271, 62] on button "Save" at bounding box center [1291, 62] width 79 height 21
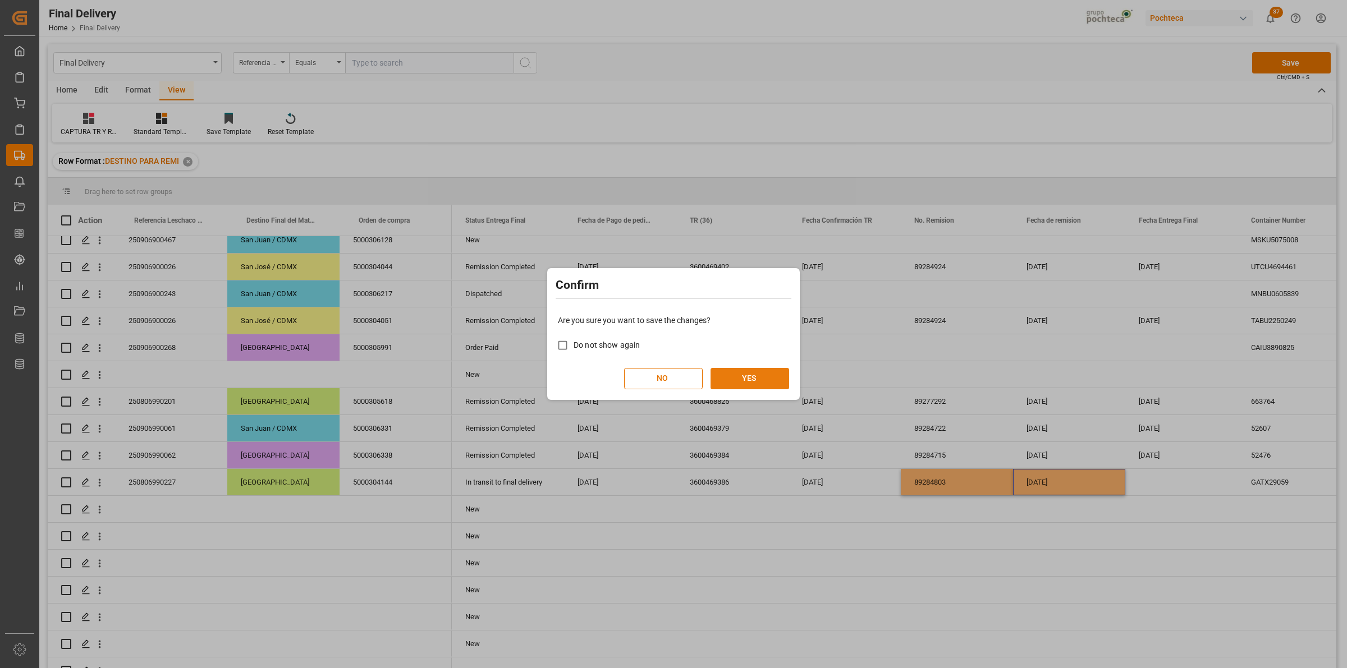
click at [764, 383] on button "YES" at bounding box center [749, 378] width 79 height 21
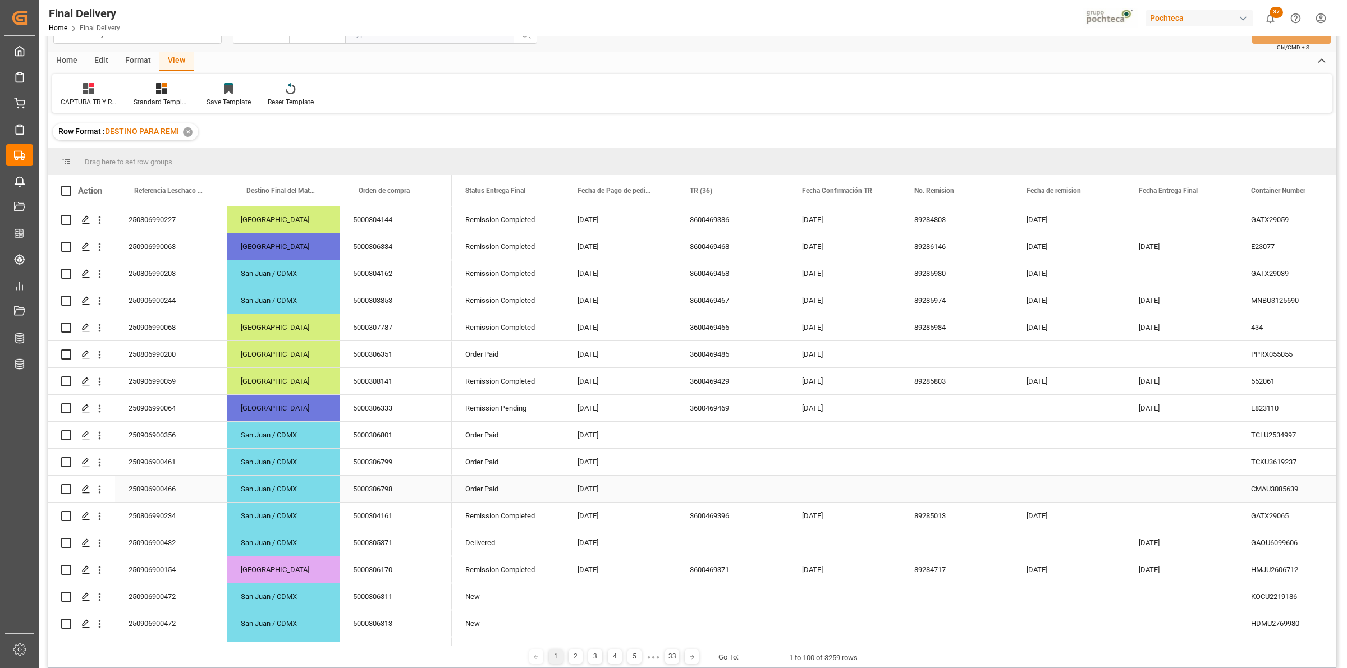
scroll to position [0, 0]
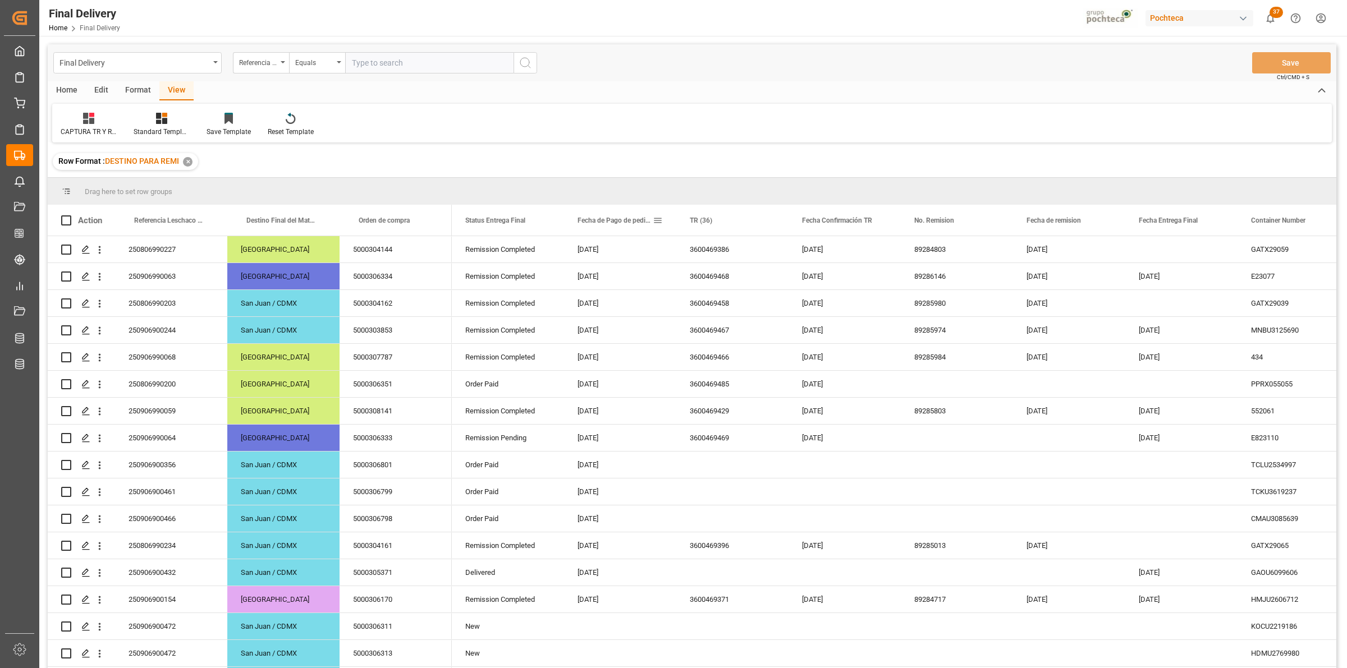
click at [655, 223] on span at bounding box center [658, 220] width 10 height 10
click at [738, 224] on span "filter" at bounding box center [737, 222] width 10 height 10
click at [736, 249] on div "Equals" at bounding box center [704, 253] width 94 height 8
click at [703, 323] on div "In range" at bounding box center [709, 325] width 110 height 18
click at [764, 276] on div "In range AND OR Equals" at bounding box center [709, 283] width 123 height 97
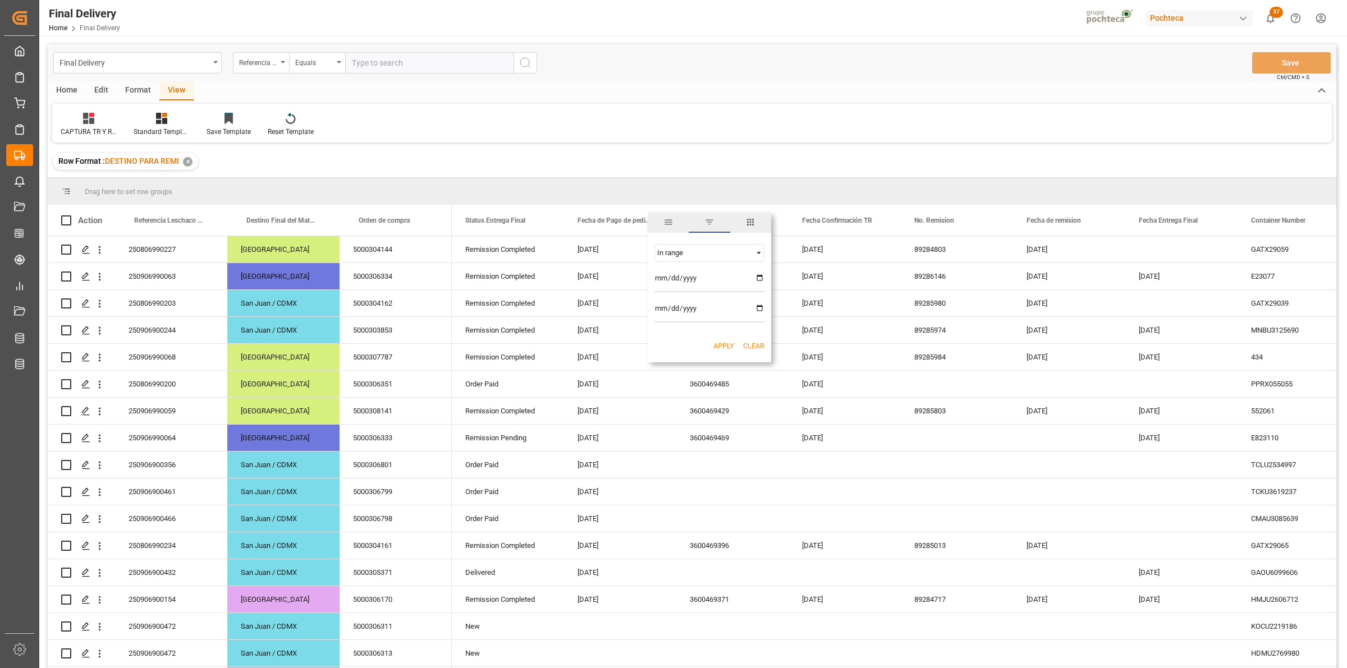
click at [764, 276] on div "In range AND OR Equals" at bounding box center [709, 283] width 123 height 97
click at [736, 258] on div "In range" at bounding box center [709, 253] width 110 height 18
click at [704, 270] on div "Equals" at bounding box center [709, 271] width 110 height 18
click at [759, 276] on input "date" at bounding box center [709, 281] width 110 height 22
type input "[DATE]"
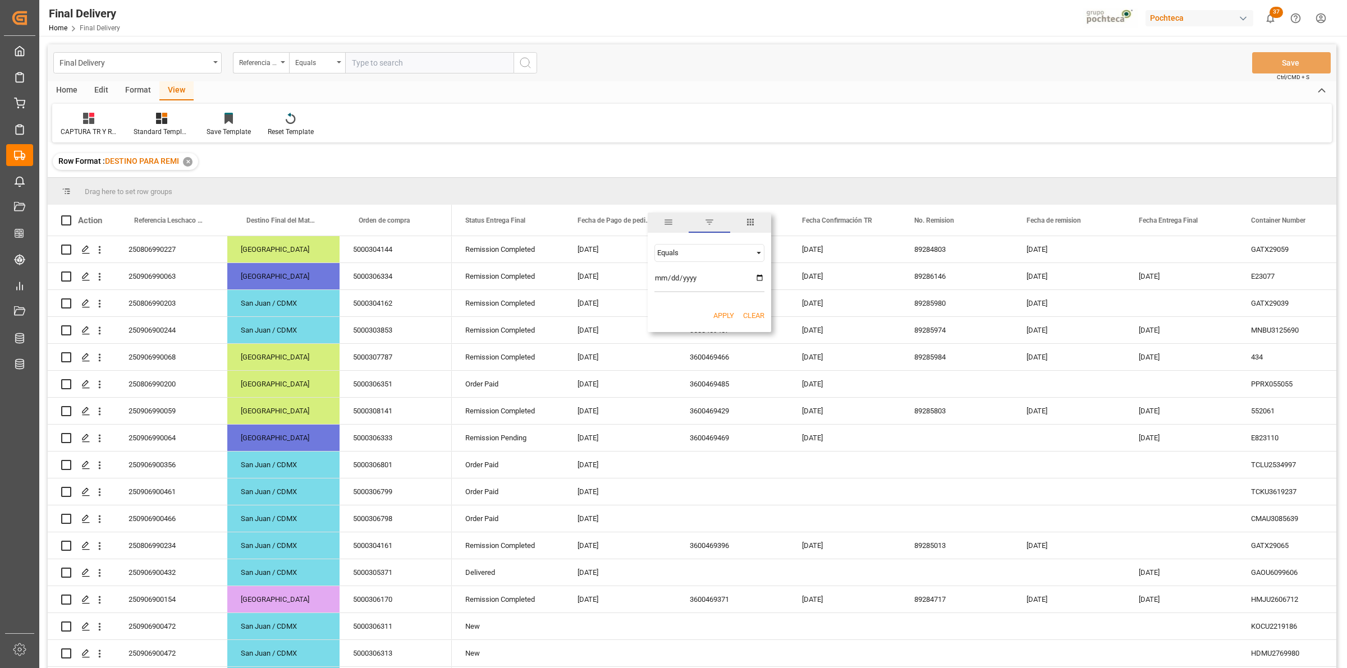
click at [717, 319] on button "Apply" at bounding box center [723, 315] width 21 height 11
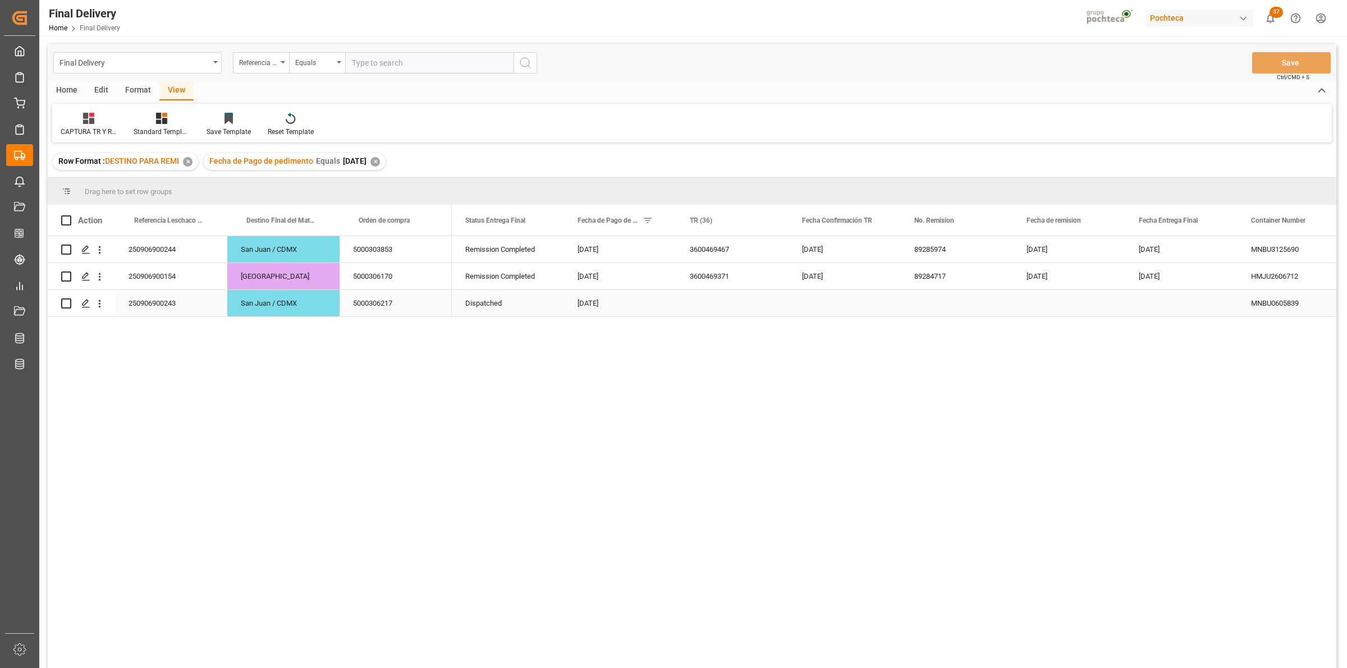
click at [194, 309] on div "250906900243" at bounding box center [171, 303] width 112 height 26
click at [384, 311] on div "5000306217" at bounding box center [396, 303] width 112 height 26
click at [713, 304] on div "Press SPACE to select this row." at bounding box center [732, 303] width 112 height 26
click at [1272, 70] on button "Save" at bounding box center [1291, 62] width 79 height 21
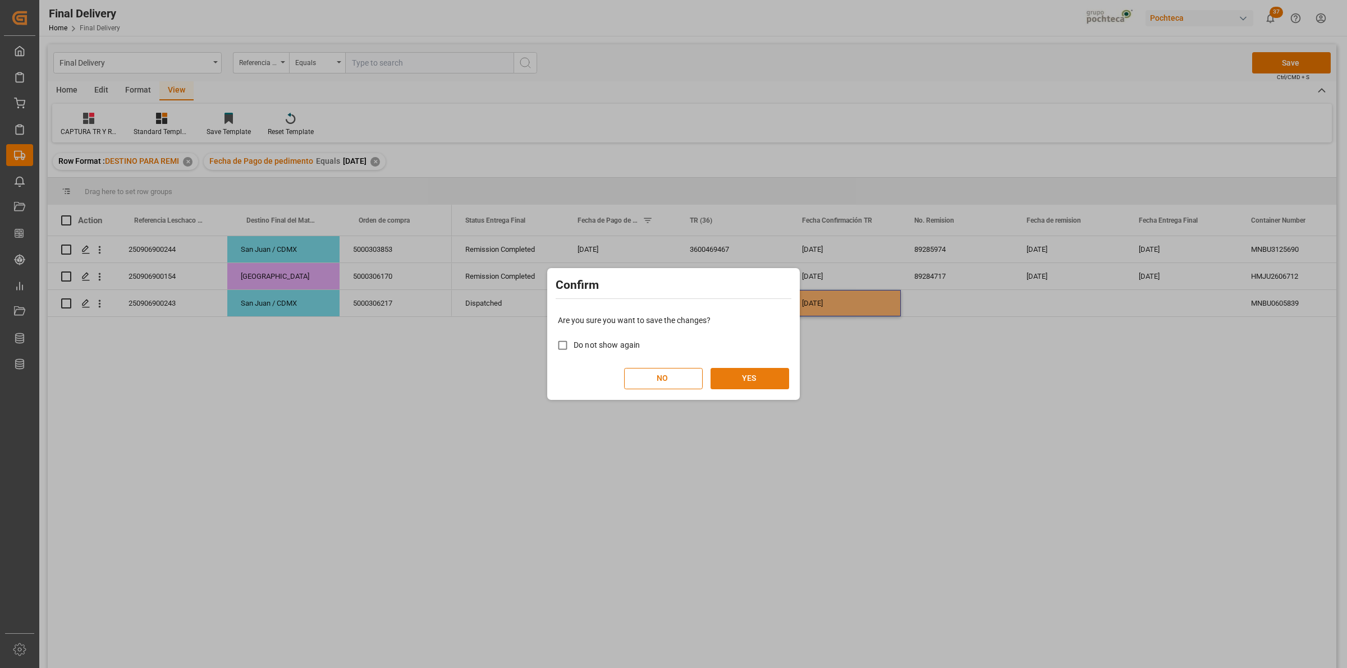
click at [762, 382] on button "YES" at bounding box center [749, 378] width 79 height 21
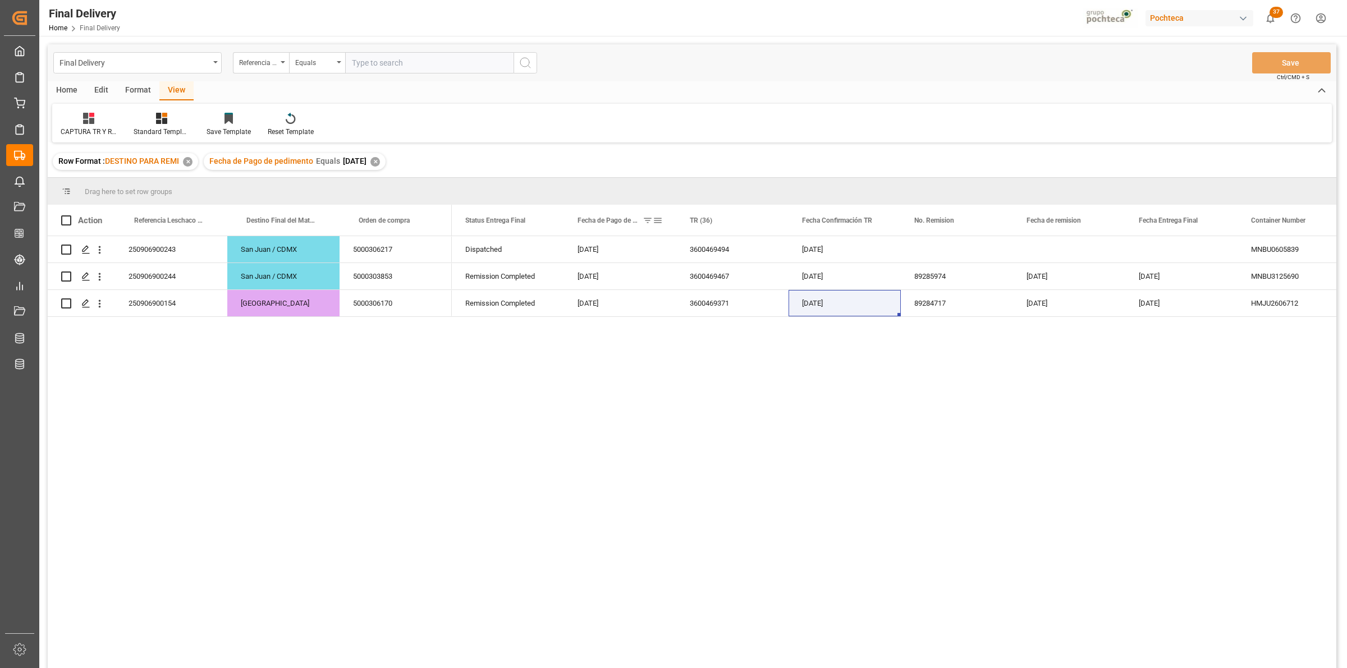
click at [655, 222] on span at bounding box center [658, 220] width 10 height 10
click at [762, 278] on input "[DATE]" at bounding box center [709, 281] width 110 height 22
type input "[DATE]"
click at [719, 312] on button "Apply" at bounding box center [723, 315] width 21 height 11
click at [380, 162] on div "✕" at bounding box center [375, 162] width 10 height 10
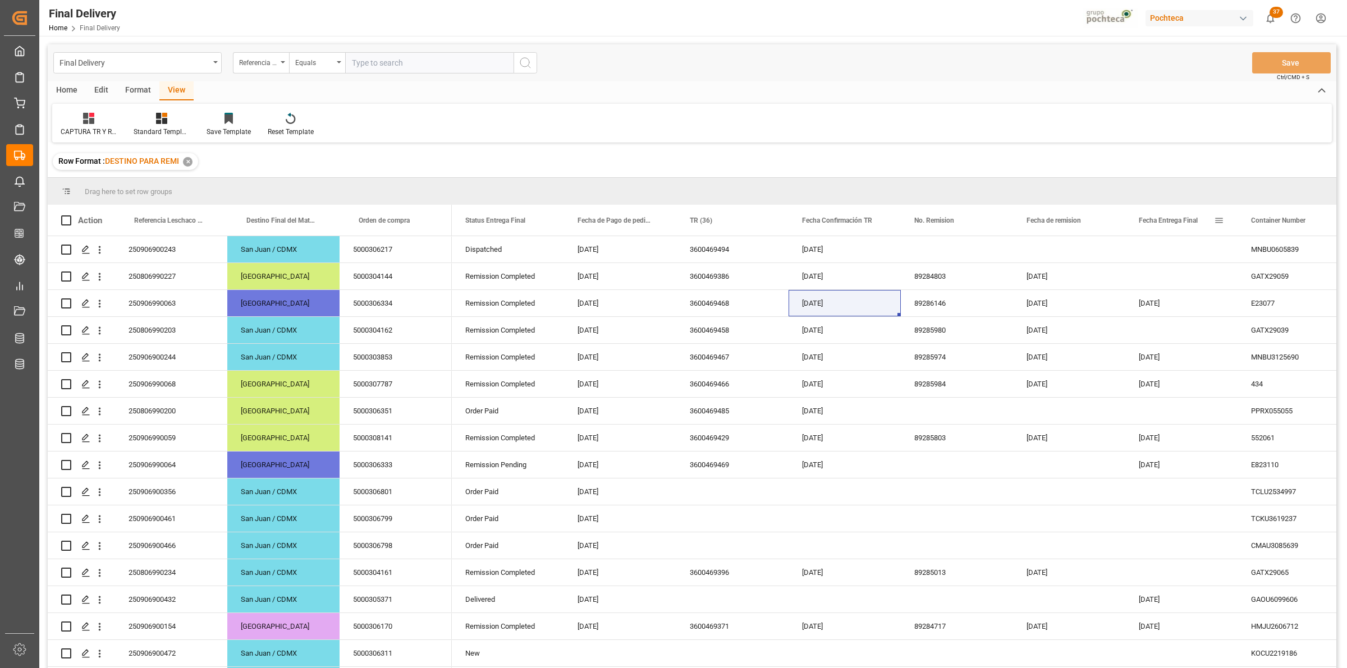
click at [1215, 224] on span at bounding box center [1219, 220] width 10 height 10
click at [1312, 281] on input "date" at bounding box center [1270, 281] width 110 height 22
click at [1316, 279] on input "date" at bounding box center [1270, 281] width 110 height 22
type input "[DATE]"
click at [1279, 313] on button "Apply" at bounding box center [1284, 315] width 21 height 11
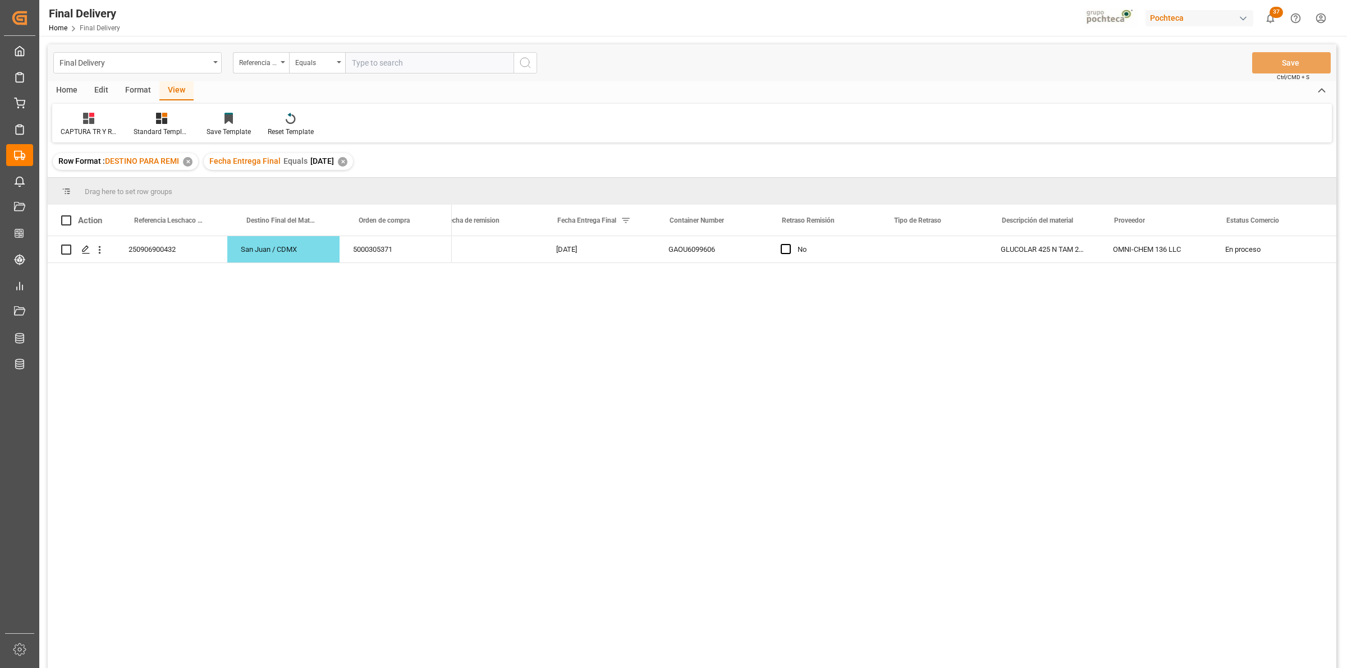
scroll to position [0, 584]
click at [144, 244] on div "250906900432" at bounding box center [171, 249] width 112 height 26
click at [414, 251] on div "5000305371" at bounding box center [396, 249] width 112 height 26
click at [353, 166] on div "Fecha Entrega Final Equals [DATE] ✕" at bounding box center [278, 161] width 149 height 17
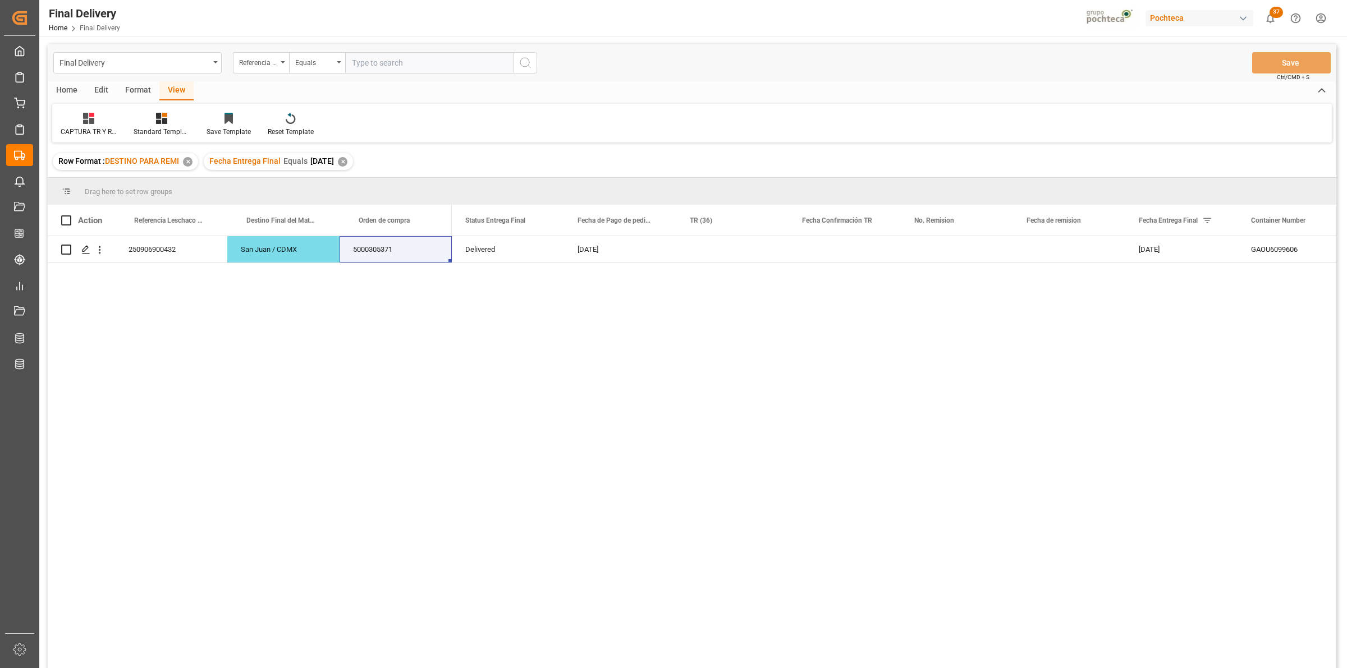
click at [347, 163] on div "✕" at bounding box center [343, 162] width 10 height 10
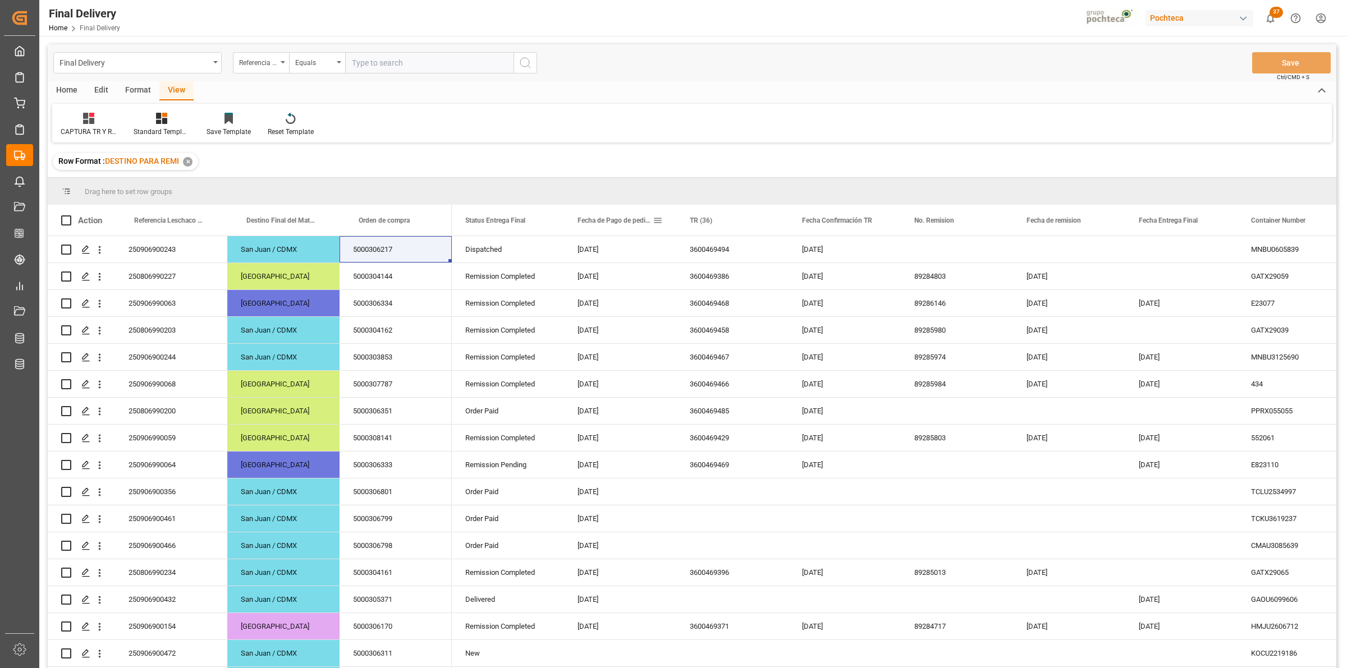
click at [658, 223] on span at bounding box center [658, 220] width 10 height 10
click at [761, 278] on input "date" at bounding box center [709, 281] width 110 height 22
type input "[DATE]"
click at [719, 312] on button "Apply" at bounding box center [723, 315] width 21 height 11
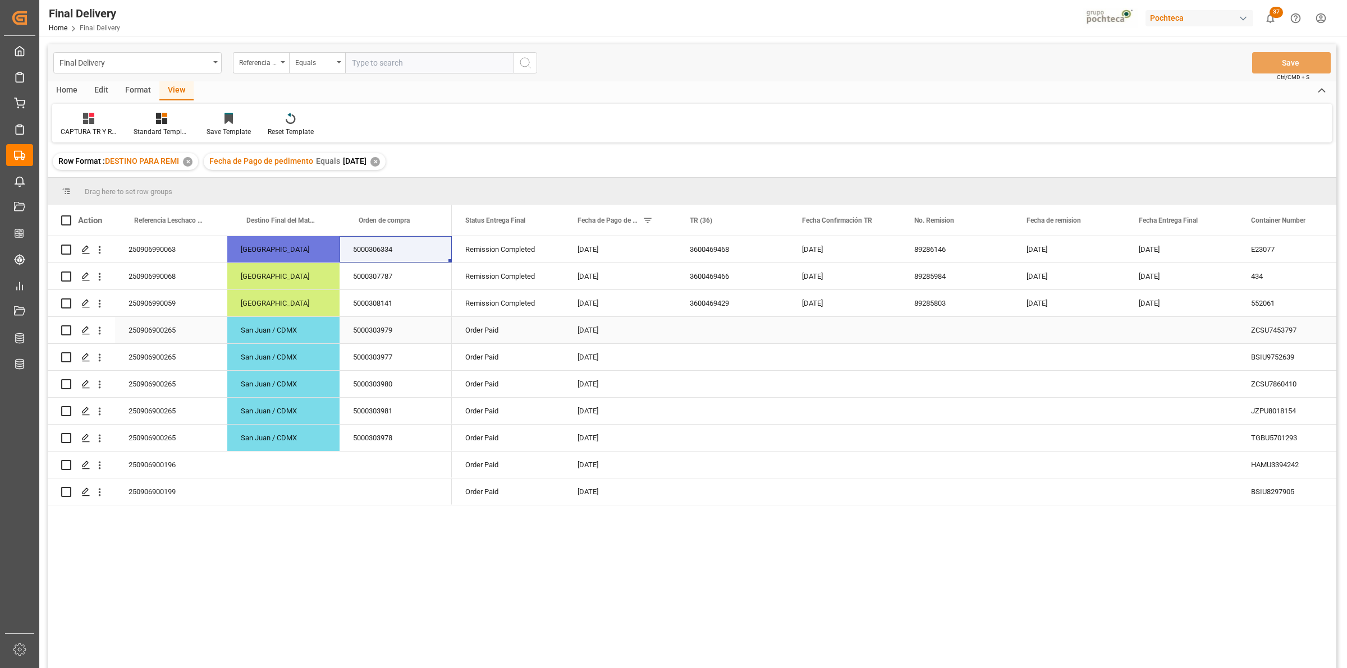
click at [386, 340] on div "5000303979" at bounding box center [396, 330] width 112 height 26
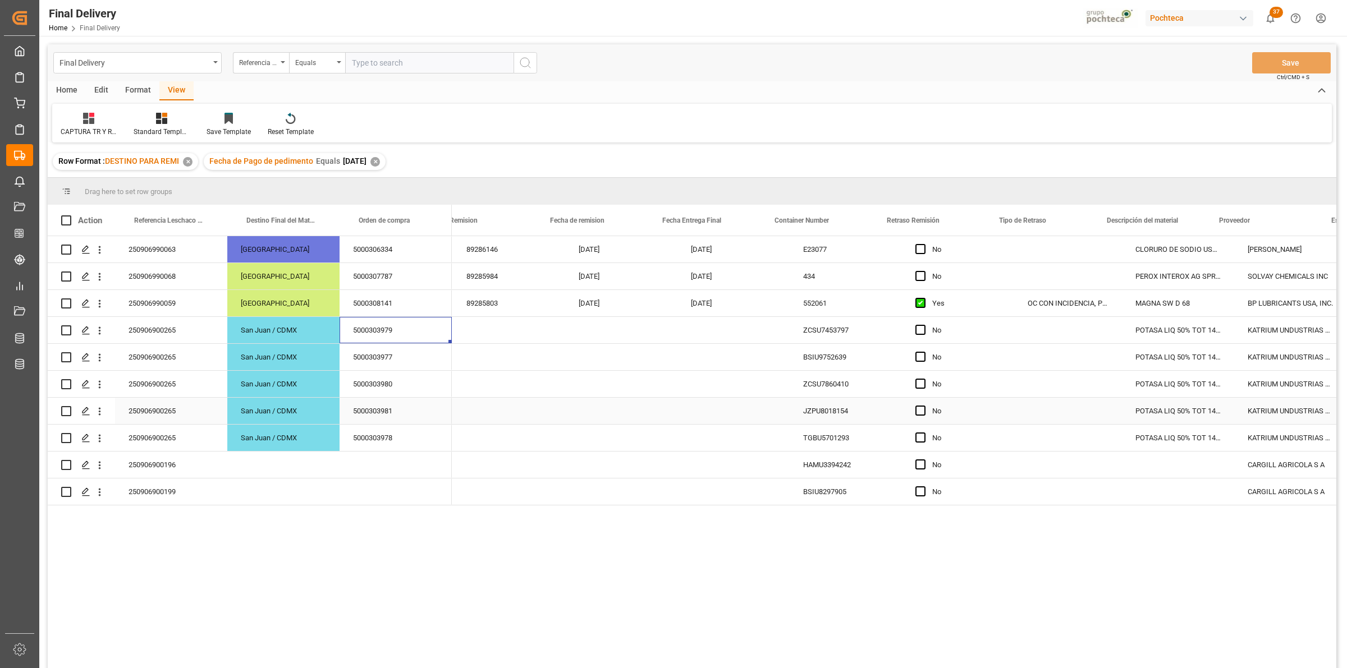
scroll to position [0, 481]
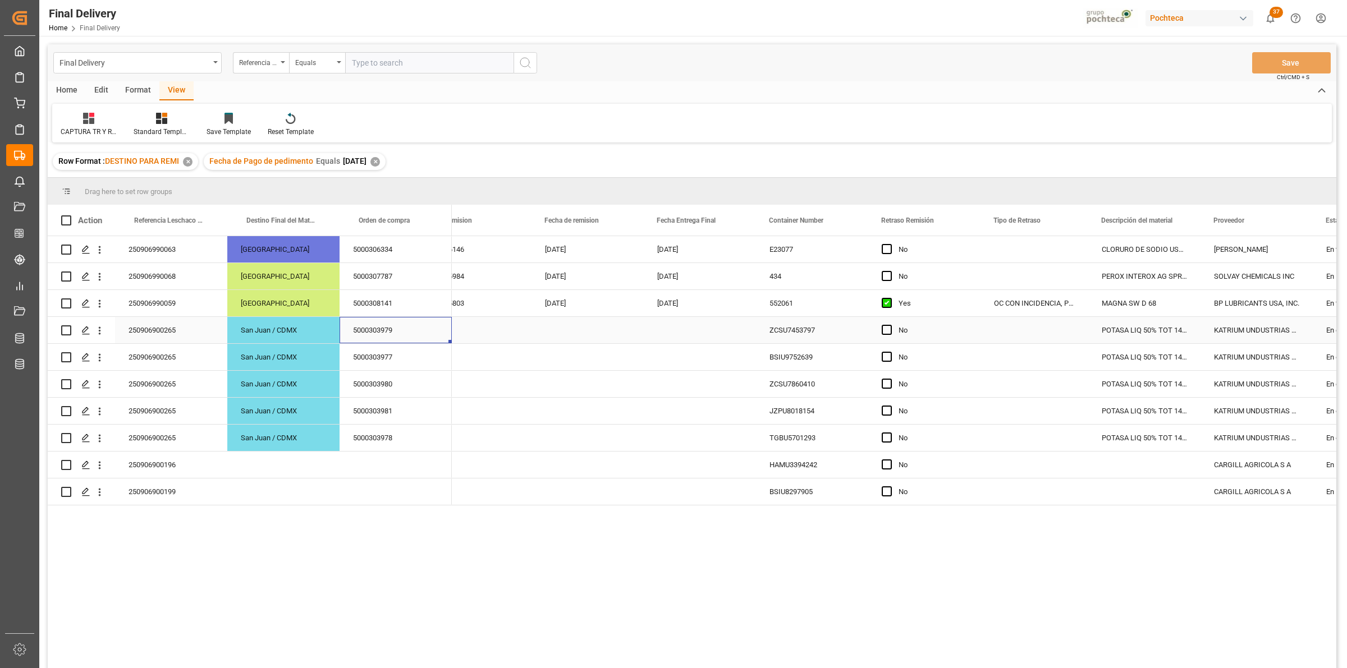
click at [152, 337] on div "250906900265" at bounding box center [171, 330] width 112 height 26
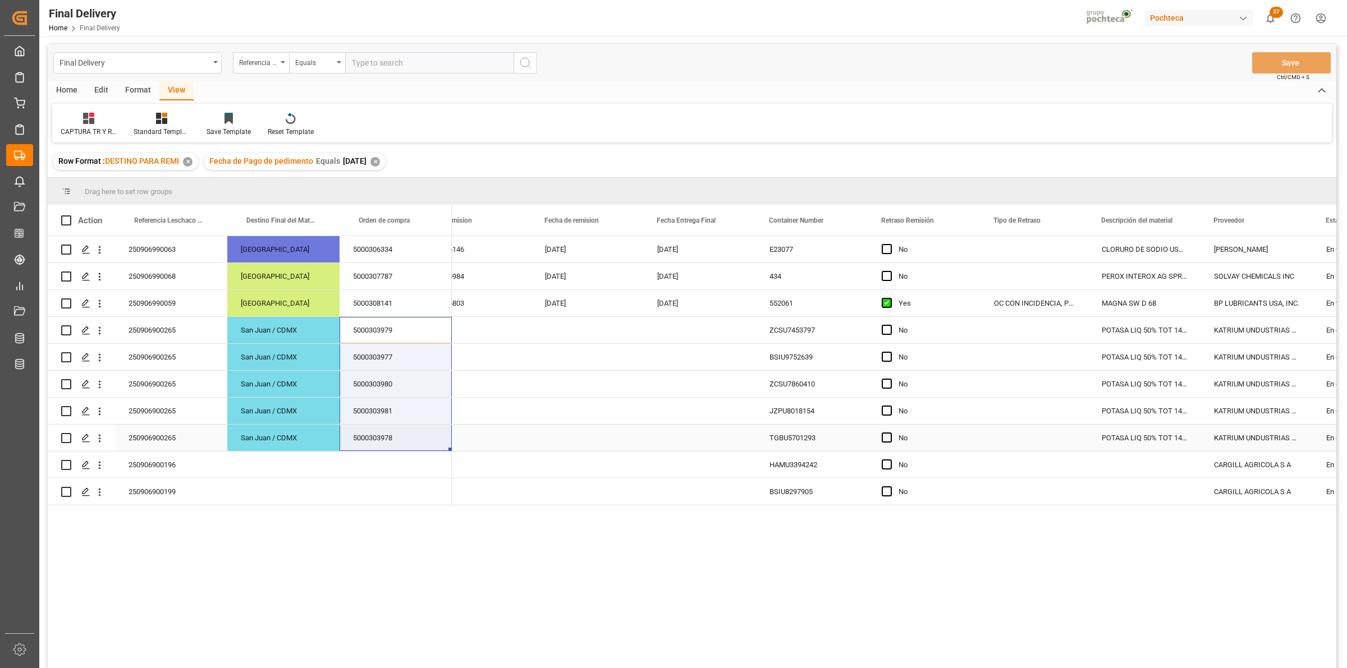
drag, startPoint x: 398, startPoint y: 334, endPoint x: 394, endPoint y: 428, distance: 93.3
click at [394, 428] on div "250906990063 Cuernavaca 5000306334 250906990068 Monterrey 5000307787 2509069900…" at bounding box center [250, 370] width 404 height 269
click at [388, 329] on div "5000303979" at bounding box center [396, 330] width 112 height 26
click at [380, 164] on div "✕" at bounding box center [375, 162] width 10 height 10
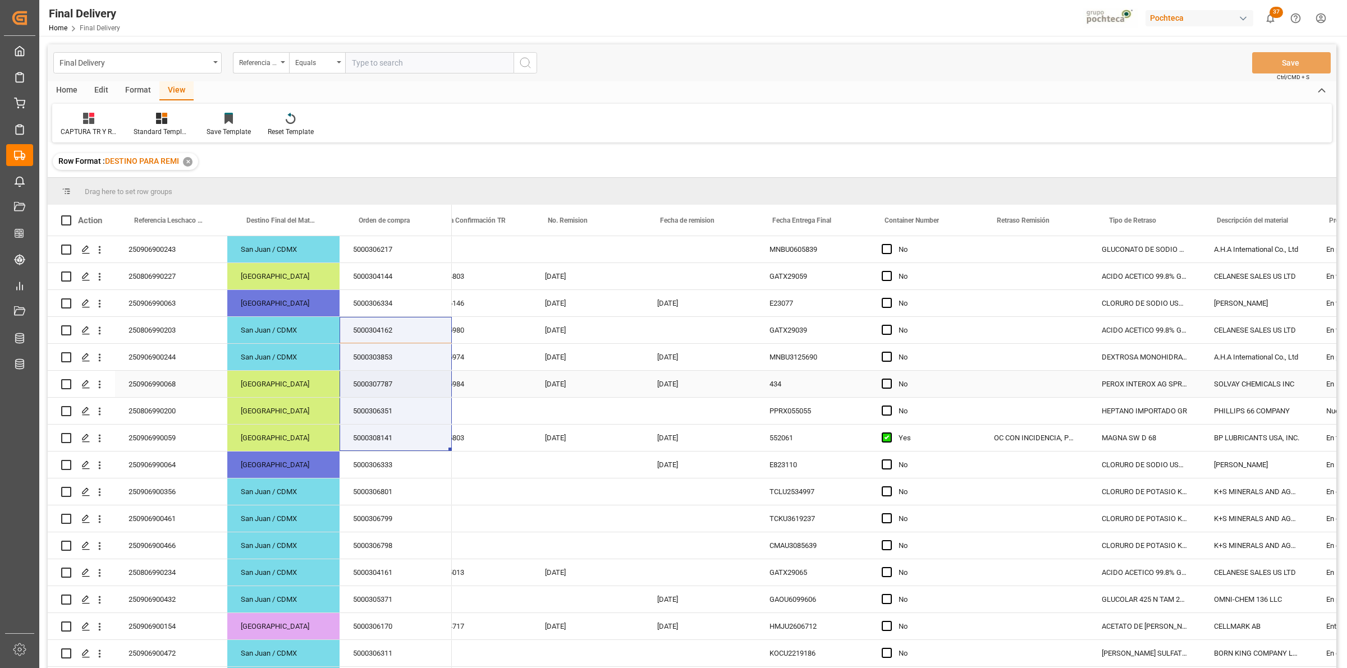
scroll to position [0, 365]
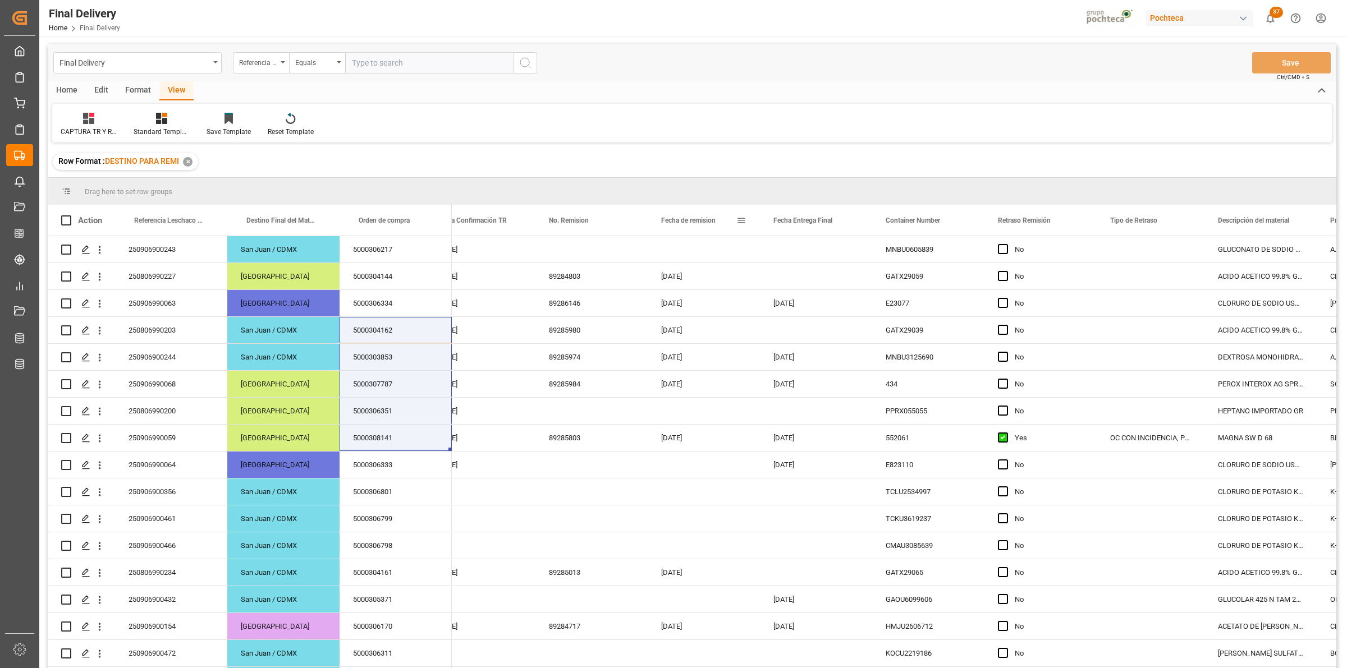
click at [741, 217] on span at bounding box center [741, 220] width 10 height 10
click at [724, 152] on div "Row Format : DESTINO PARA REMI ✕" at bounding box center [692, 161] width 1288 height 31
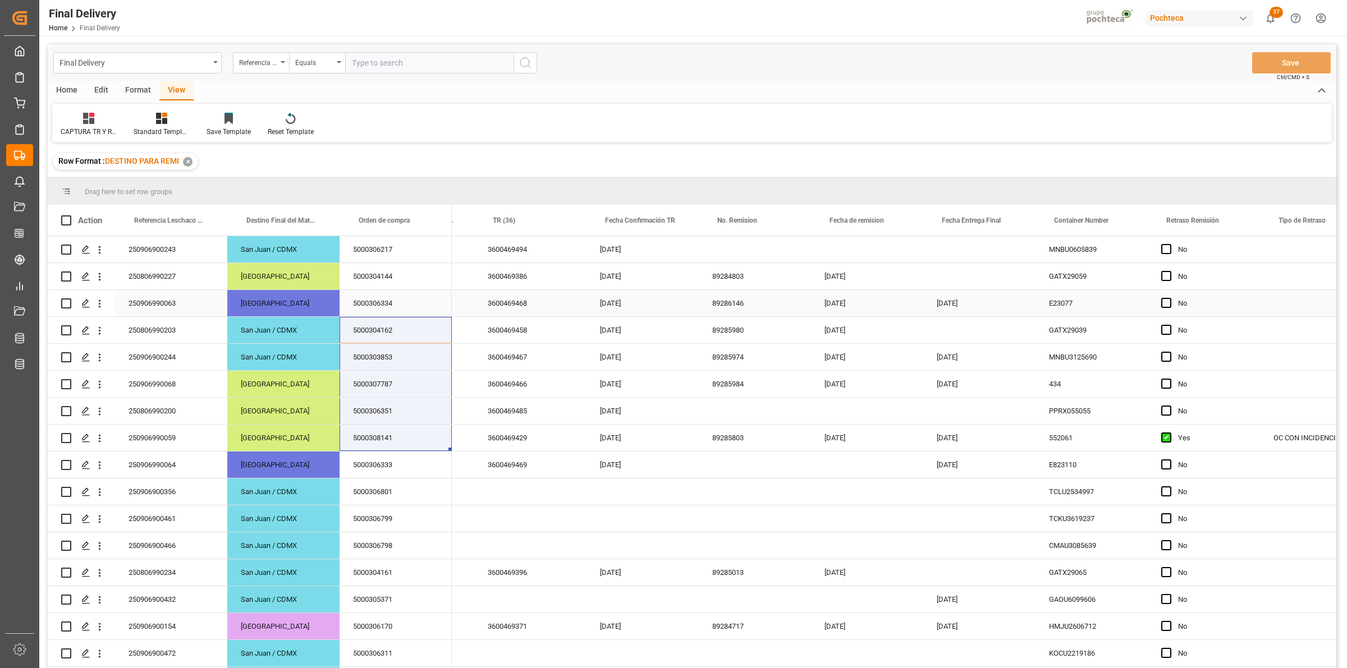
scroll to position [0, 197]
click at [682, 223] on span at bounding box center [685, 220] width 10 height 10
click at [781, 281] on input "date" at bounding box center [737, 281] width 110 height 22
click at [784, 279] on input "date" at bounding box center [737, 281] width 110 height 22
type input "[DATE]"
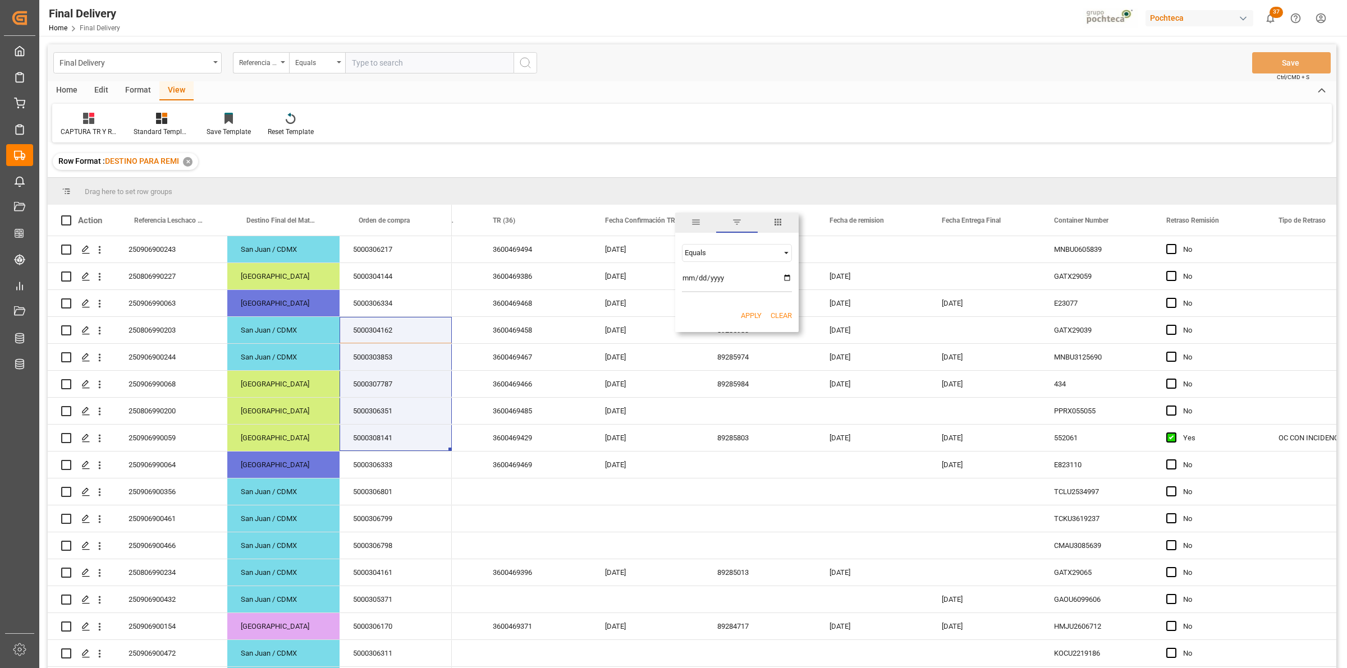
click at [749, 314] on button "Apply" at bounding box center [751, 315] width 21 height 11
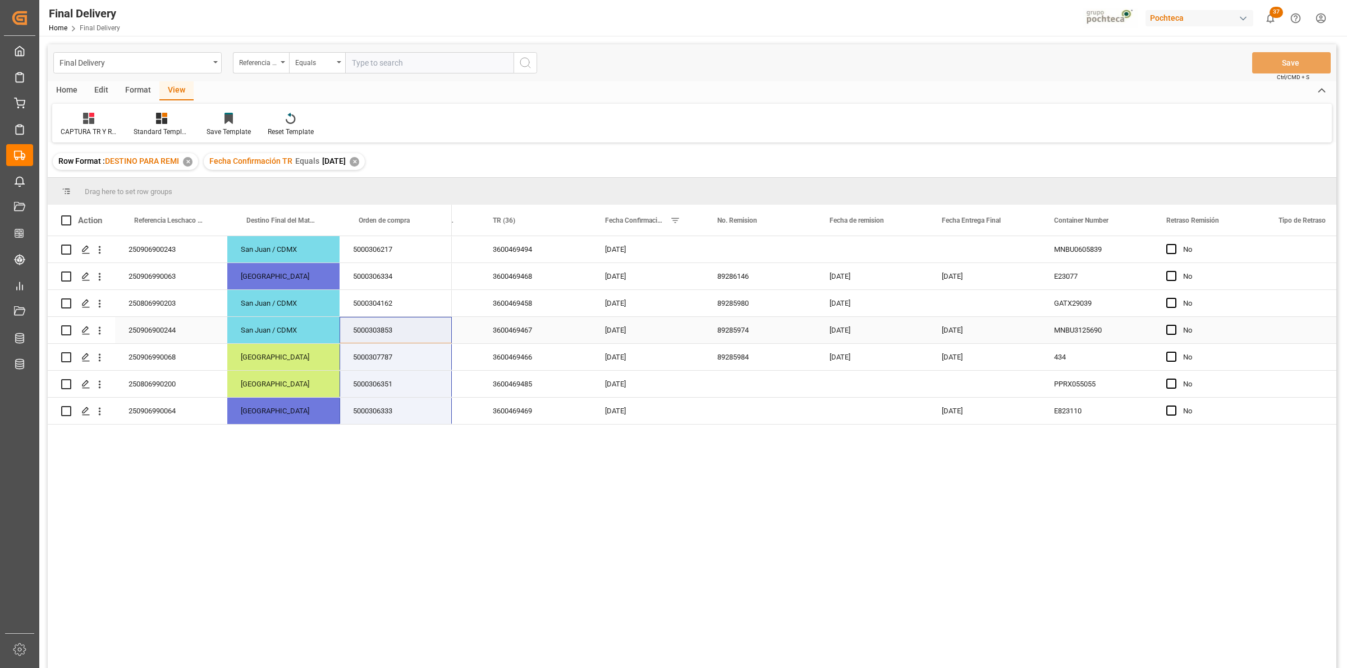
click at [383, 330] on div "5000303853" at bounding box center [396, 330] width 112 height 26
click at [394, 301] on div "5000304162" at bounding box center [396, 303] width 112 height 26
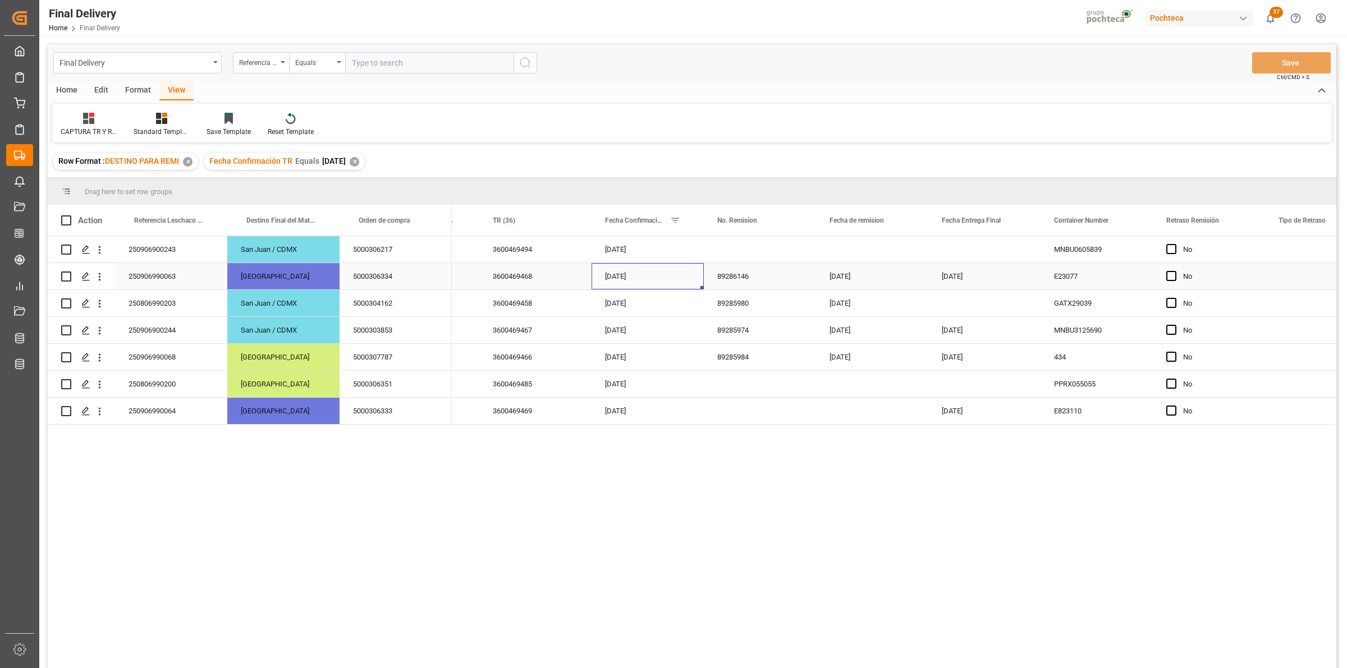
click at [623, 276] on div "[DATE]" at bounding box center [647, 276] width 112 height 26
click at [359, 166] on div "✕" at bounding box center [355, 162] width 10 height 10
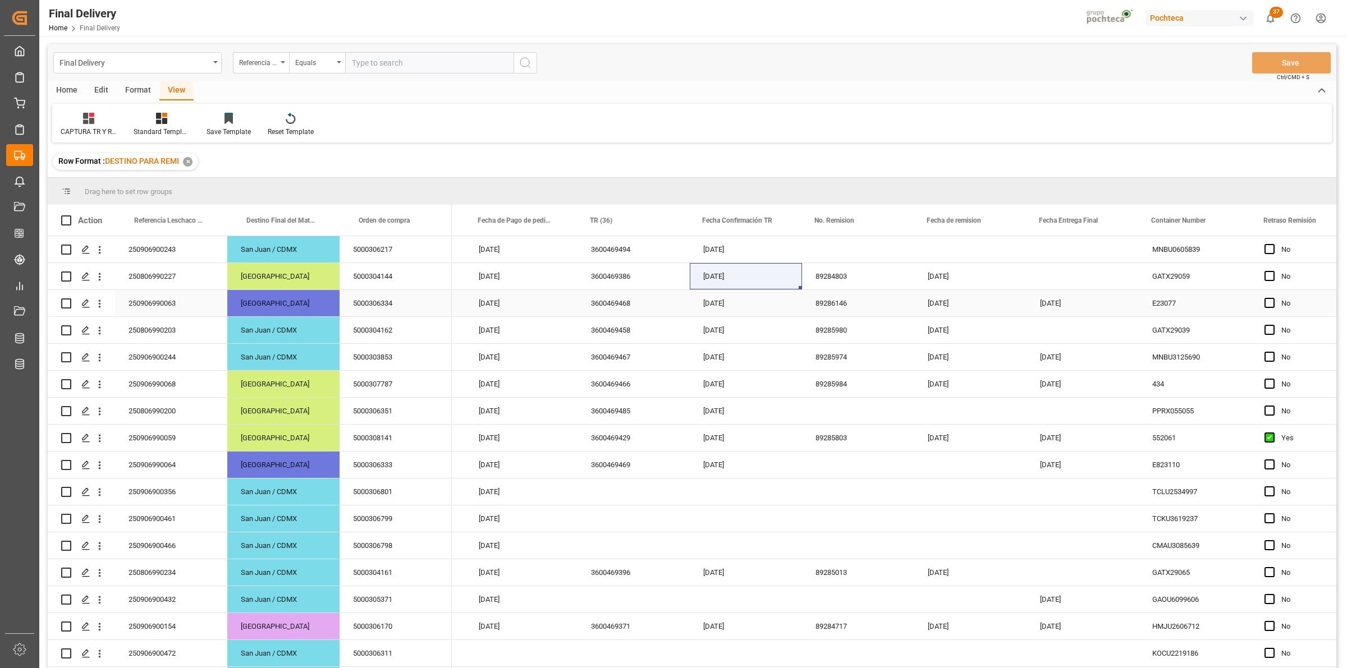
scroll to position [0, 93]
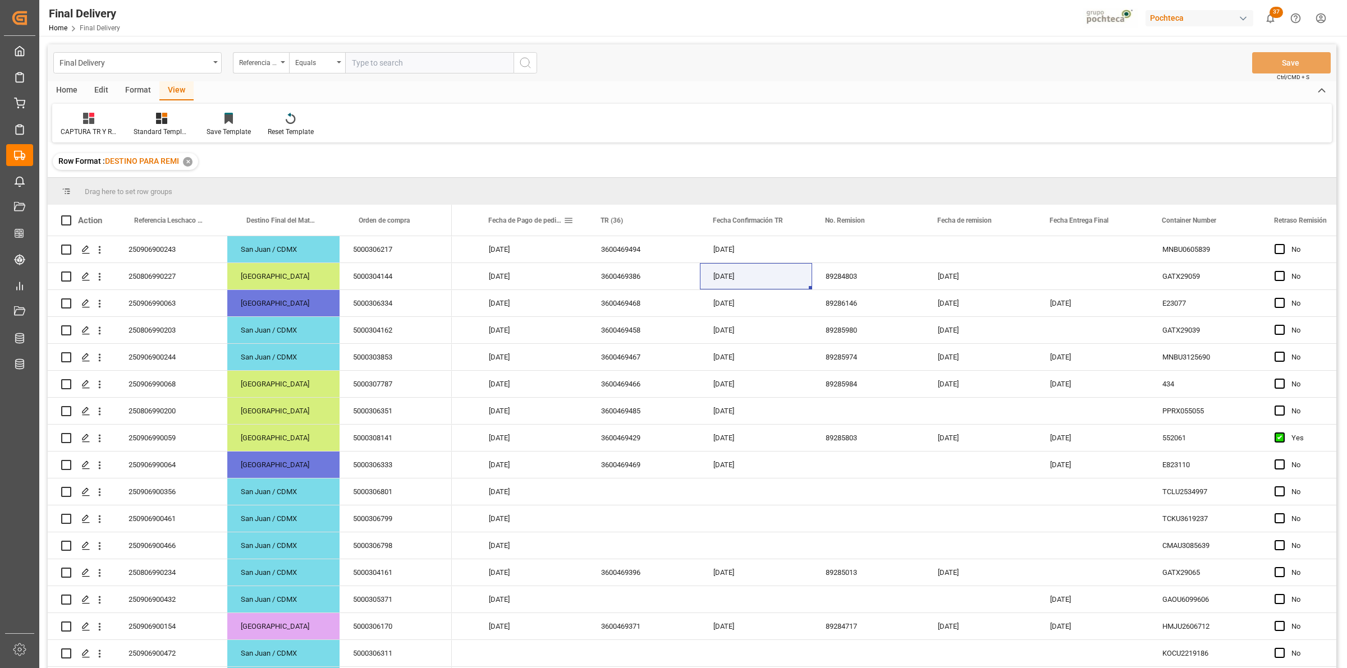
click at [567, 222] on span at bounding box center [568, 220] width 10 height 10
click at [627, 259] on div "Equals" at bounding box center [620, 253] width 110 height 18
click at [608, 329] on div "In range" at bounding box center [620, 325] width 110 height 18
click at [671, 278] on input "date" at bounding box center [620, 281] width 110 height 22
type input "[DATE]"
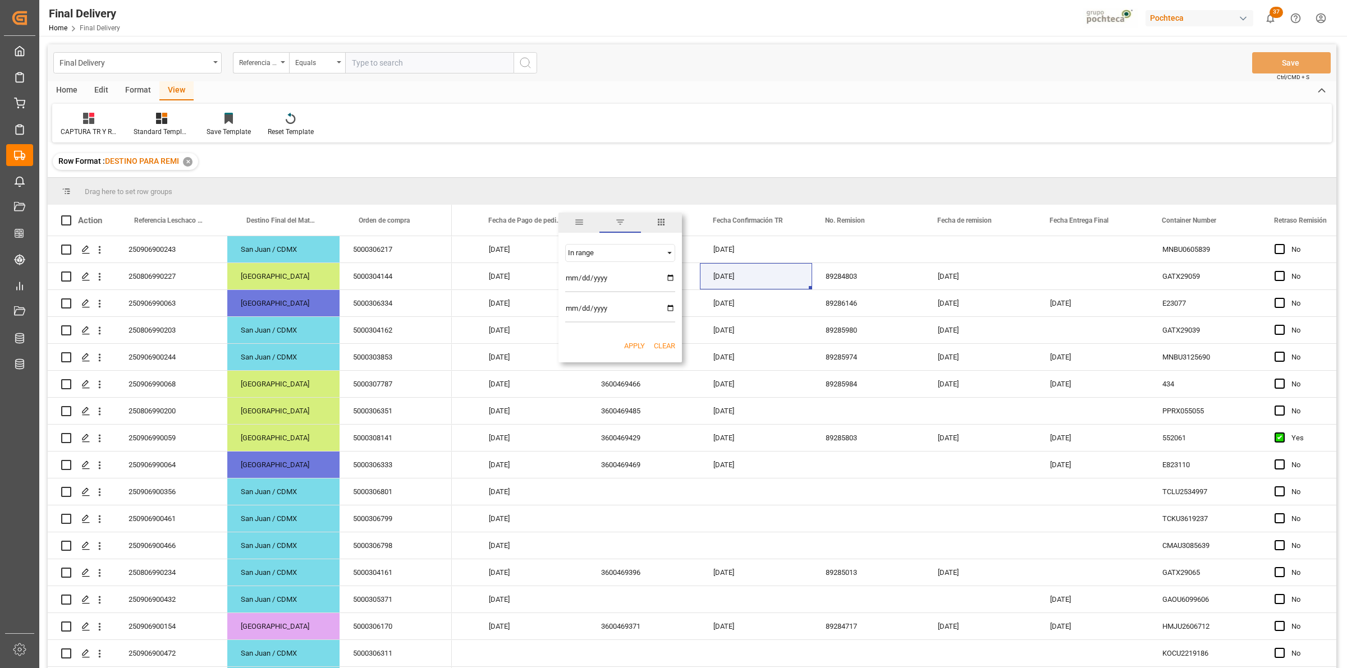
click at [668, 306] on input "date" at bounding box center [620, 311] width 110 height 22
type input "[DATE]"
click at [635, 343] on button "Apply" at bounding box center [634, 346] width 21 height 11
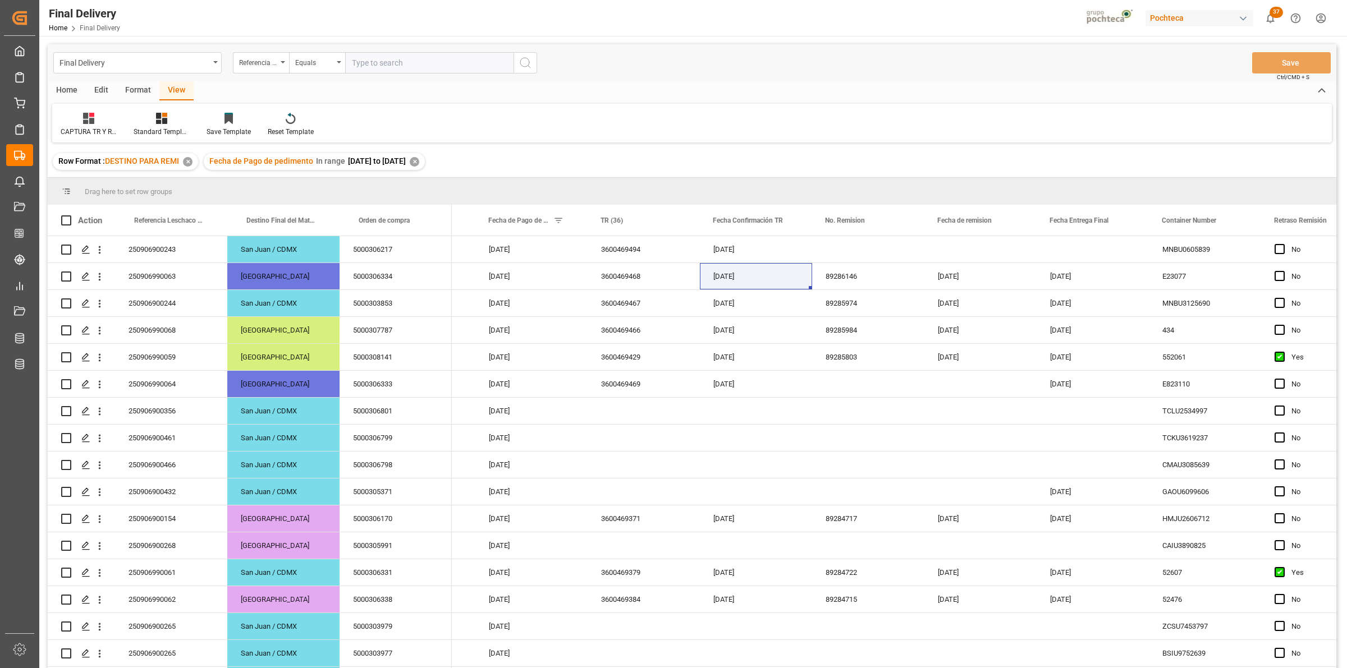
click at [419, 161] on div "✕" at bounding box center [415, 162] width 10 height 10
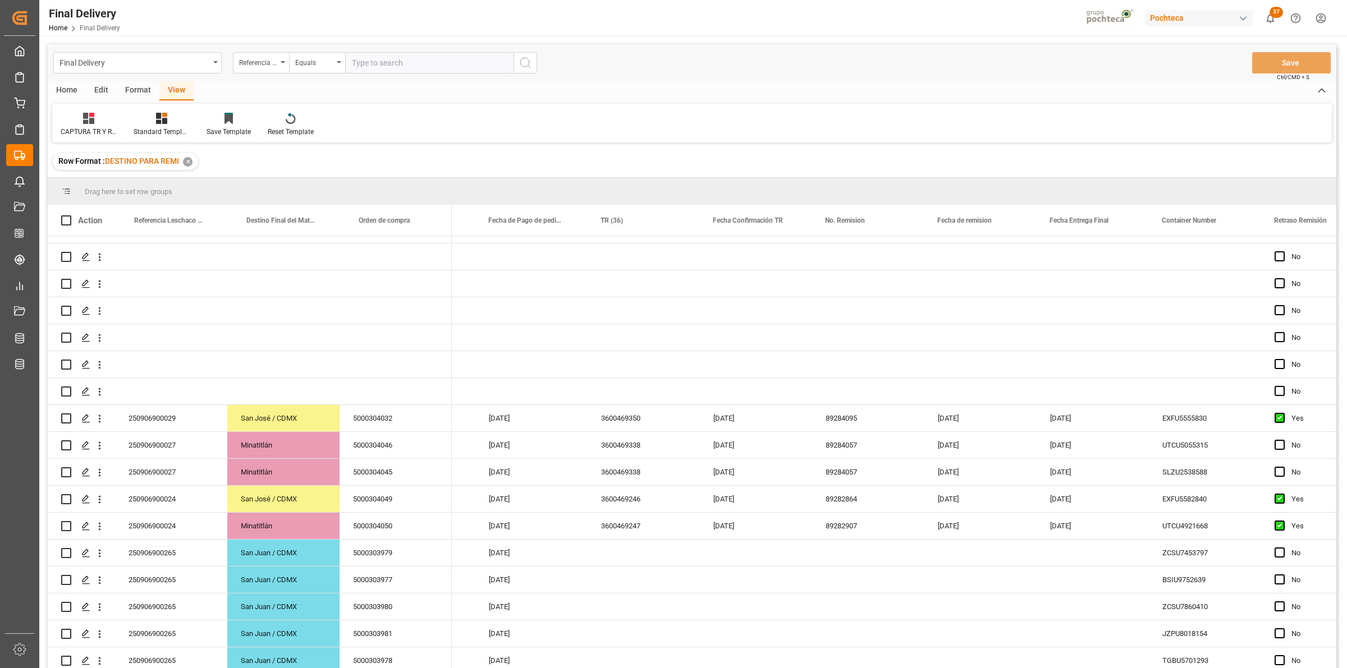
scroll to position [1169, 0]
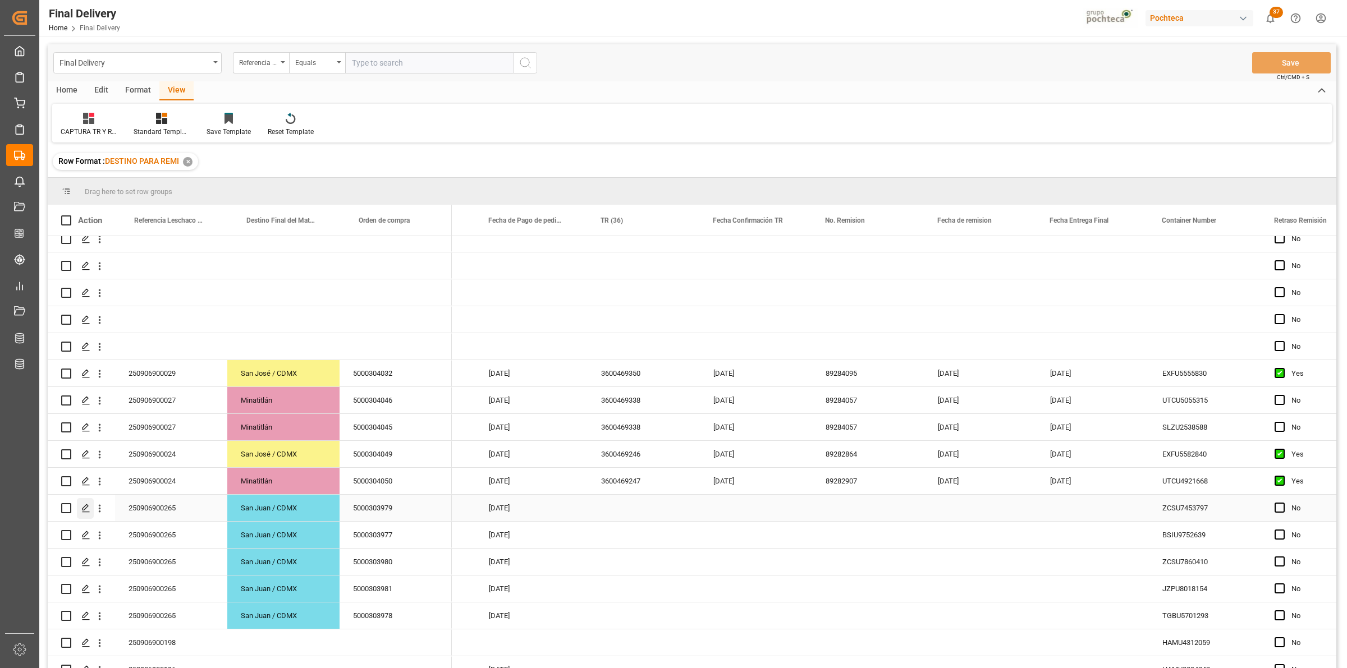
click at [81, 508] on icon "Press SPACE to select this row." at bounding box center [85, 508] width 9 height 9
